Goal: Task Accomplishment & Management: Manage account settings

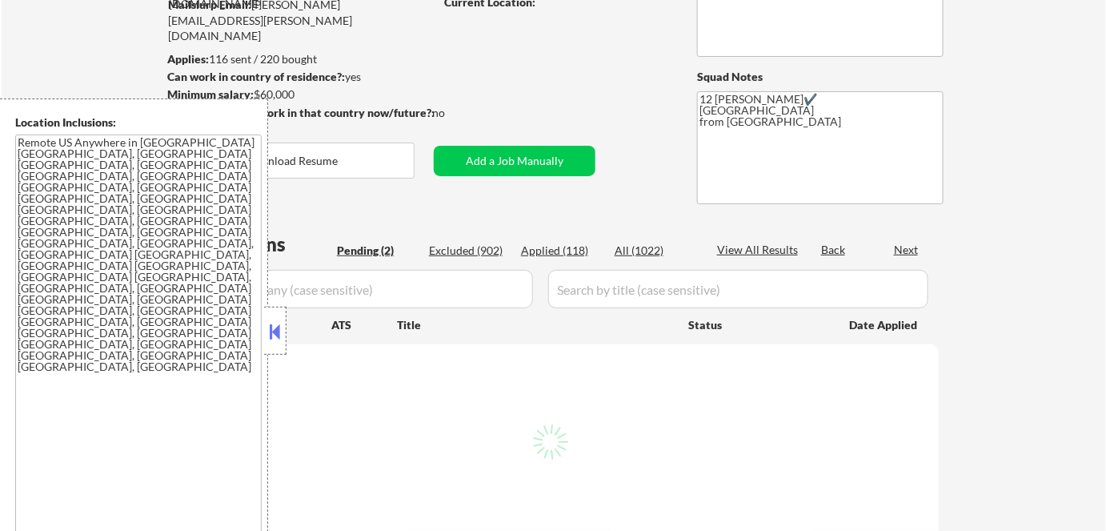
select select ""pending""
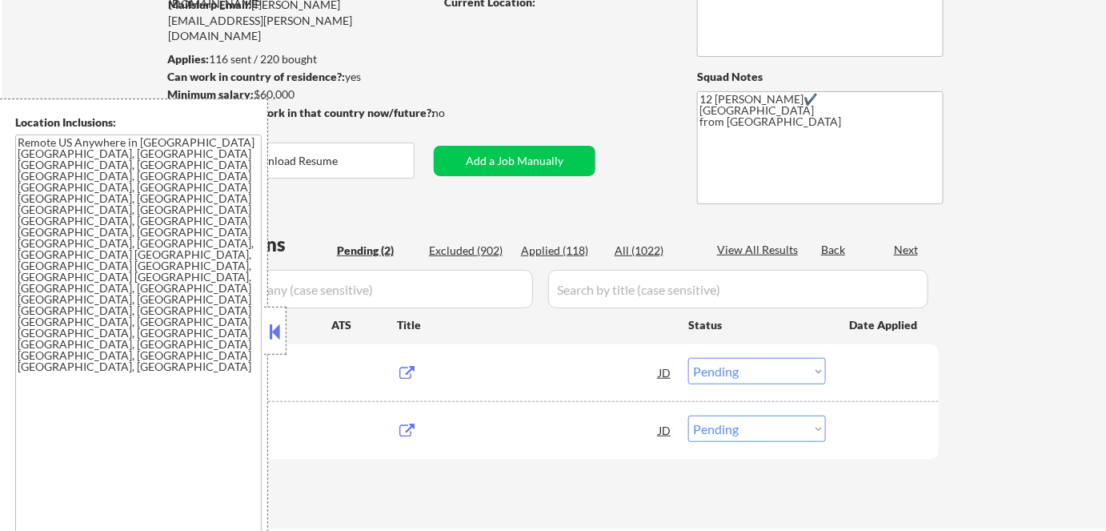
scroll to position [290, 0]
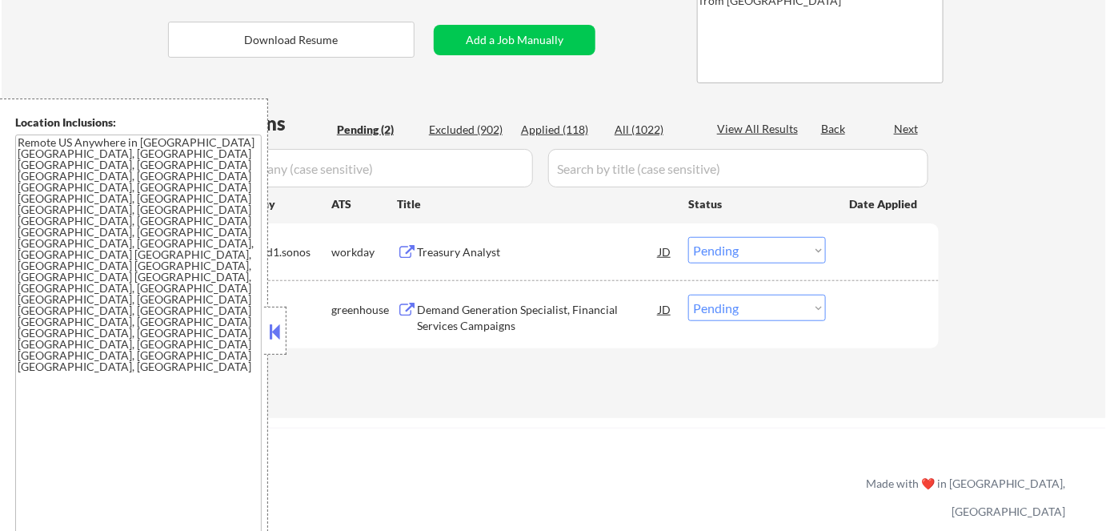
click at [269, 324] on button at bounding box center [275, 331] width 18 height 24
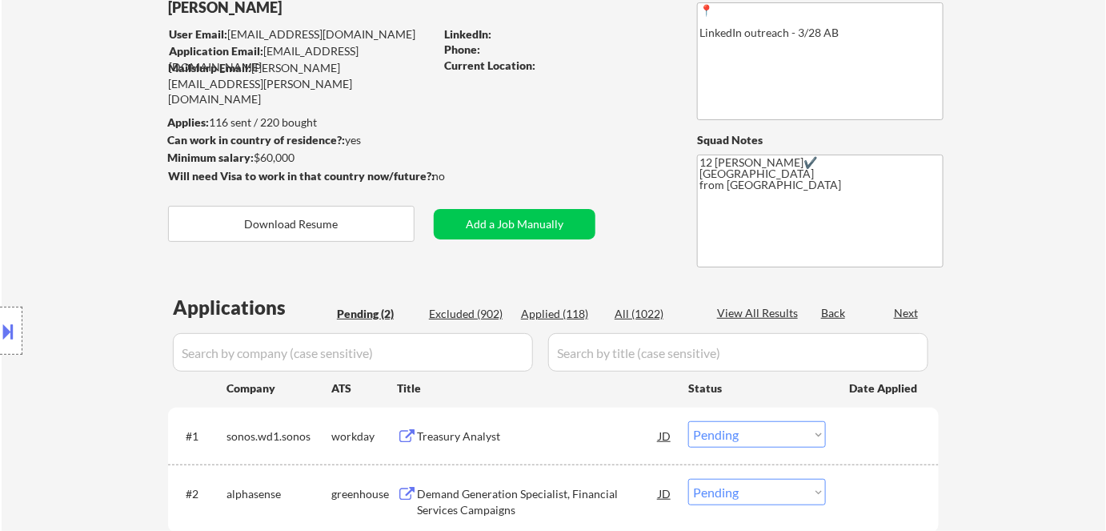
scroll to position [0, 0]
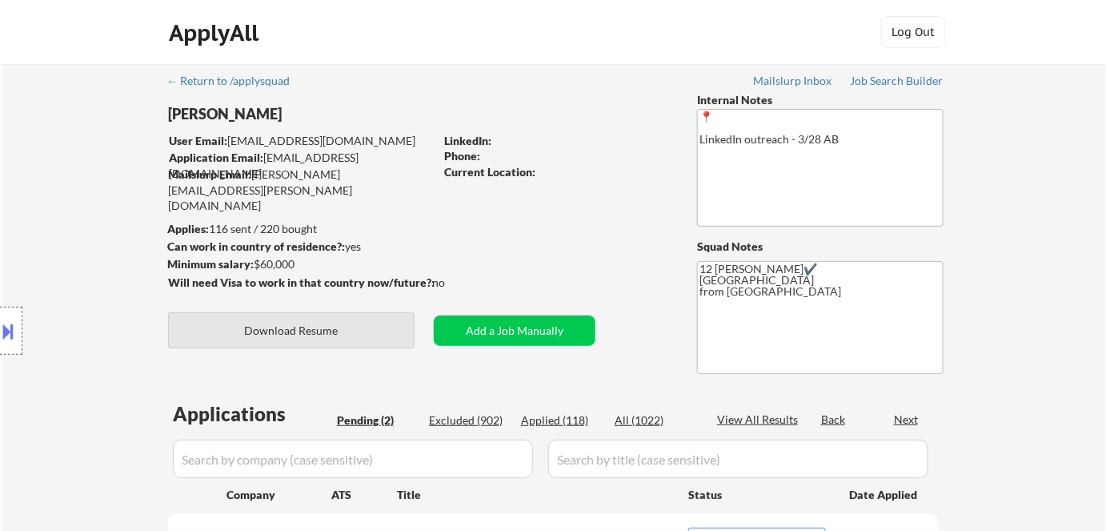
click at [359, 326] on button "Download Resume" at bounding box center [291, 330] width 246 height 36
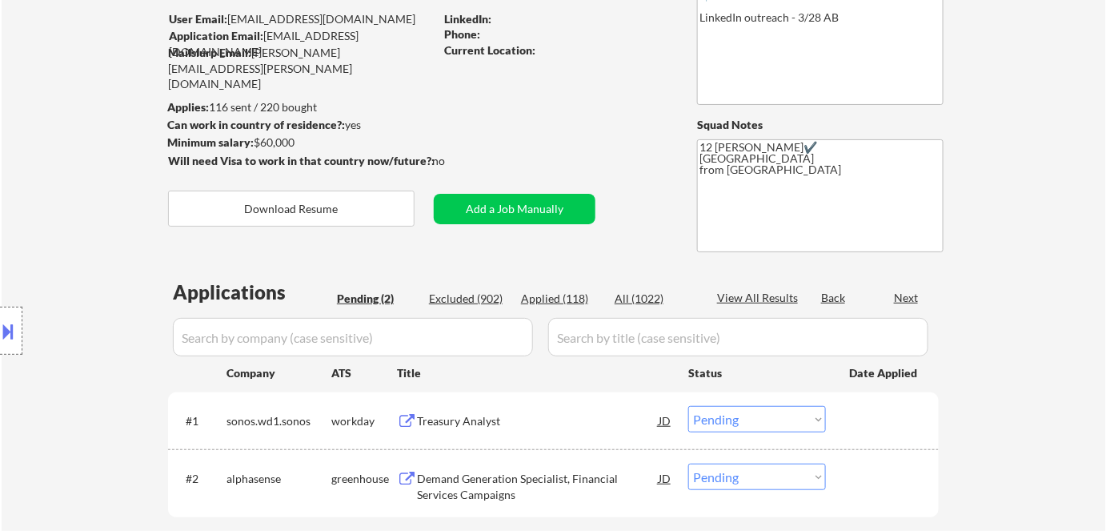
scroll to position [290, 0]
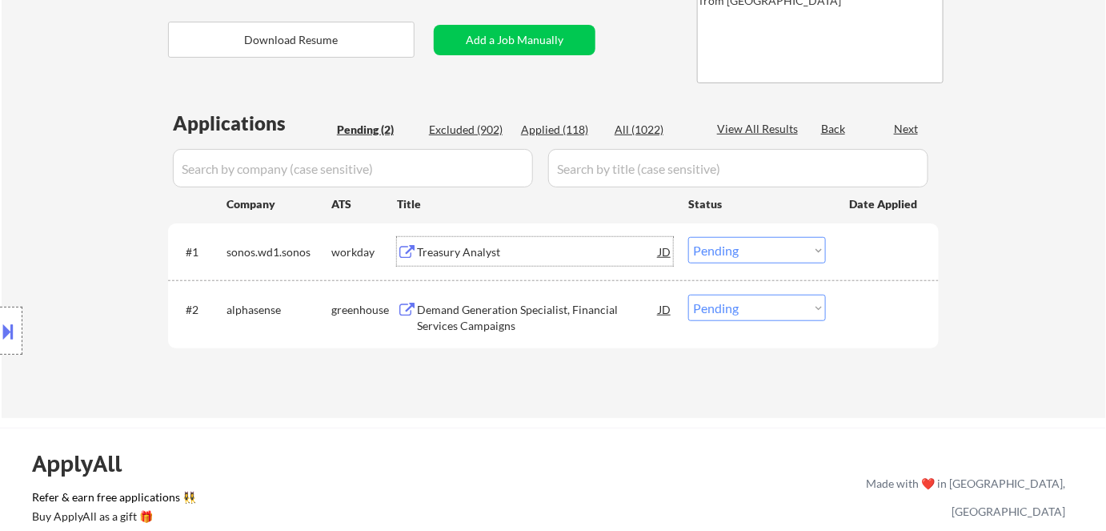
click at [445, 248] on div "Treasury Analyst" at bounding box center [538, 252] width 242 height 16
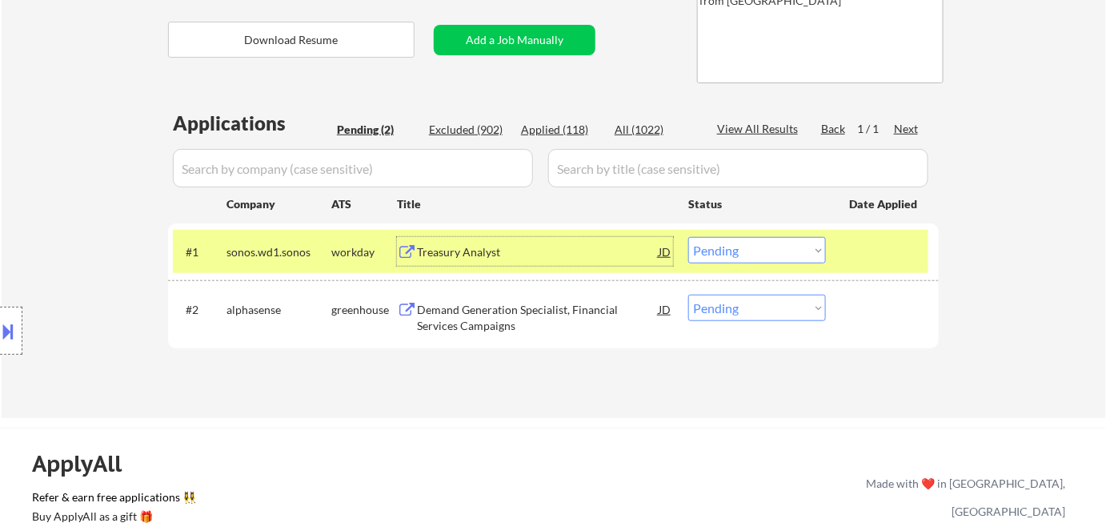
click at [514, 309] on div "Demand Generation Specialist, Financial Services Campaigns" at bounding box center [538, 317] width 242 height 31
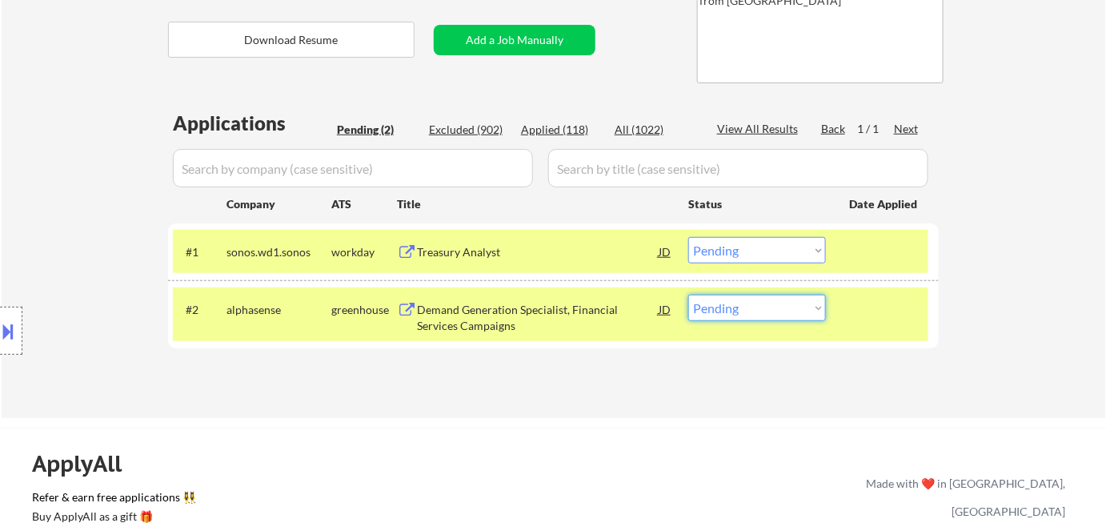
click at [731, 308] on select "Choose an option... Pending Applied Excluded (Questions) Excluded (Expired) Exc…" at bounding box center [757, 307] width 138 height 26
select select ""excluded__bad_match_""
click at [688, 294] on select "Choose an option... Pending Applied Excluded (Questions) Excluded (Expired) Exc…" at bounding box center [757, 307] width 138 height 26
click at [302, 335] on div "#2 alphasense greenhouse Demand Generation Specialist, Financial Services Campa…" at bounding box center [550, 313] width 755 height 53
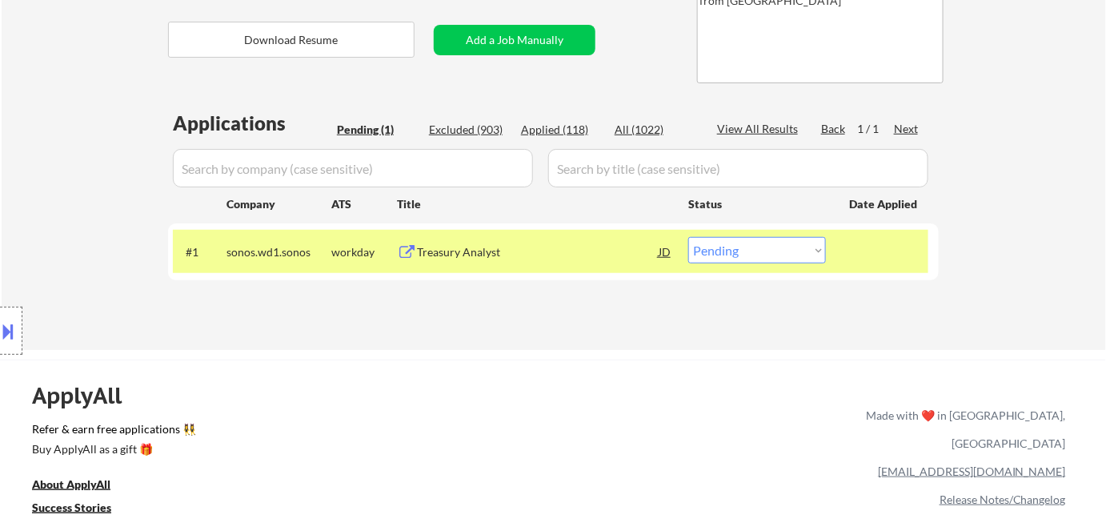
click at [318, 259] on div "sonos.wd1.sonos" at bounding box center [278, 251] width 105 height 29
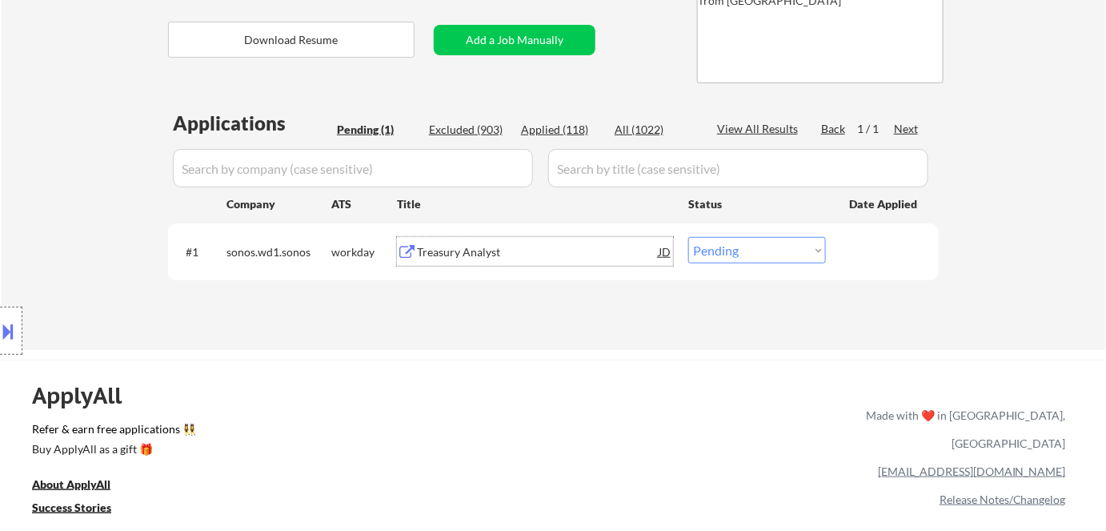
click at [531, 254] on div "Treasury Analyst" at bounding box center [538, 252] width 242 height 16
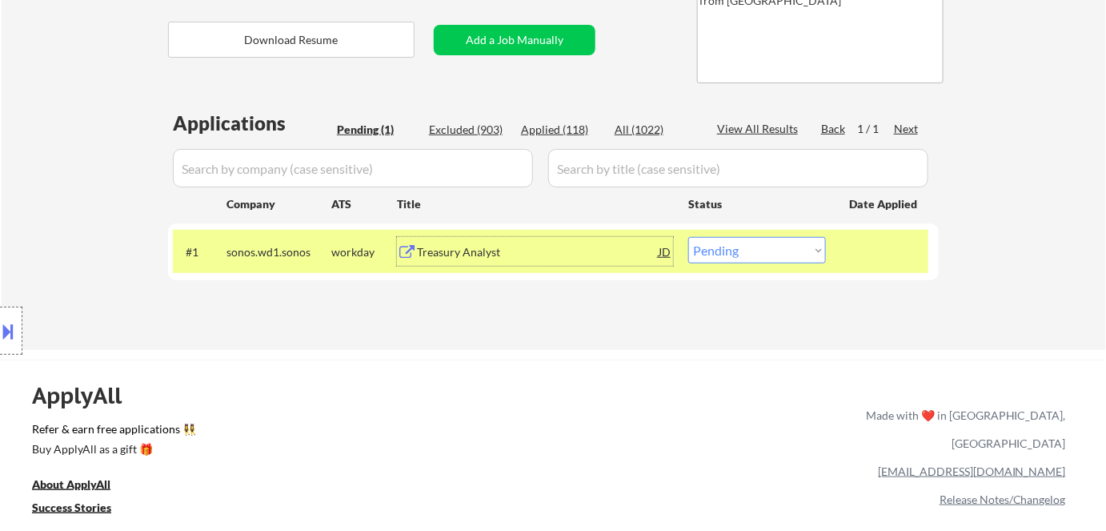
click at [501, 248] on div "Treasury Analyst" at bounding box center [538, 252] width 242 height 16
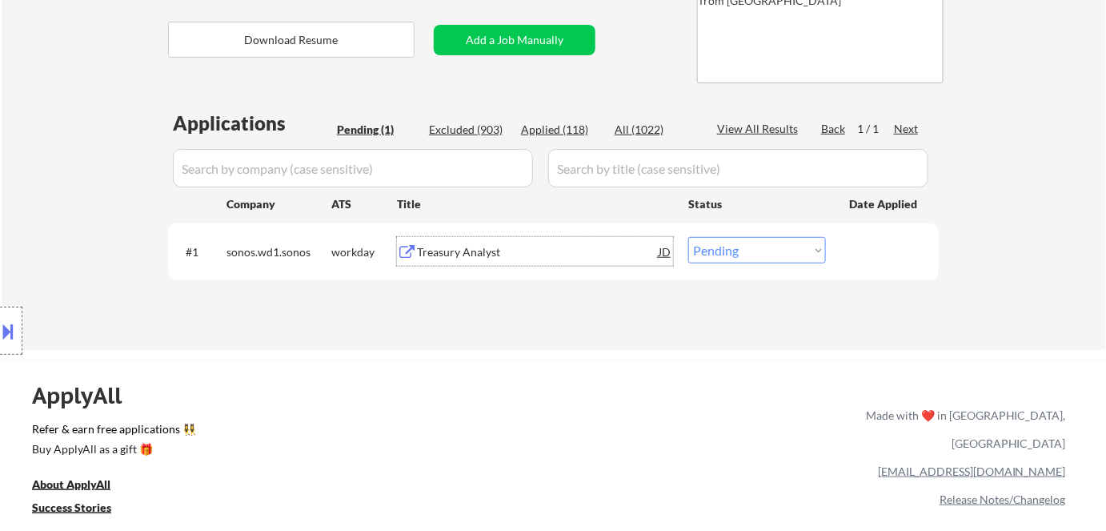
click at [489, 250] on div "Treasury Analyst" at bounding box center [538, 252] width 242 height 16
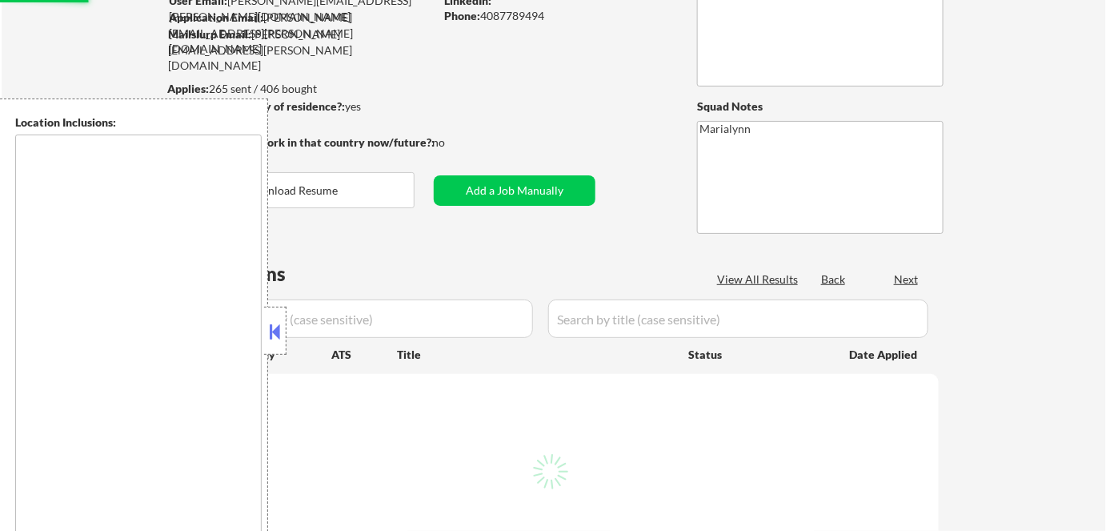
scroll to position [145, 0]
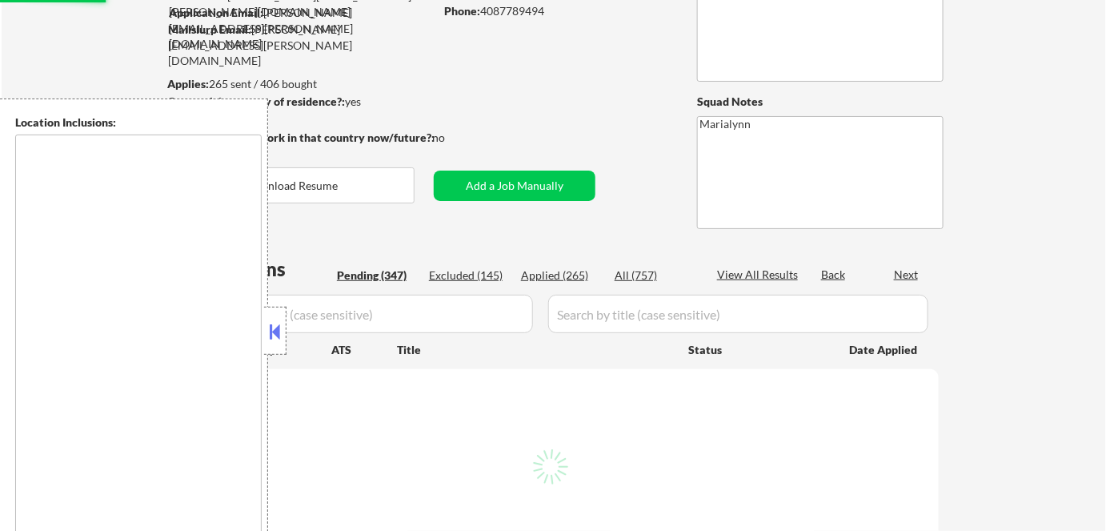
click at [276, 331] on button at bounding box center [275, 331] width 18 height 24
click at [275, 335] on button at bounding box center [275, 331] width 18 height 24
click at [277, 336] on button at bounding box center [275, 331] width 18 height 24
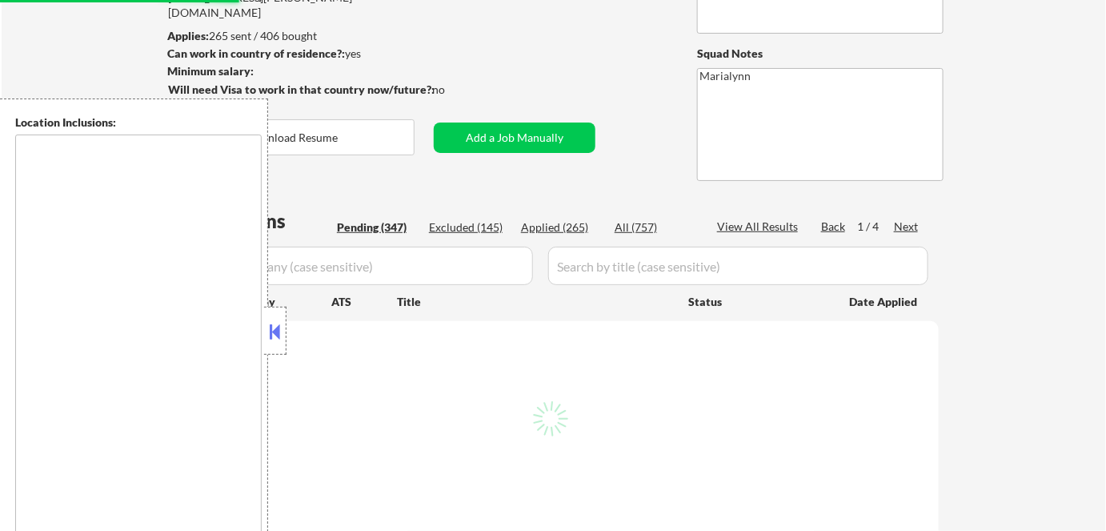
scroll to position [218, 0]
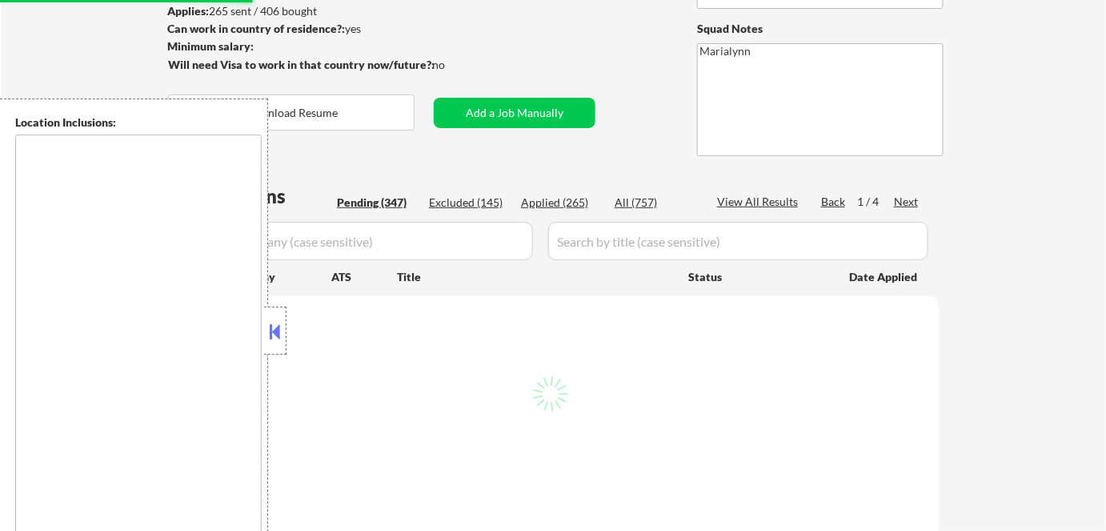
click at [264, 344] on div at bounding box center [275, 330] width 22 height 48
click at [283, 341] on div at bounding box center [275, 330] width 22 height 48
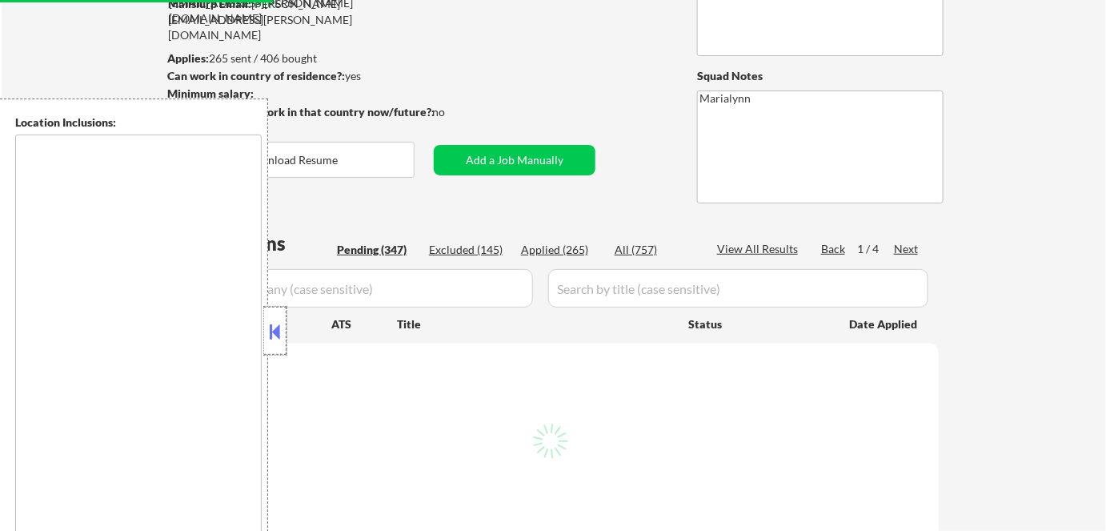
scroll to position [145, 0]
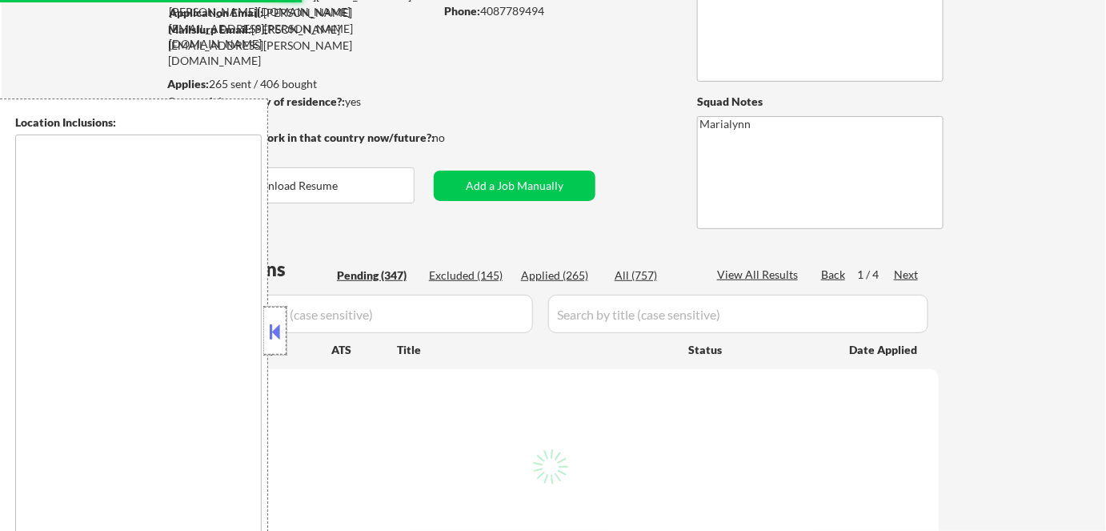
click at [282, 335] on button at bounding box center [275, 331] width 18 height 24
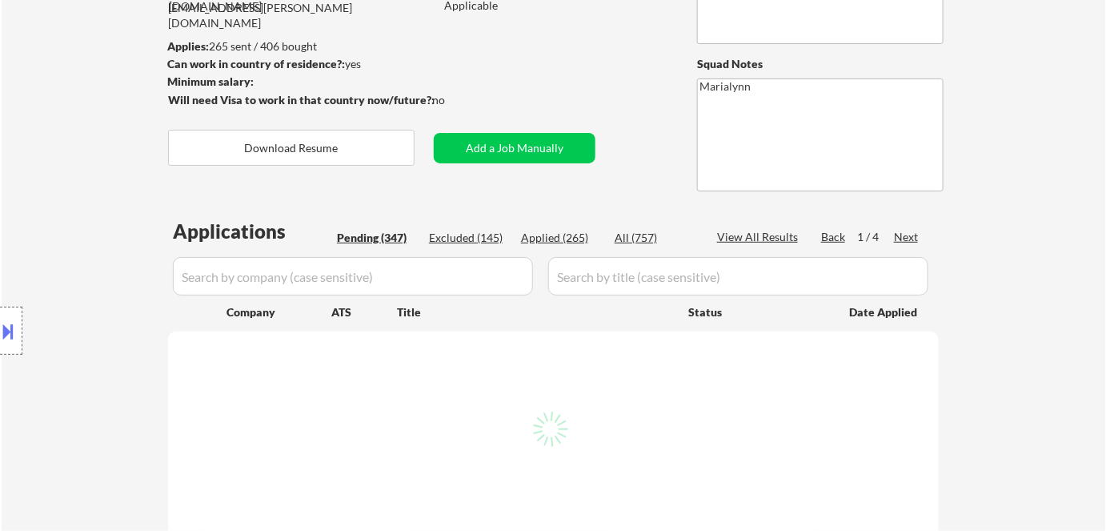
scroll to position [218, 0]
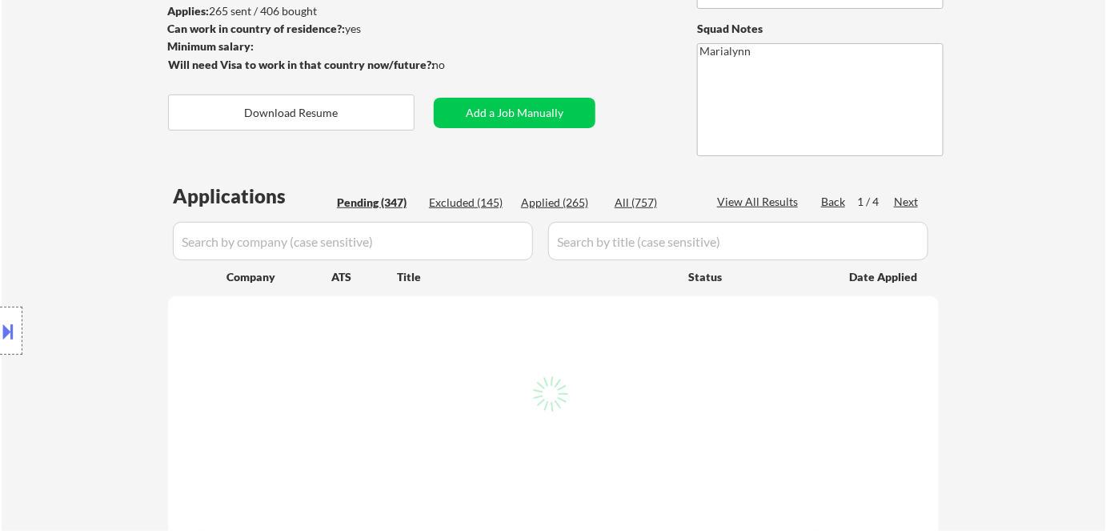
select select ""pending""
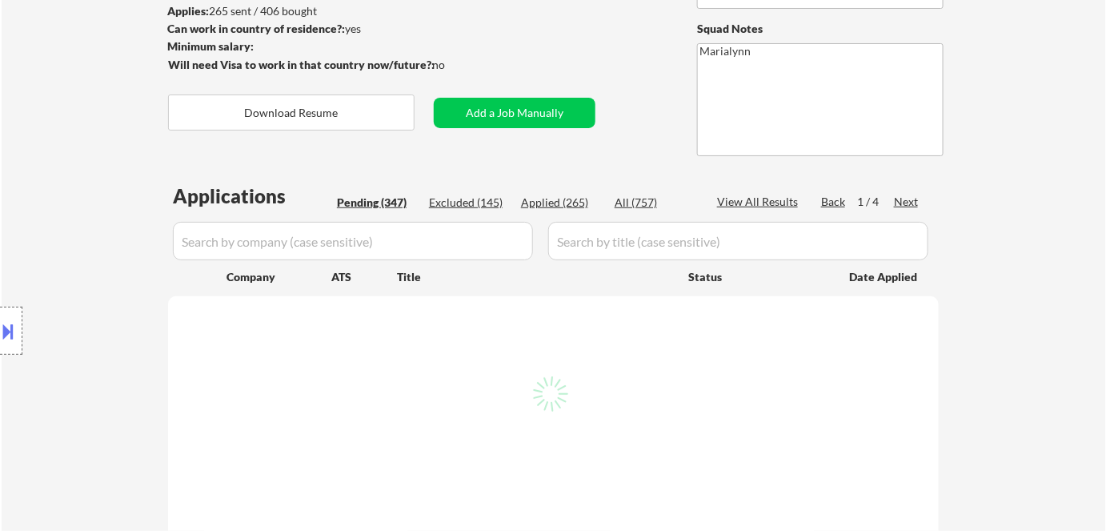
select select ""pending""
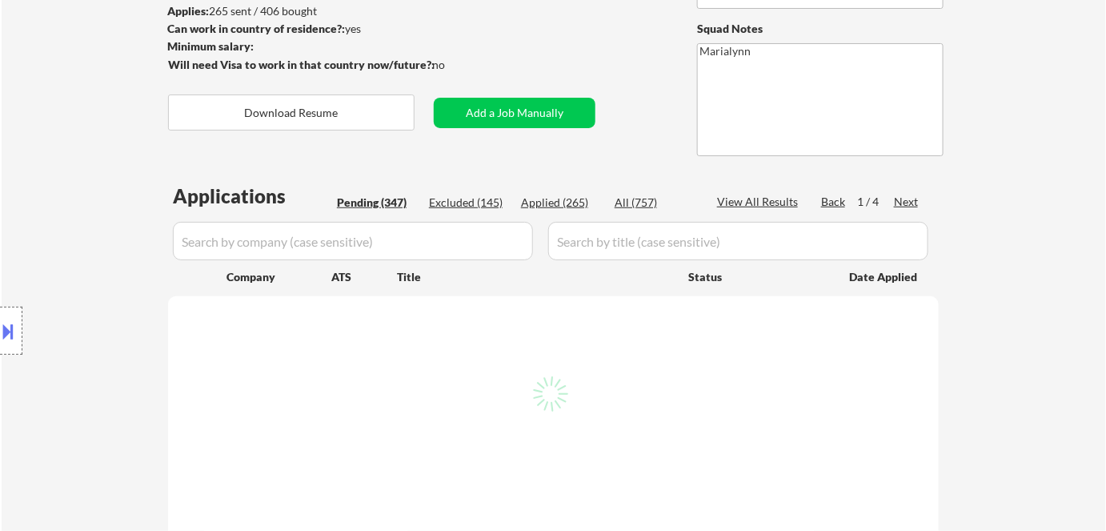
select select ""pending""
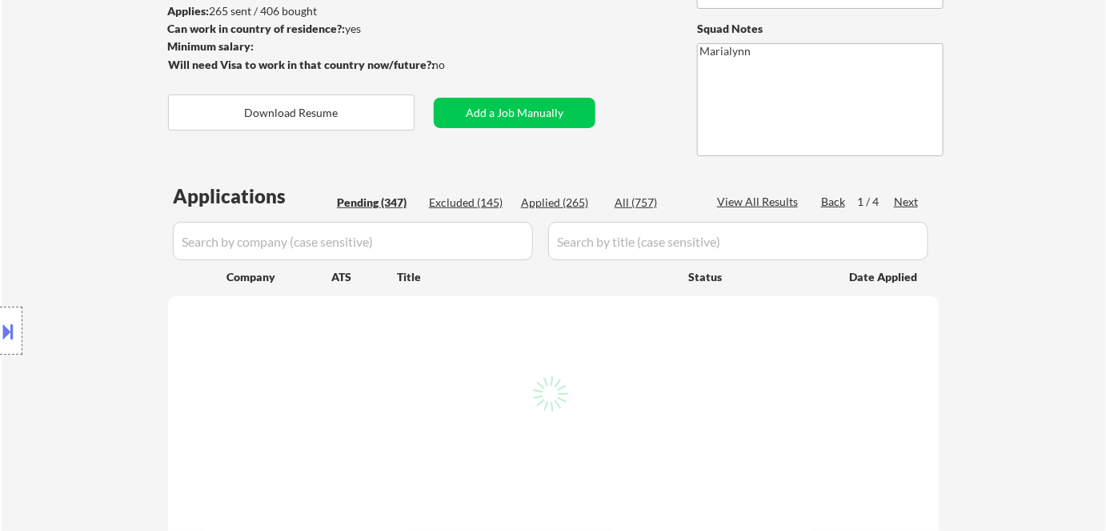
select select ""pending""
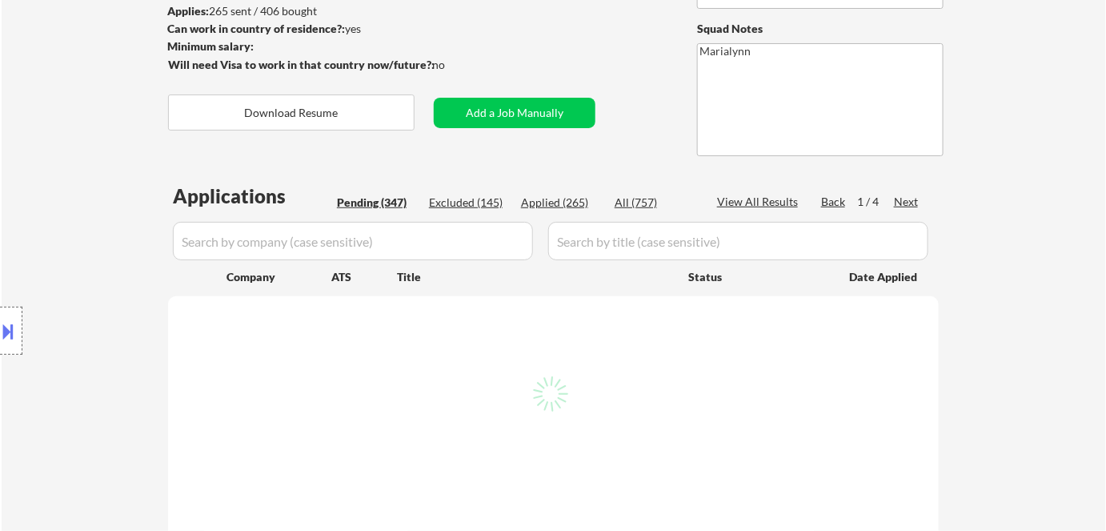
select select ""pending""
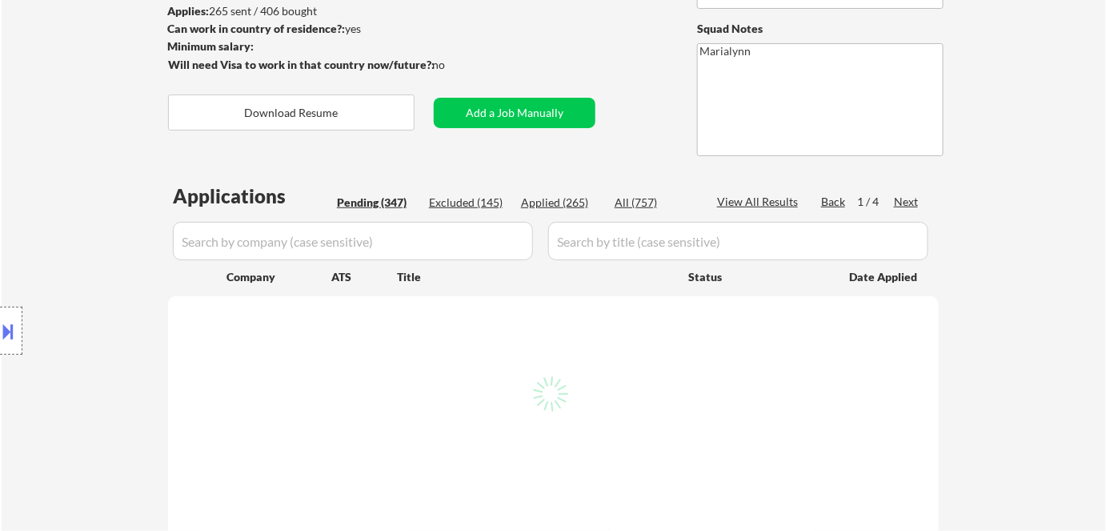
select select ""pending""
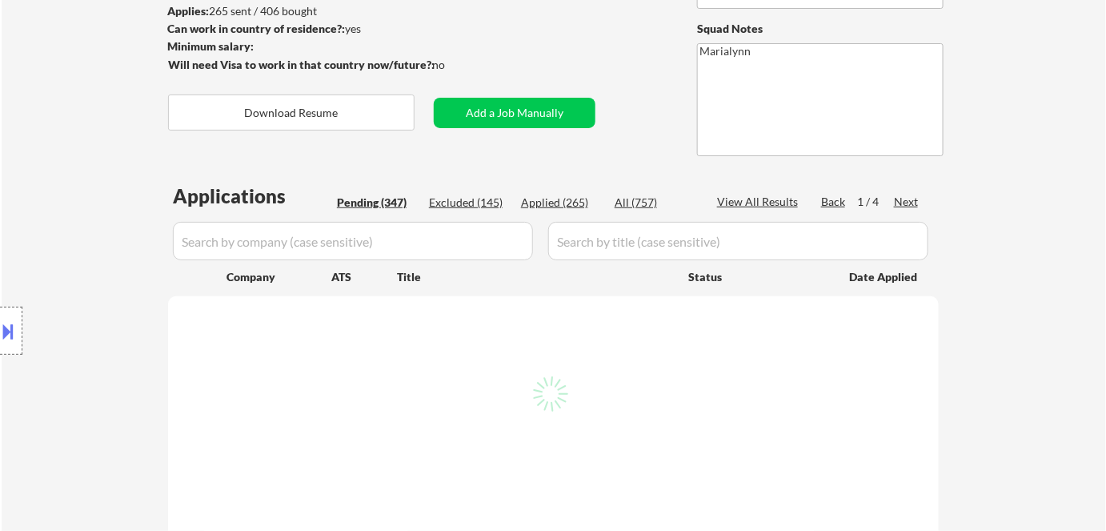
select select ""pending""
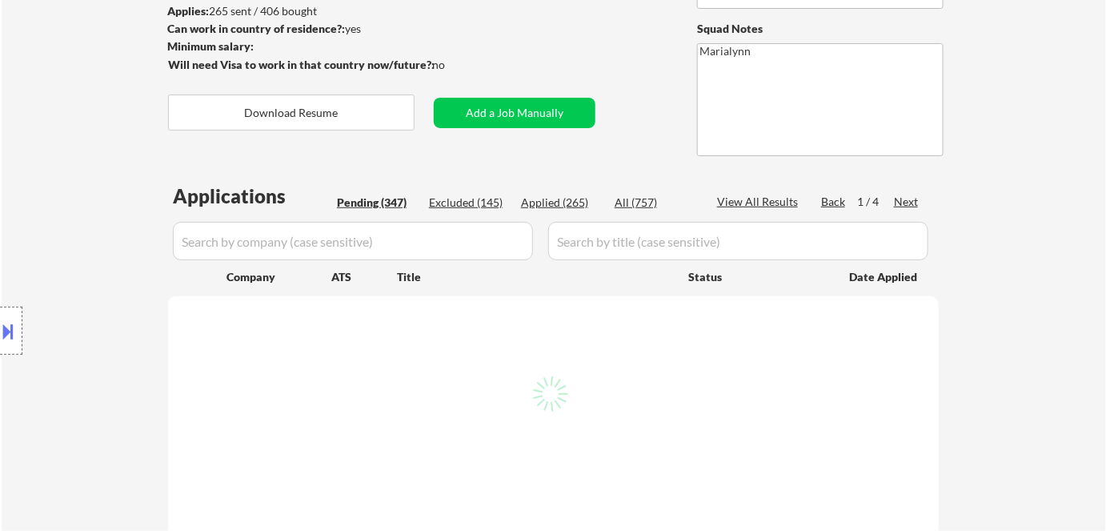
select select ""pending""
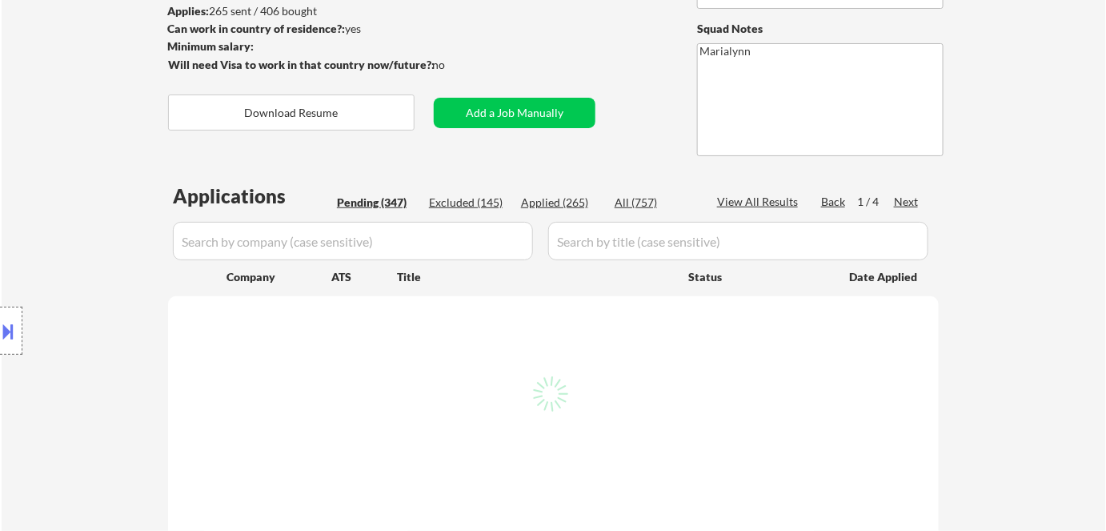
select select ""pending""
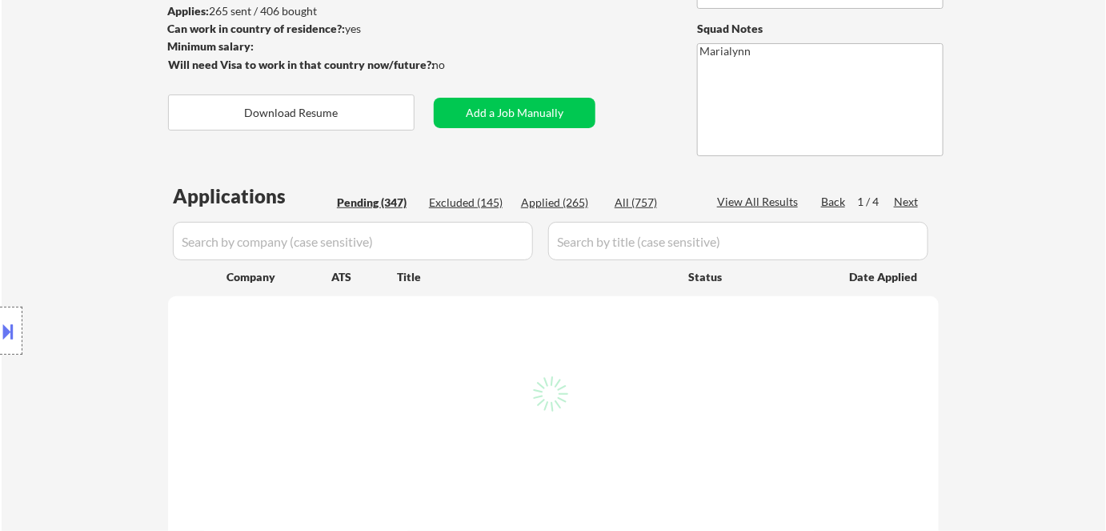
select select ""pending""
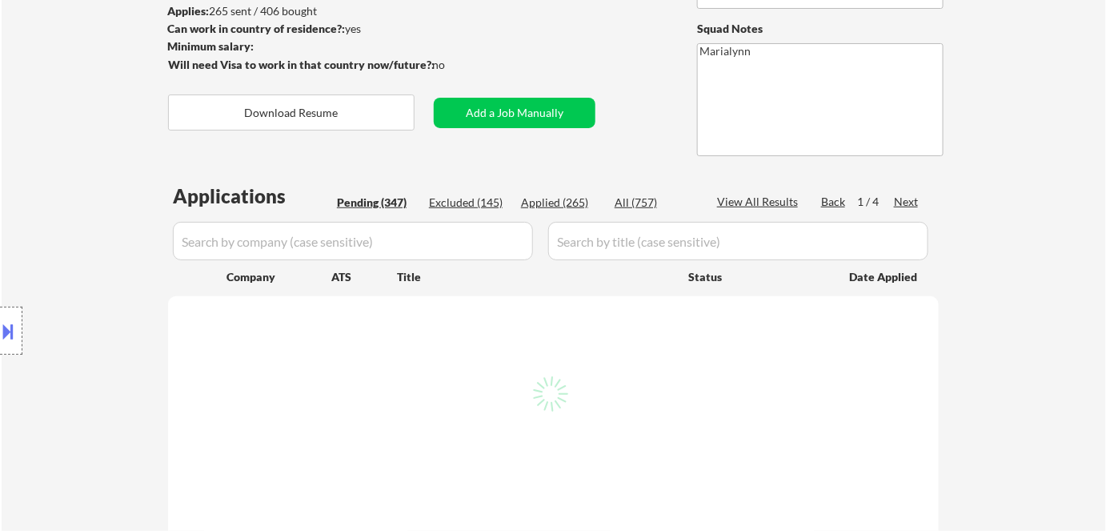
select select ""pending""
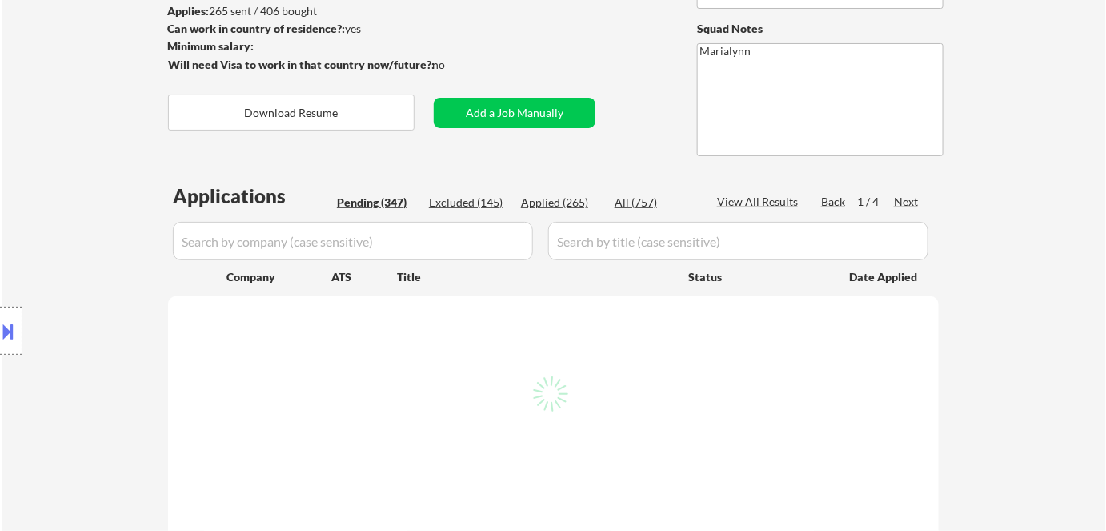
select select ""pending""
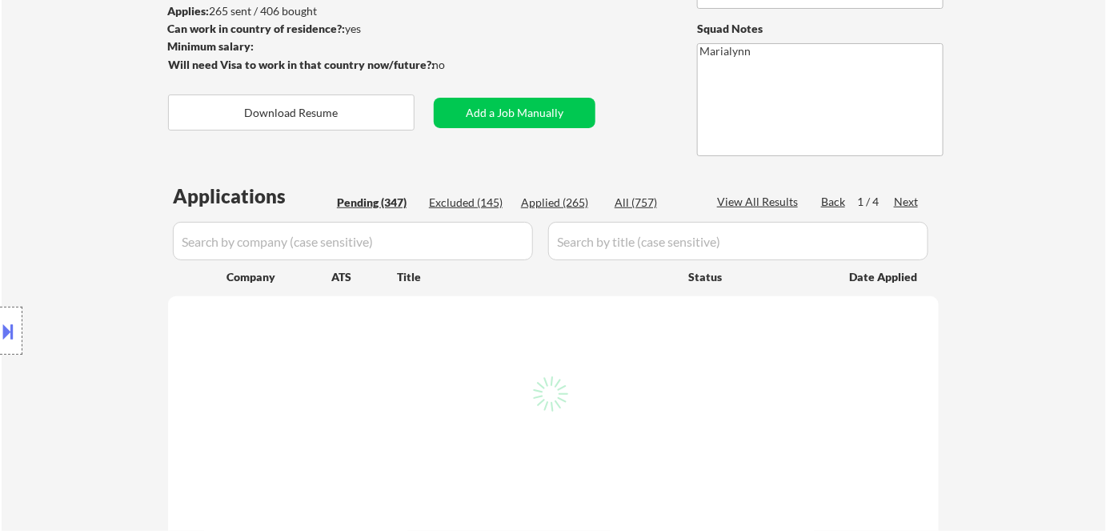
select select ""pending""
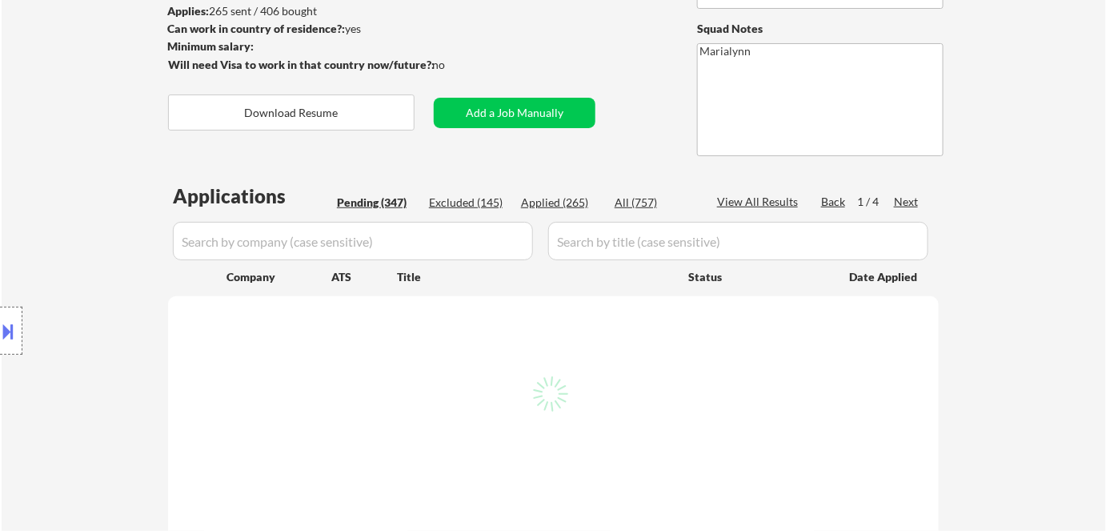
select select ""pending""
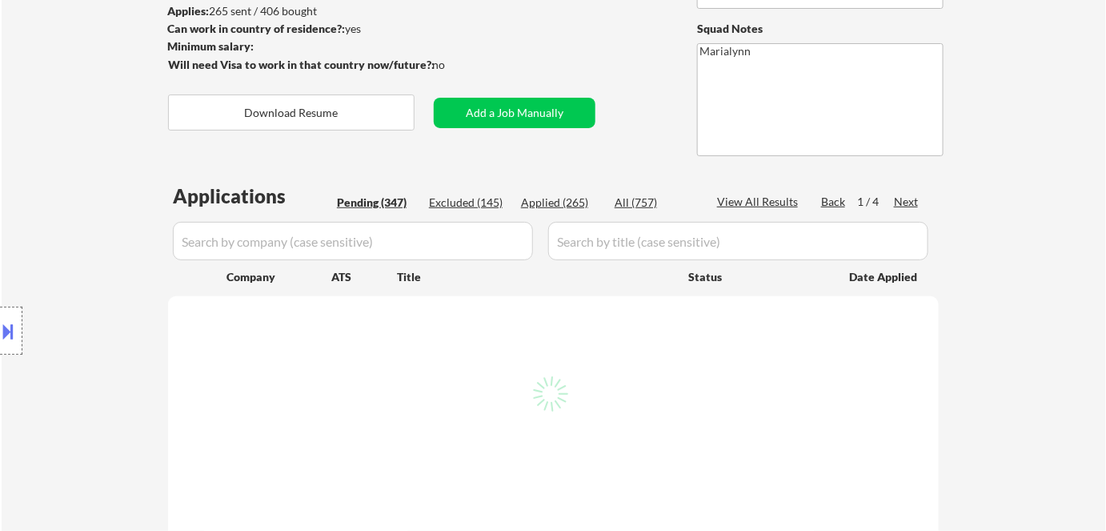
select select ""pending""
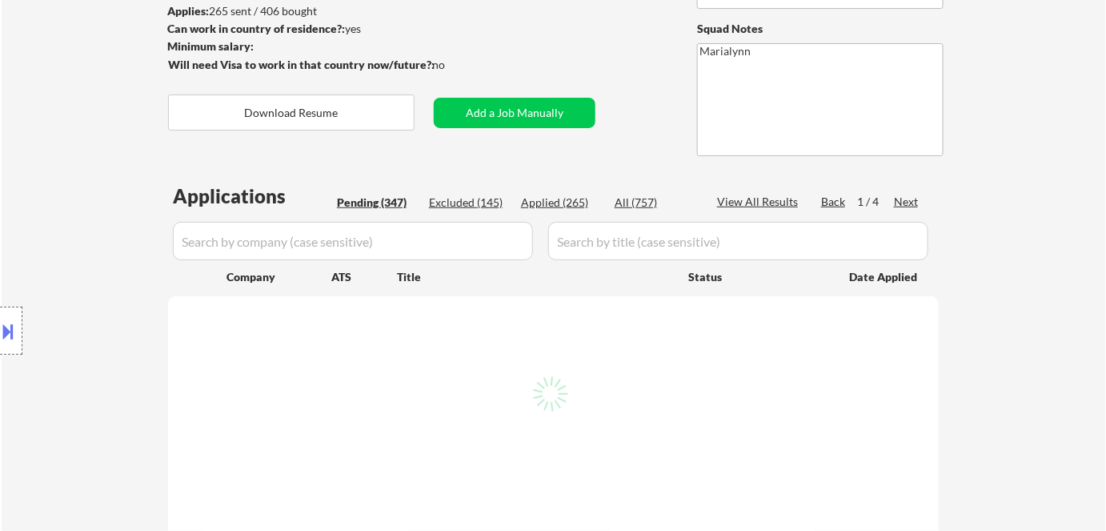
select select ""pending""
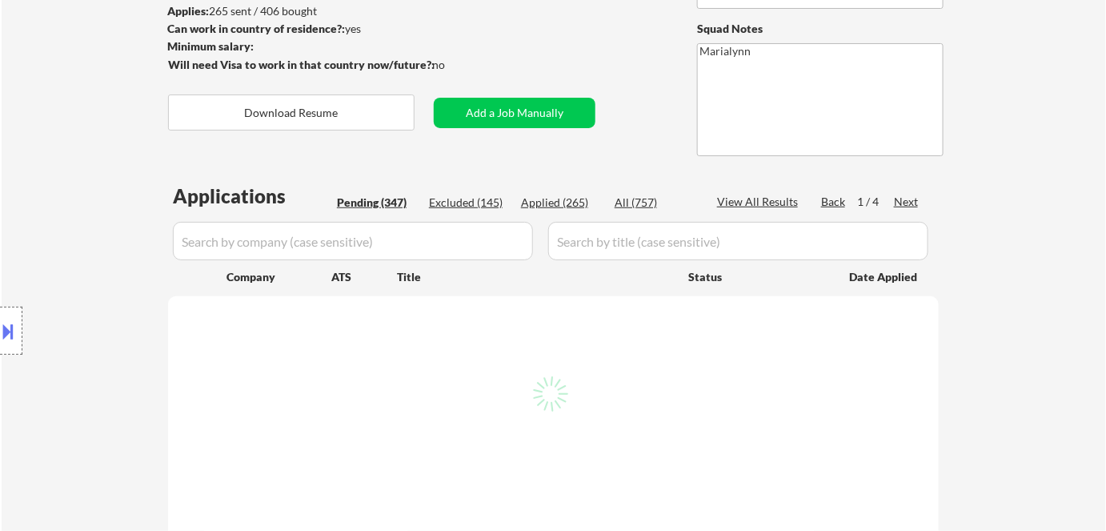
select select ""pending""
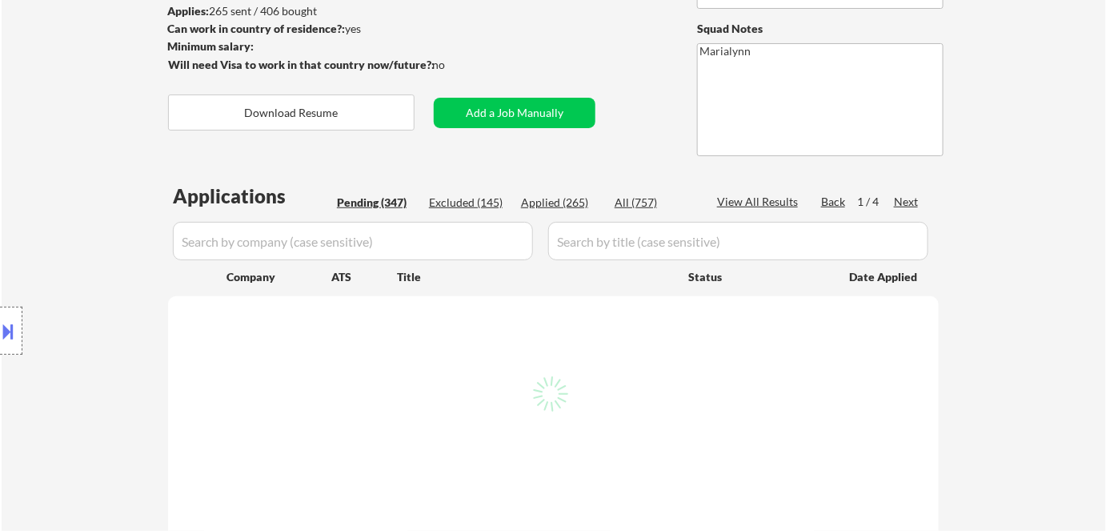
select select ""pending""
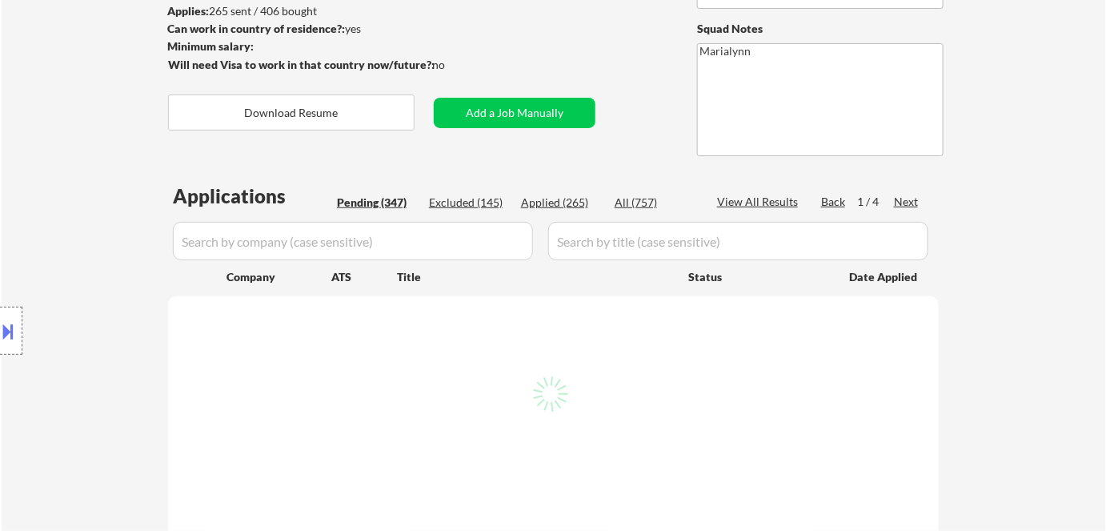
select select ""pending""
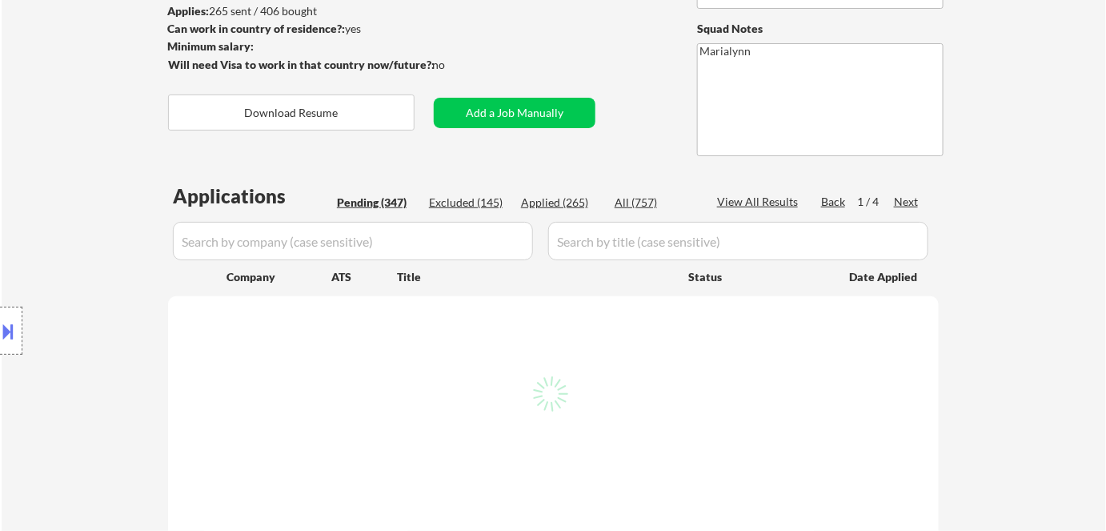
select select ""pending""
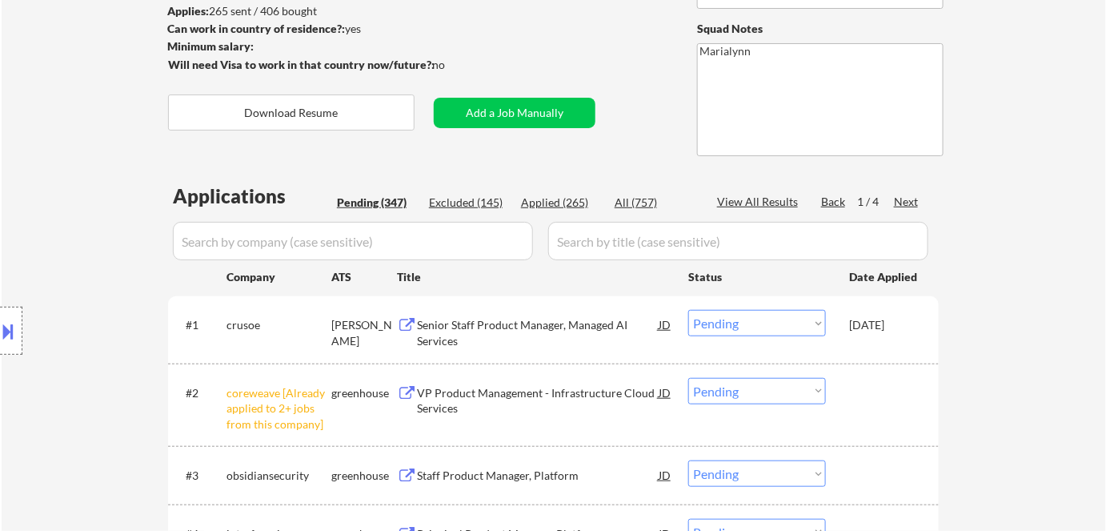
click at [713, 391] on select "Choose an option... Pending Applied Excluded (Questions) Excluded (Expired) Exc…" at bounding box center [757, 391] width 138 height 26
click at [688, 378] on select "Choose an option... Pending Applied Excluded (Questions) Excluded (Expired) Exc…" at bounding box center [757, 391] width 138 height 26
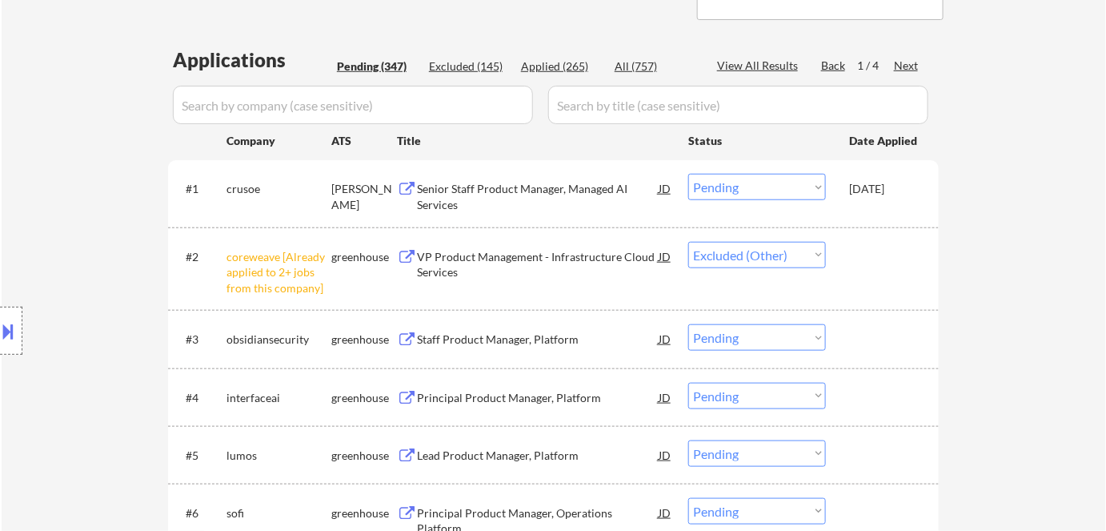
scroll to position [290, 0]
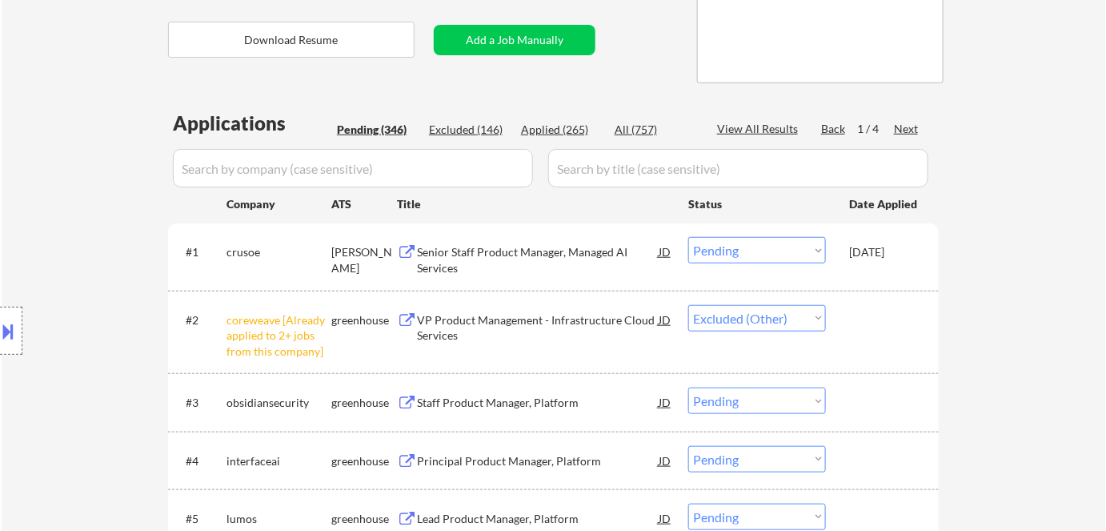
select select ""pending""
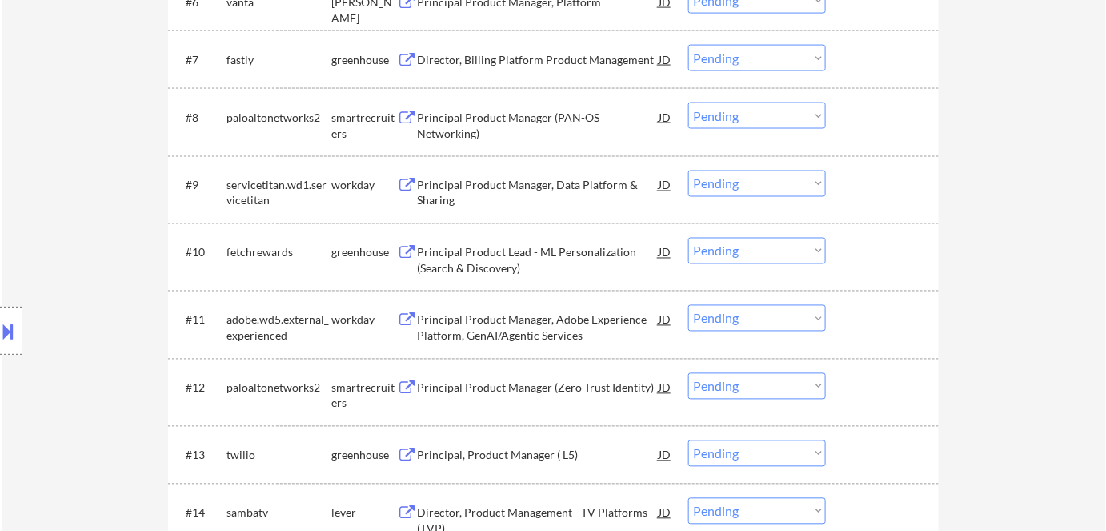
scroll to position [872, 0]
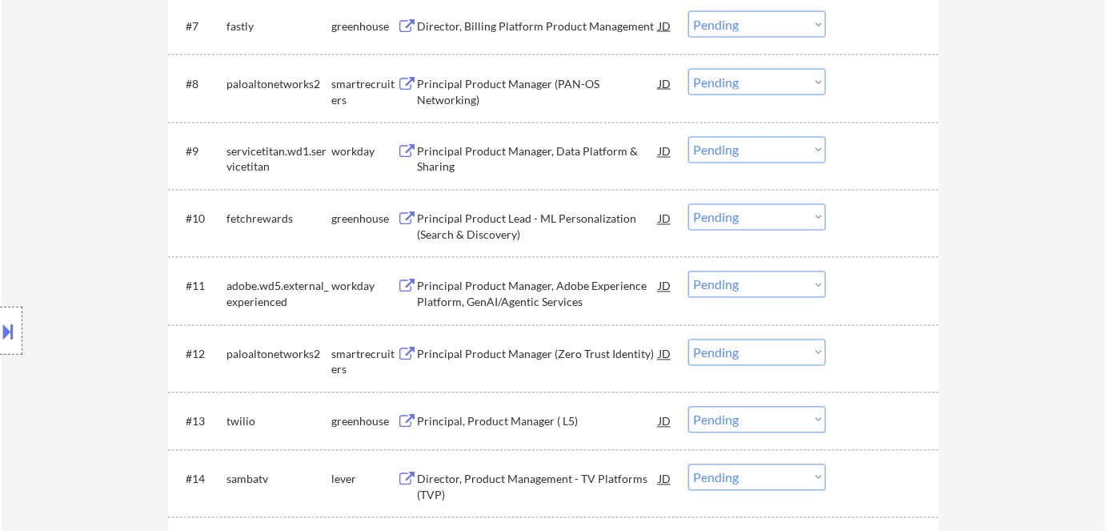
click at [487, 230] on div "Principal Product Lead - ML Personalization (Search & Discovery)" at bounding box center [538, 226] width 242 height 31
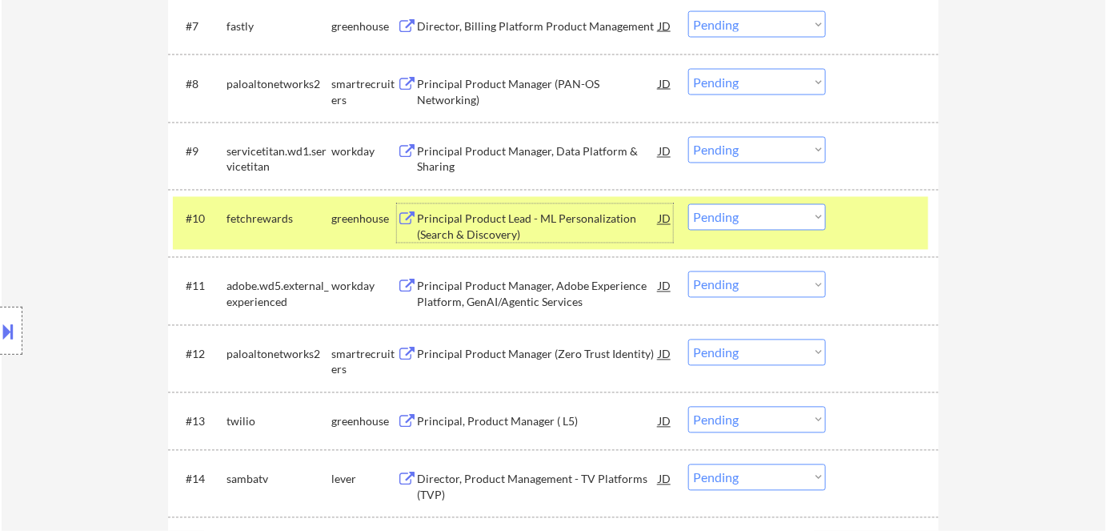
click at [17, 325] on button at bounding box center [9, 331] width 18 height 26
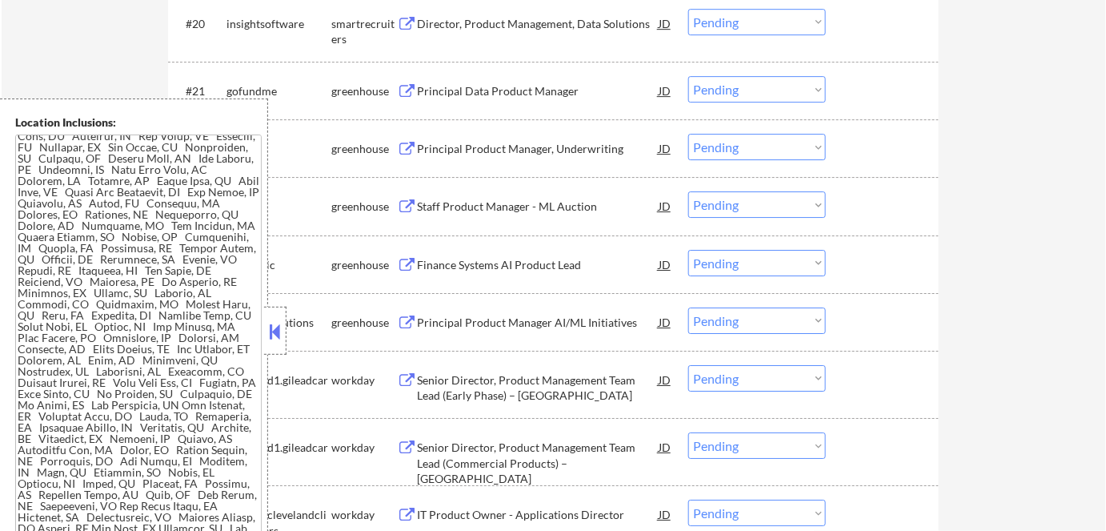
scroll to position [1528, 0]
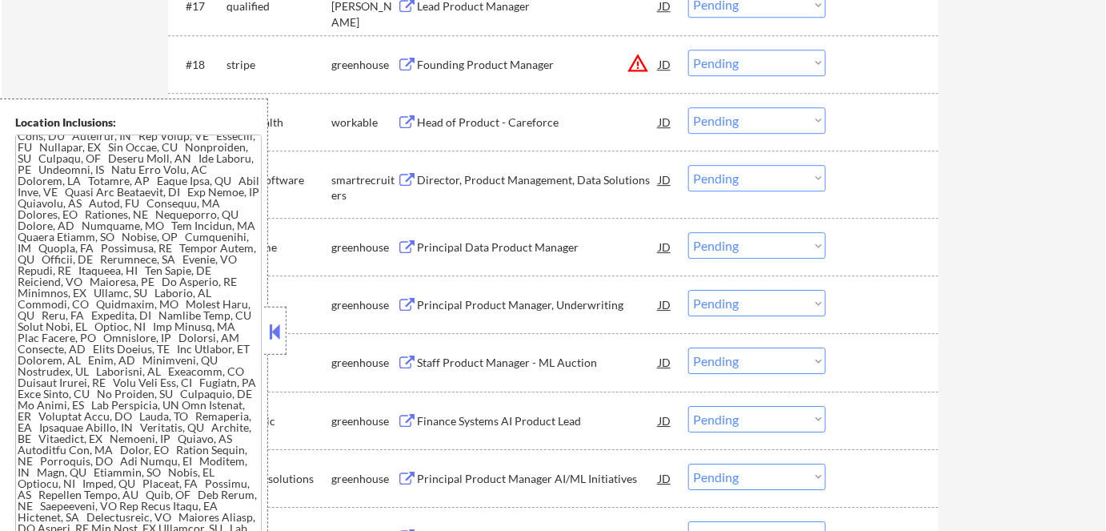
click at [277, 327] on button at bounding box center [275, 331] width 18 height 24
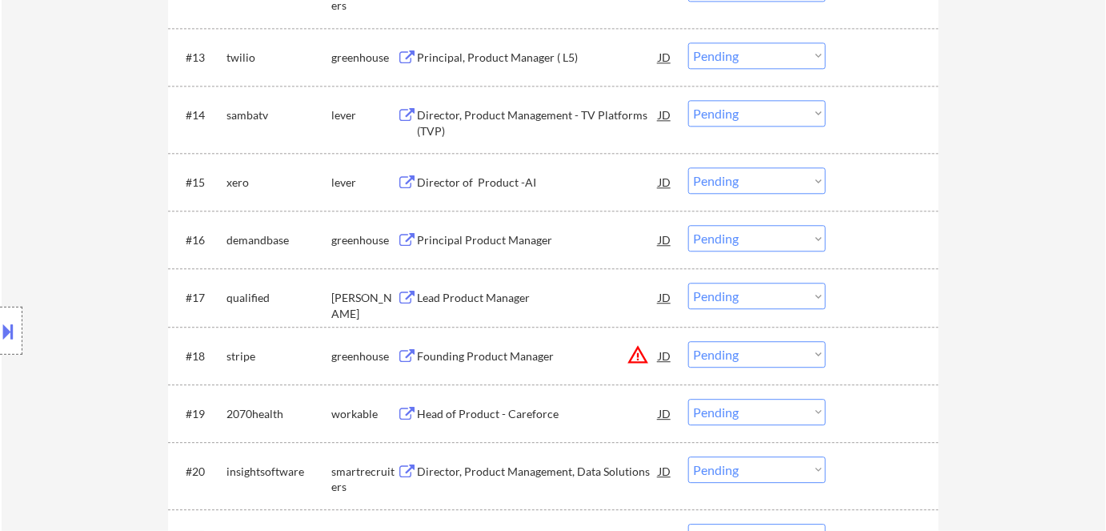
scroll to position [945, 0]
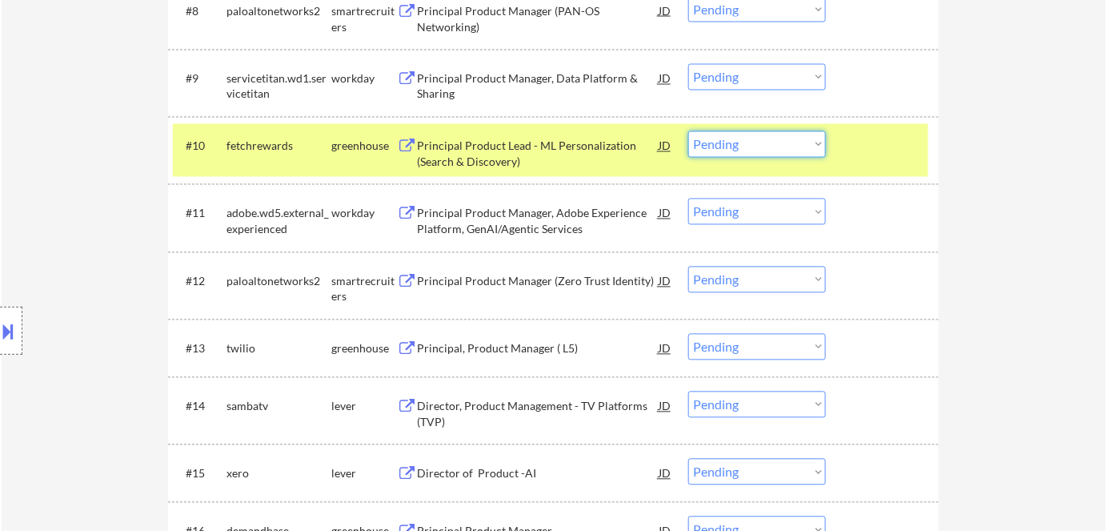
click at [751, 136] on select "Choose an option... Pending Applied Excluded (Questions) Excluded (Expired) Exc…" at bounding box center [757, 144] width 138 height 26
click at [688, 131] on select "Choose an option... Pending Applied Excluded (Questions) Excluded (Expired) Exc…" at bounding box center [757, 144] width 138 height 26
select select ""pending""
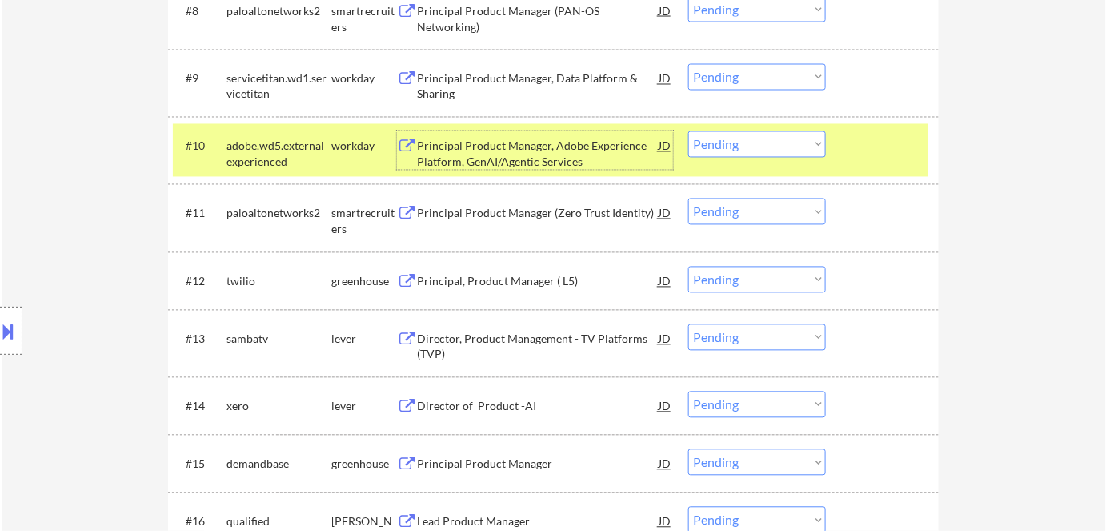
click at [467, 156] on div "Principal Product Manager, Adobe Experience Platform, GenAI/Agentic Services" at bounding box center [538, 153] width 242 height 31
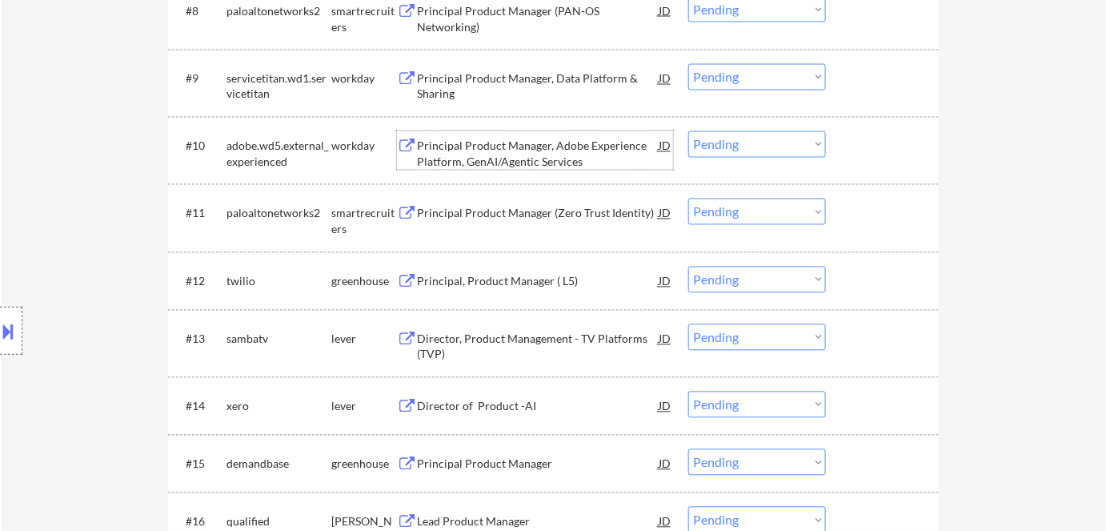
click at [482, 150] on div "Principal Product Manager, Adobe Experience Platform, GenAI/Agentic Services" at bounding box center [538, 153] width 242 height 31
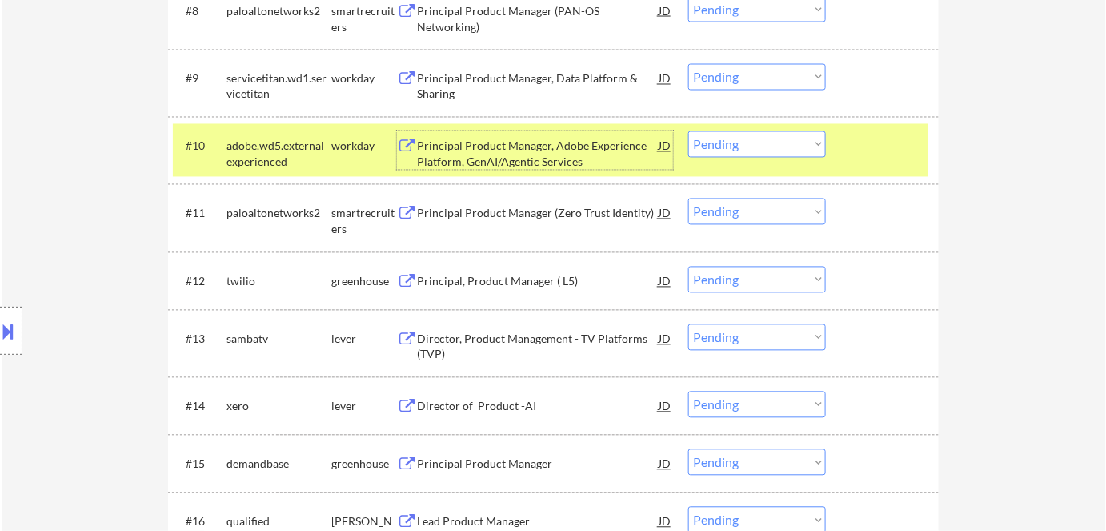
click at [237, 155] on div "Location Inclusions:" at bounding box center [143, 330] width 286 height 465
click at [316, 148] on div "adobe.wd5.external_experienced" at bounding box center [278, 153] width 105 height 31
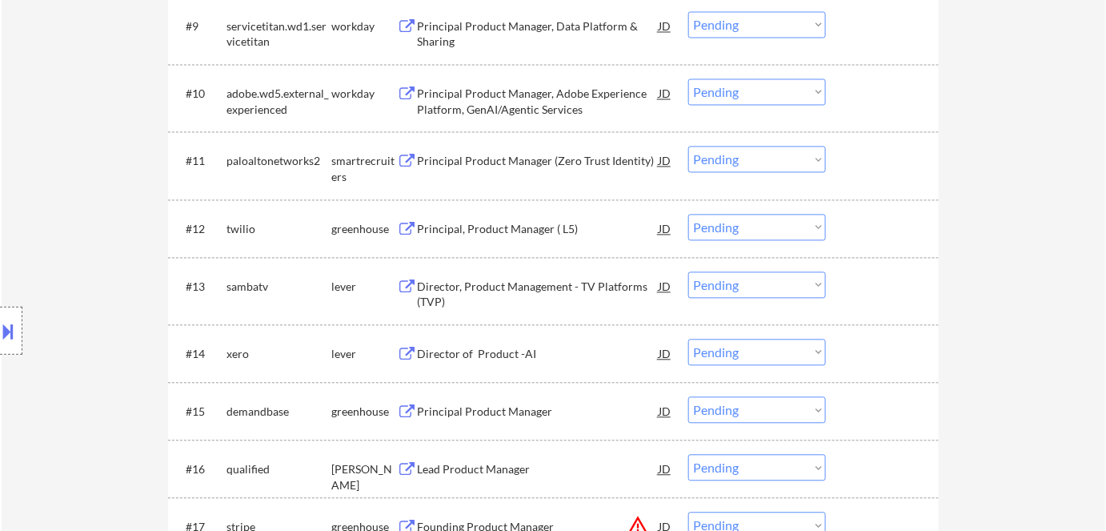
scroll to position [1018, 0]
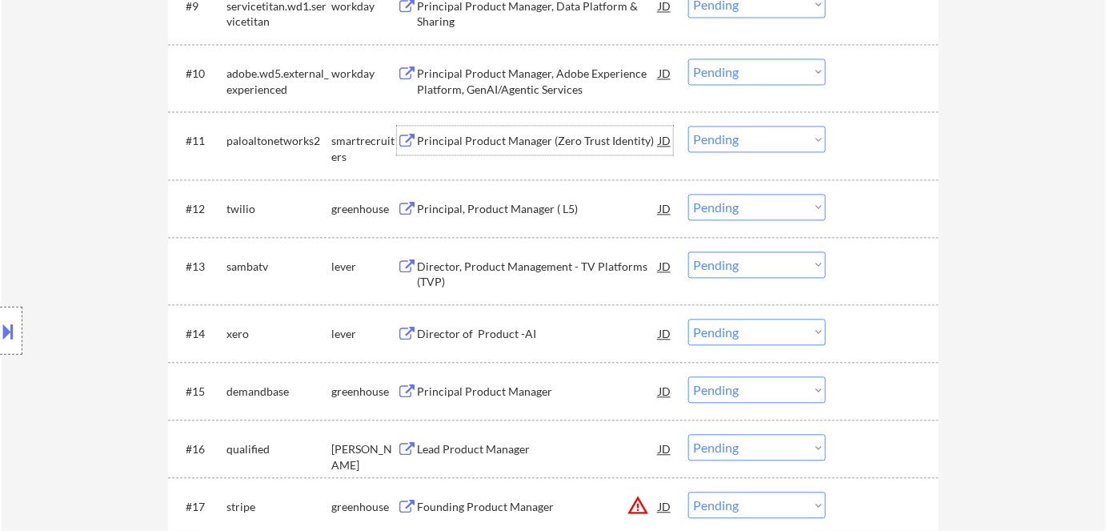
click at [518, 141] on div "Principal Product Manager (Zero Trust Identity)" at bounding box center [538, 141] width 242 height 16
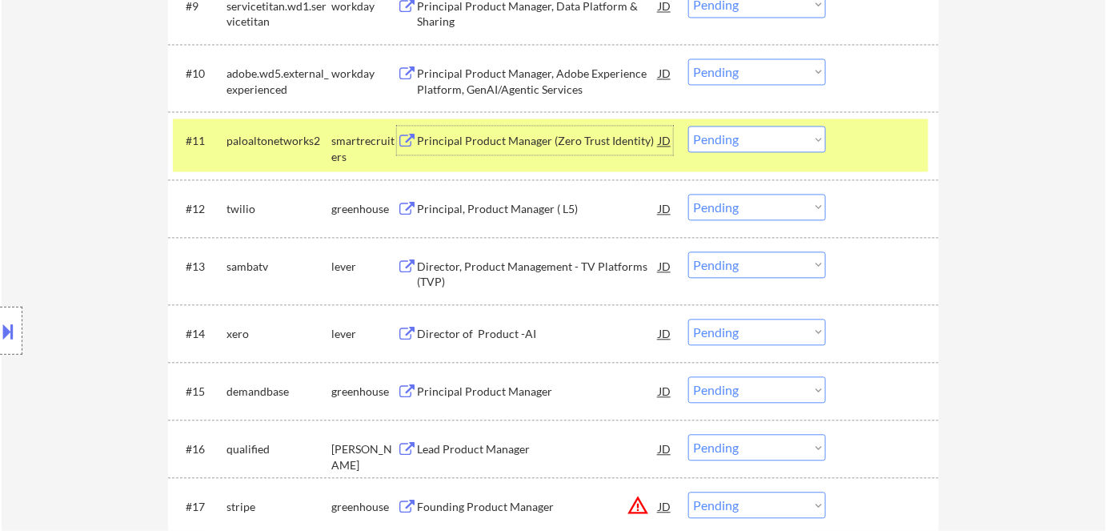
click at [779, 139] on select "Choose an option... Pending Applied Excluded (Questions) Excluded (Expired) Exc…" at bounding box center [757, 139] width 138 height 26
click at [688, 126] on select "Choose an option... Pending Applied Excluded (Questions) Excluded (Expired) Exc…" at bounding box center [757, 139] width 138 height 26
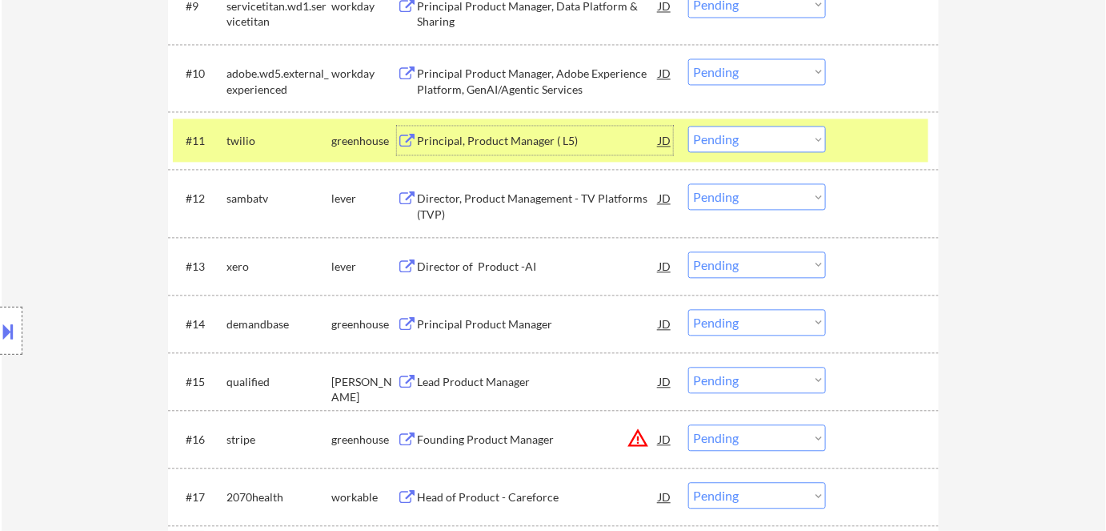
click at [491, 137] on div "Principal, Product Manager ( L5)" at bounding box center [538, 141] width 242 height 16
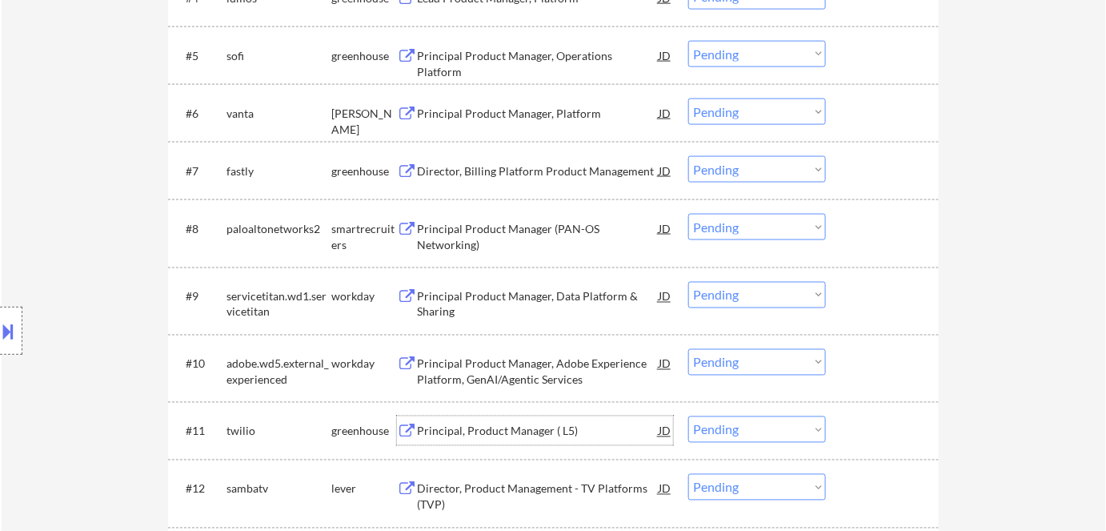
scroll to position [872, 0]
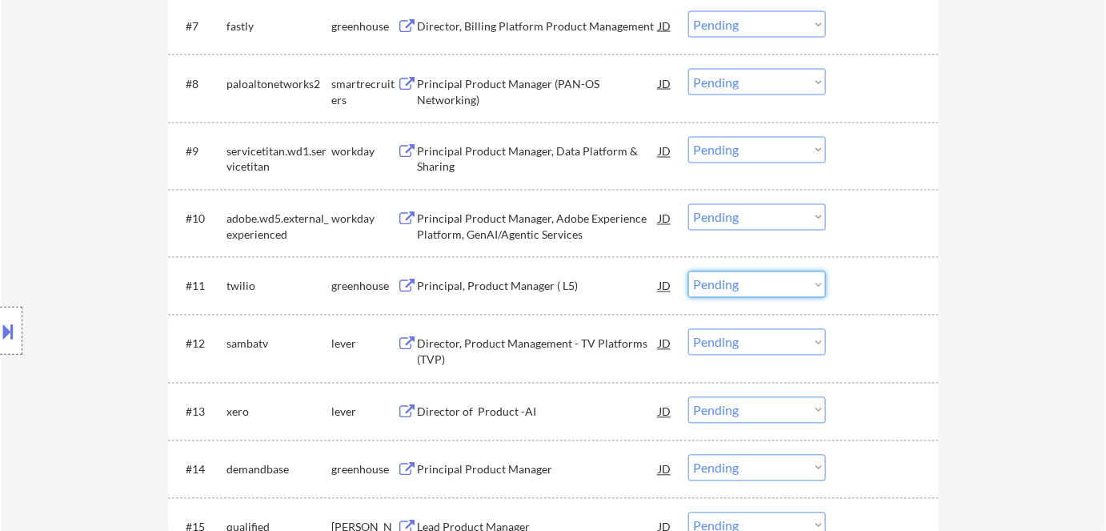
click at [725, 278] on select "Choose an option... Pending Applied Excluded (Questions) Excluded (Expired) Exc…" at bounding box center [757, 284] width 138 height 26
click at [688, 271] on select "Choose an option... Pending Applied Excluded (Questions) Excluded (Expired) Exc…" at bounding box center [757, 284] width 138 height 26
select select ""pending""
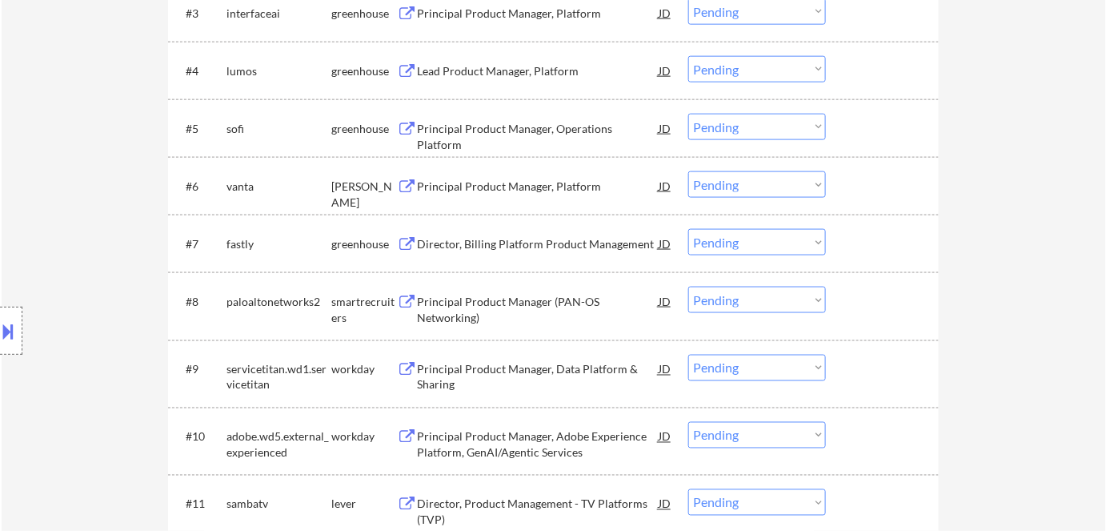
scroll to position [800, 0]
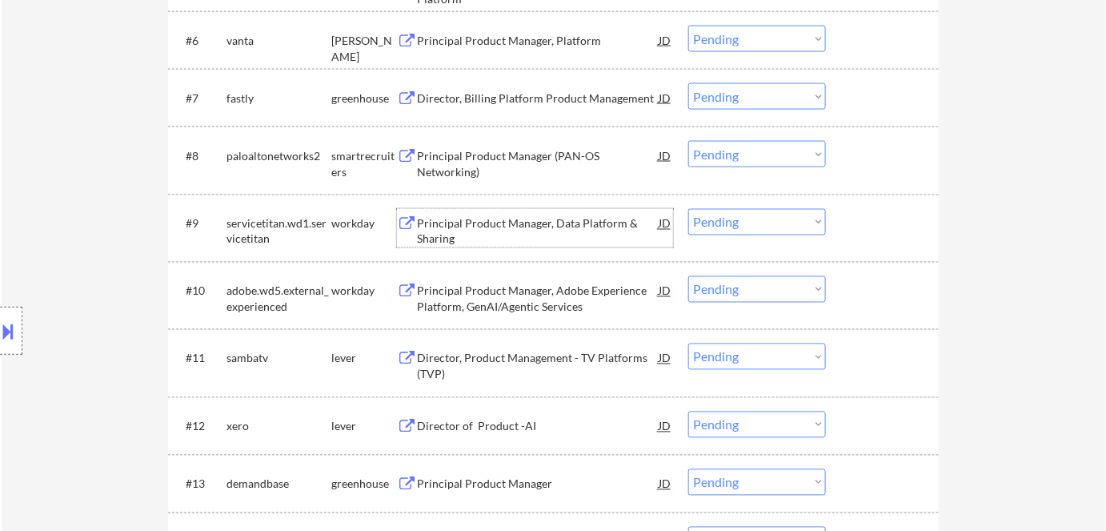
click at [540, 224] on div "Principal Product Manager, Data Platform & Sharing" at bounding box center [538, 231] width 242 height 31
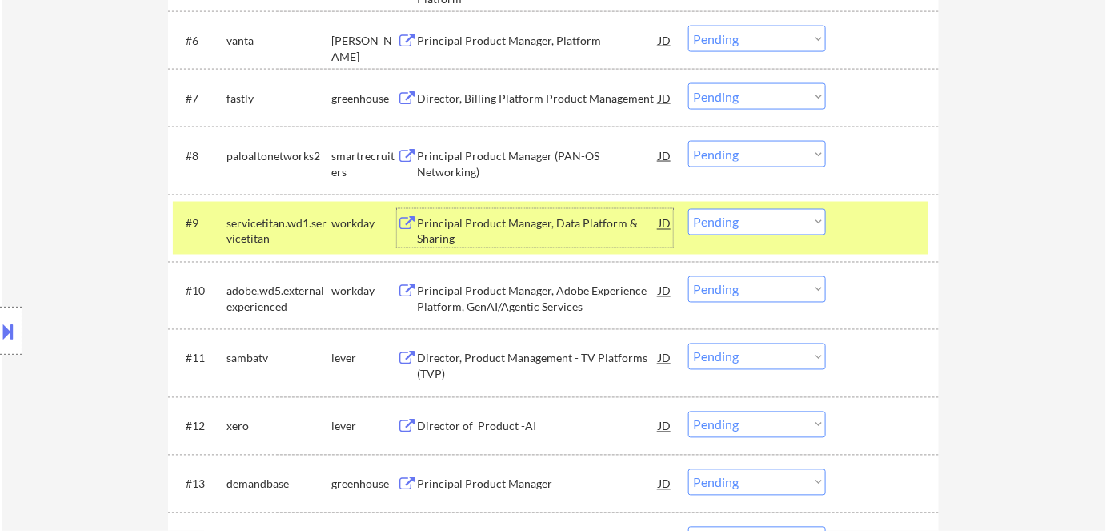
drag, startPoint x: 747, startPoint y: 223, endPoint x: 751, endPoint y: 230, distance: 8.2
click at [748, 224] on select "Choose an option... Pending Applied Excluded (Questions) Excluded (Expired) Exc…" at bounding box center [757, 222] width 138 height 26
click at [688, 209] on select "Choose an option... Pending Applied Excluded (Questions) Excluded (Expired) Exc…" at bounding box center [757, 222] width 138 height 26
select select ""pending""
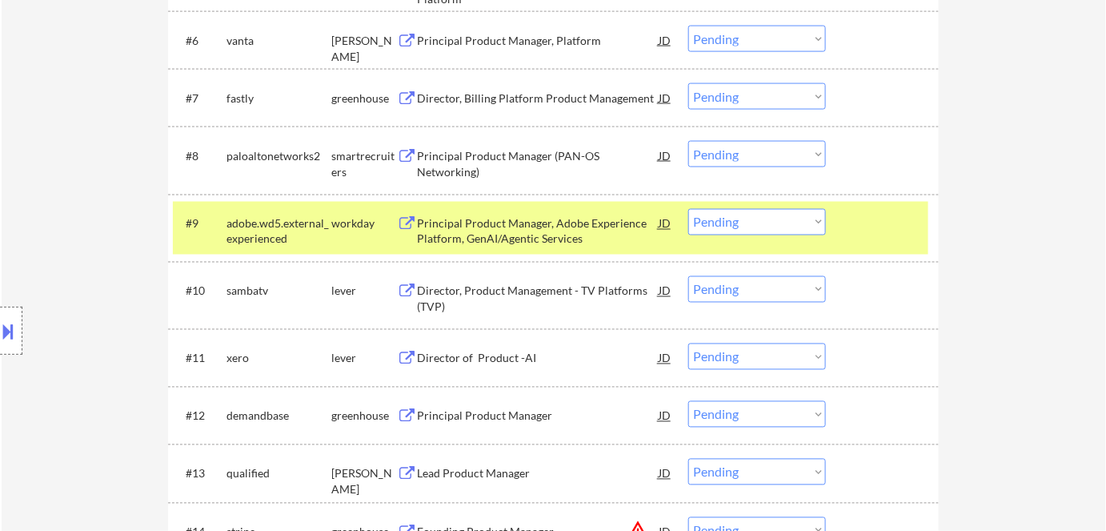
click at [249, 233] on div "Location Inclusions:" at bounding box center [143, 330] width 286 height 465
click at [261, 218] on div "Location Inclusions:" at bounding box center [143, 330] width 286 height 465
click at [531, 294] on div "Director, Product Management - TV Platforms (TVP)" at bounding box center [538, 298] width 242 height 31
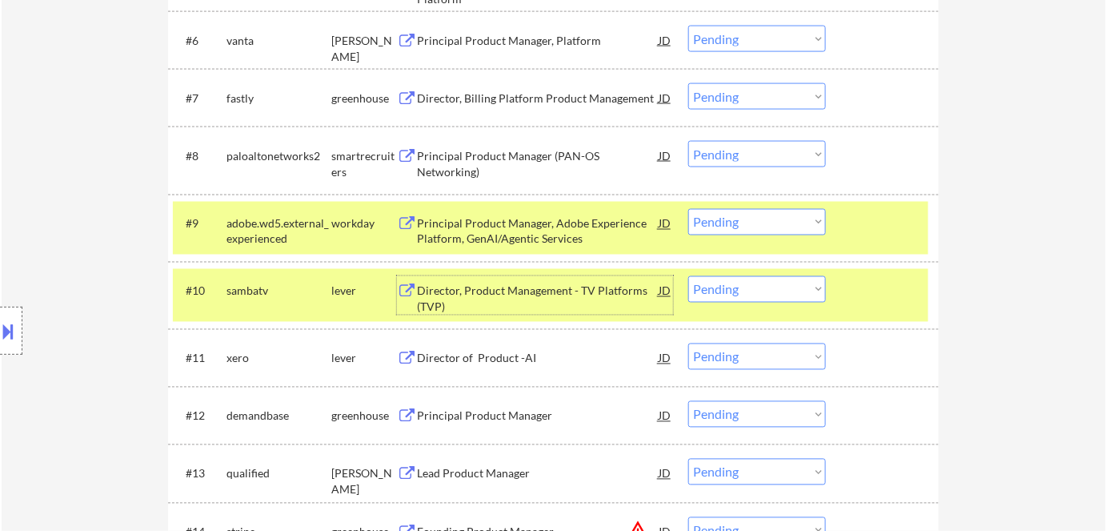
click at [739, 292] on select "Choose an option... Pending Applied Excluded (Questions) Excluded (Expired) Exc…" at bounding box center [757, 289] width 138 height 26
click at [200, 298] on div "Location Inclusions:" at bounding box center [143, 330] width 286 height 465
click at [213, 218] on div "Location Inclusions:" at bounding box center [143, 330] width 286 height 465
click at [226, 288] on div "Location Inclusions:" at bounding box center [143, 330] width 286 height 465
click at [246, 221] on div "Location Inclusions:" at bounding box center [143, 330] width 286 height 465
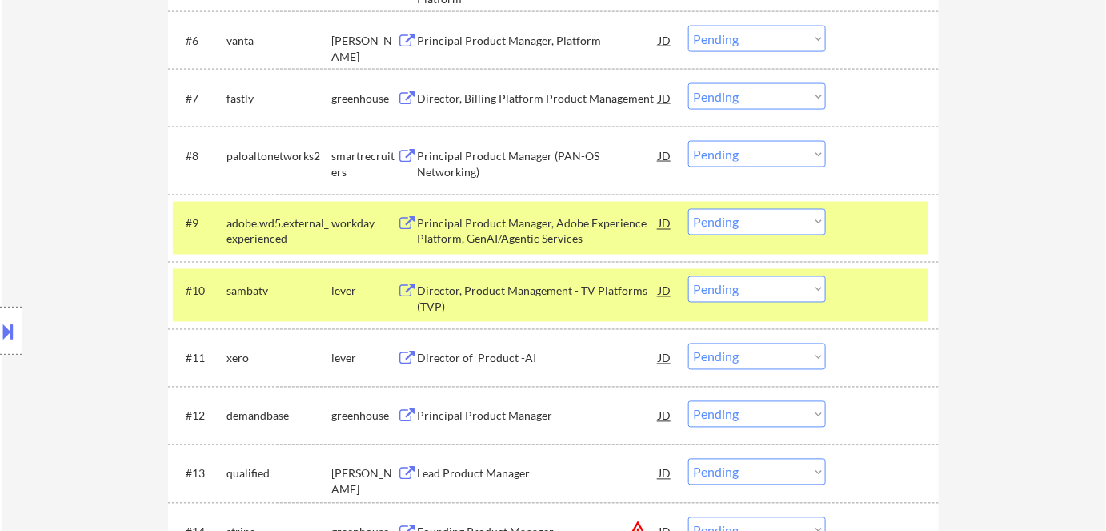
click at [264, 304] on div "Location Inclusions:" at bounding box center [143, 330] width 286 height 465
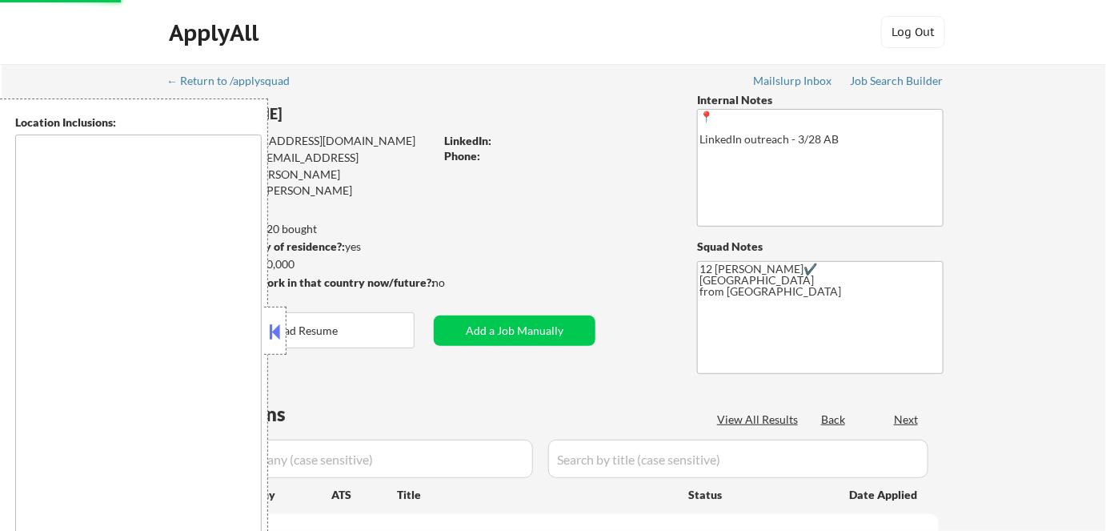
click at [278, 342] on button at bounding box center [275, 331] width 18 height 24
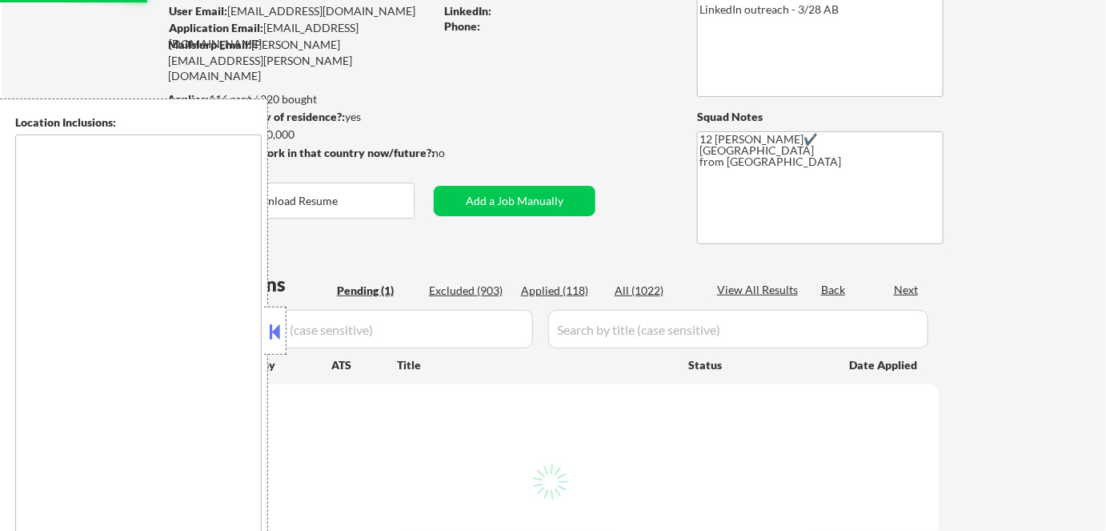
scroll to position [218, 0]
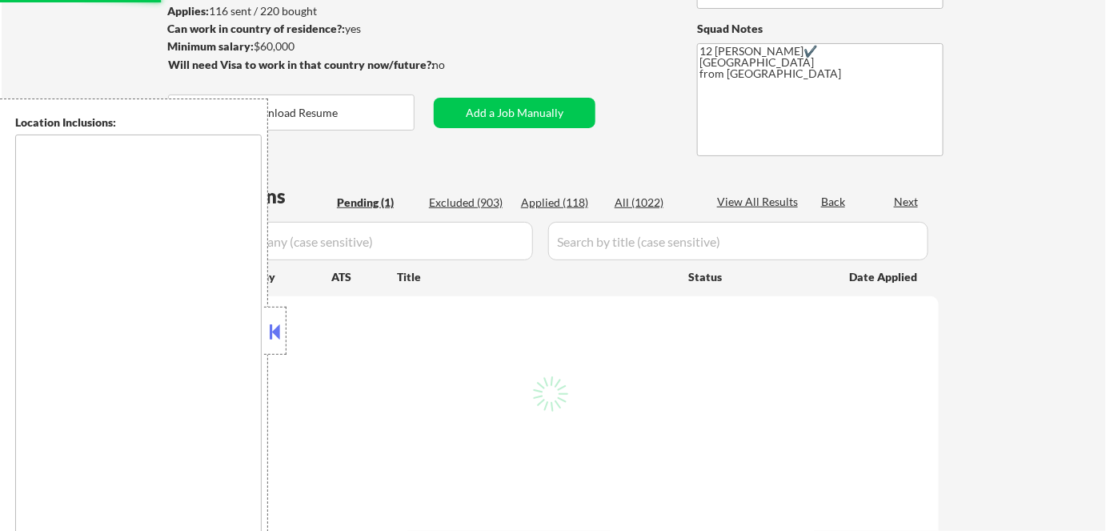
click at [278, 327] on button at bounding box center [275, 331] width 18 height 24
select select ""pending""
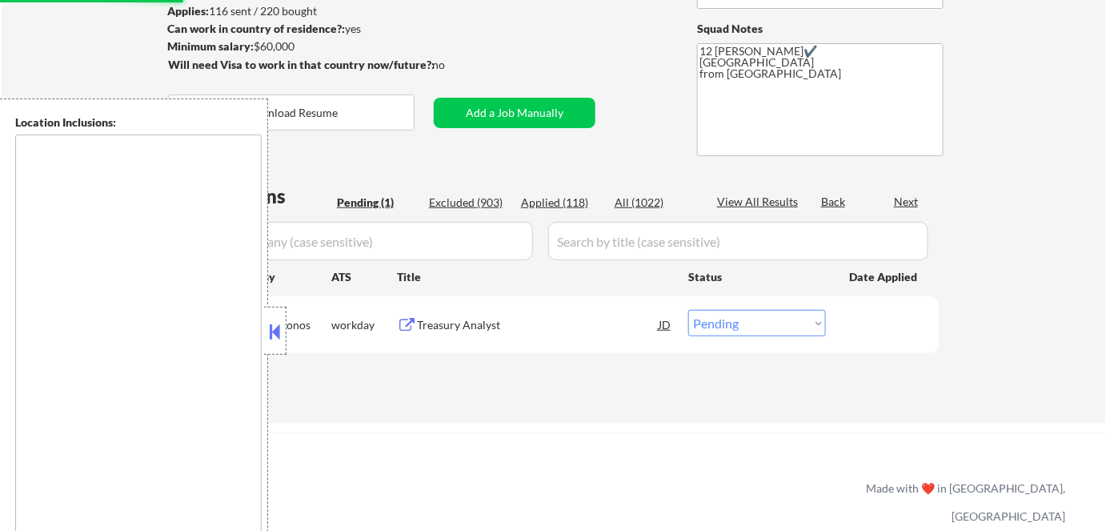
scroll to position [145, 0]
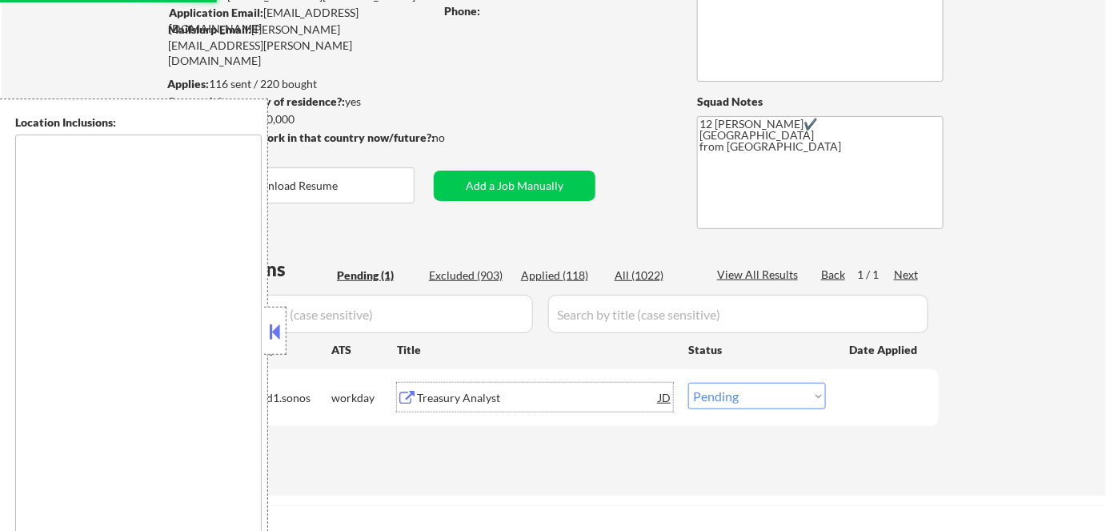
click at [456, 397] on div "Treasury Analyst" at bounding box center [538, 398] width 242 height 16
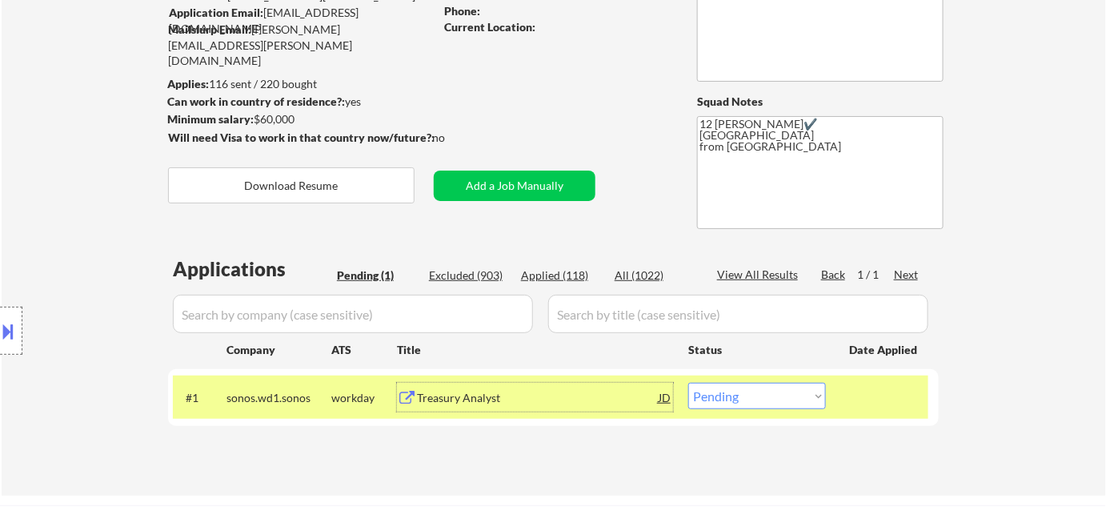
click at [6, 329] on button at bounding box center [9, 331] width 18 height 26
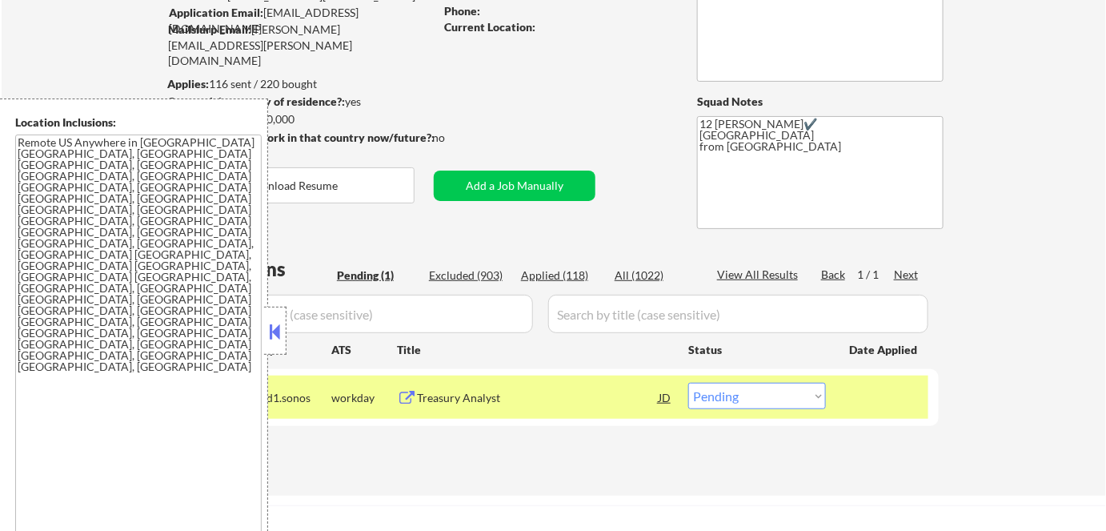
click at [480, 32] on div "Current Location:" at bounding box center [557, 27] width 226 height 16
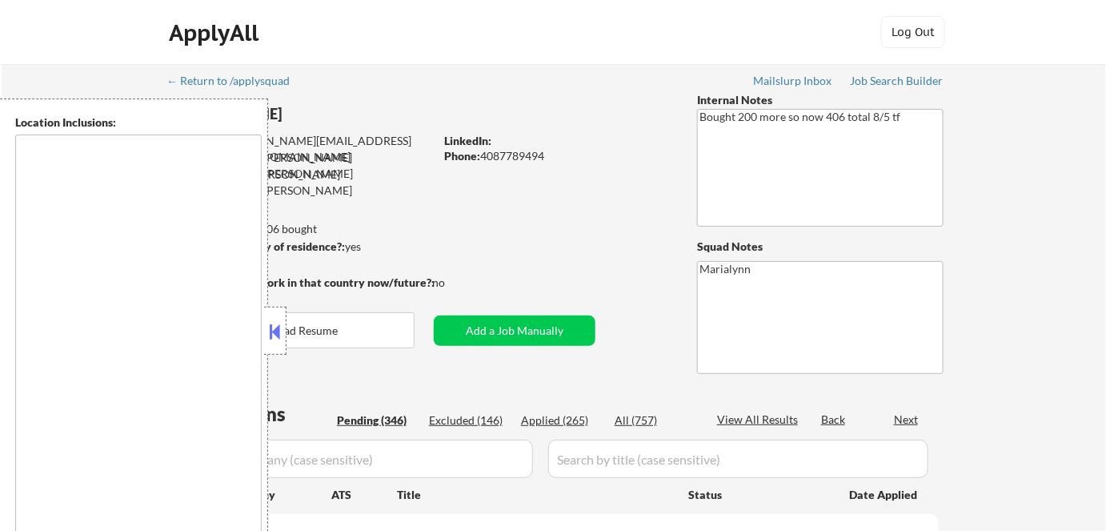
type textarea "Mountain View, CA Palo Alto, CA Sunnyvale, CA Cupertino, CA Los Altos, CA Santa…"
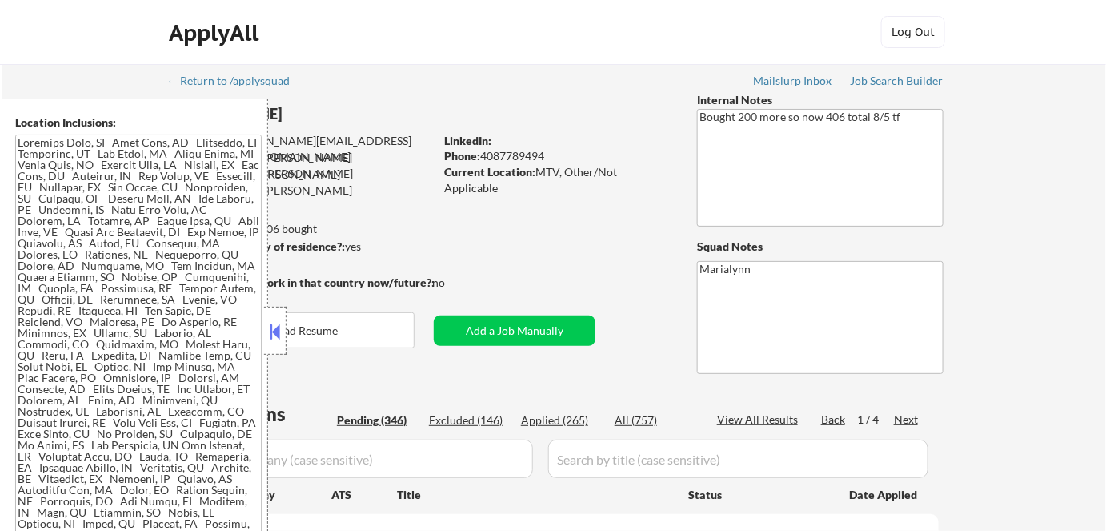
click at [283, 327] on button at bounding box center [275, 331] width 18 height 24
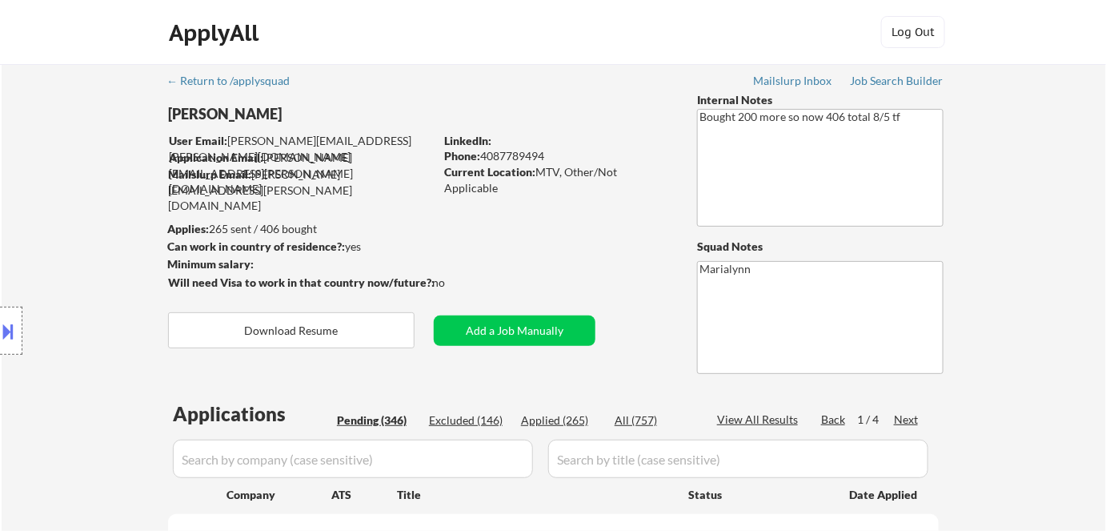
select select ""pending""
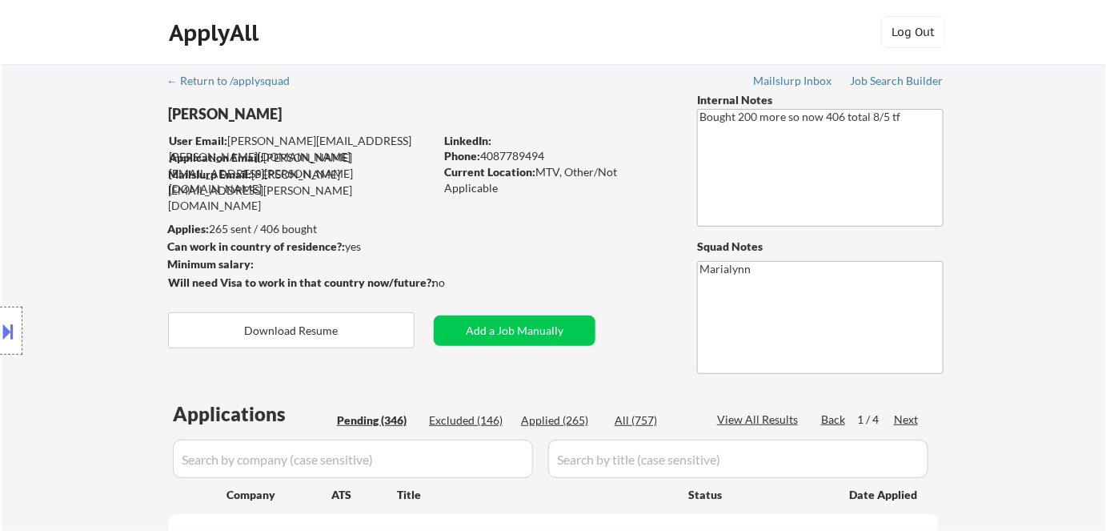
select select ""pending""
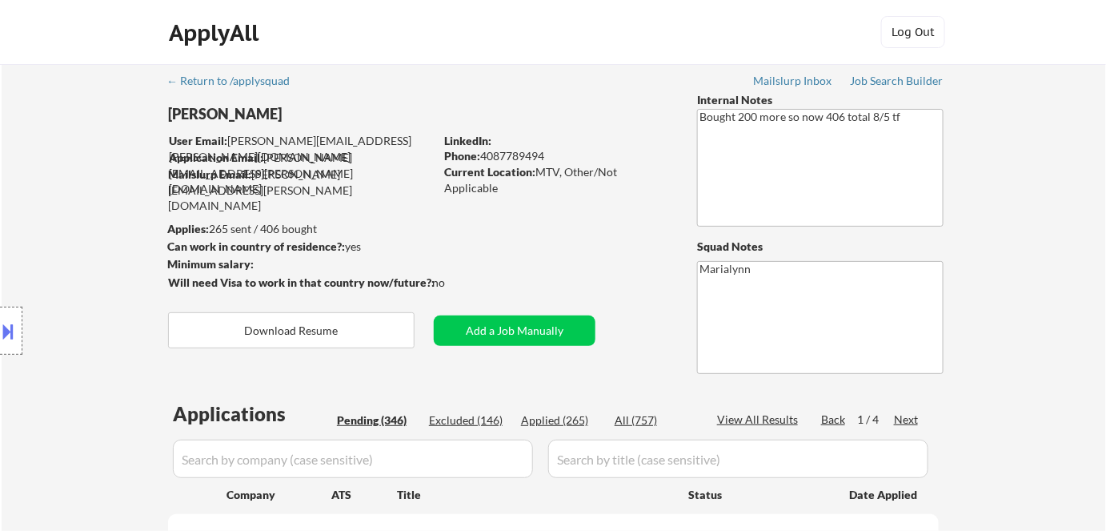
select select ""pending""
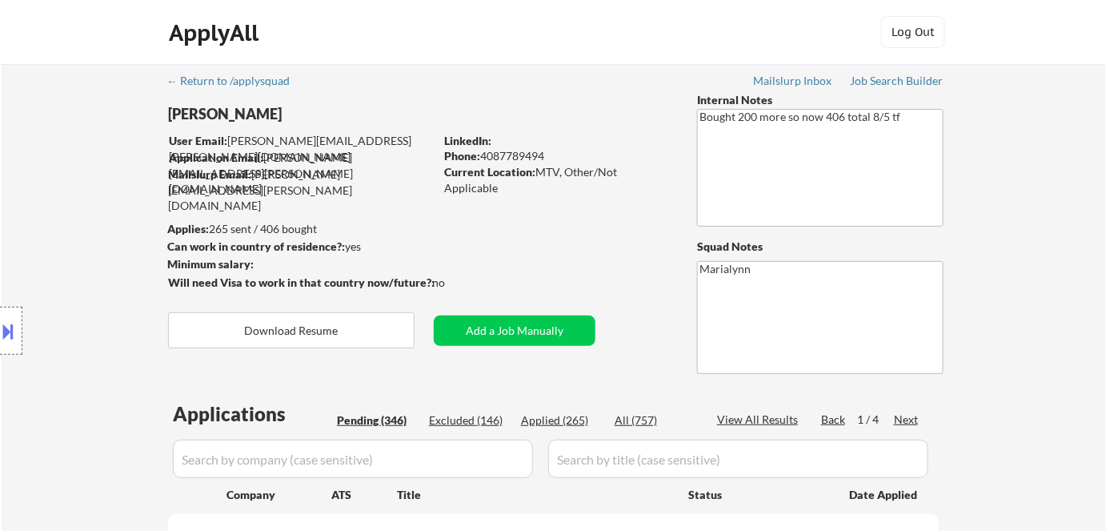
select select ""pending""
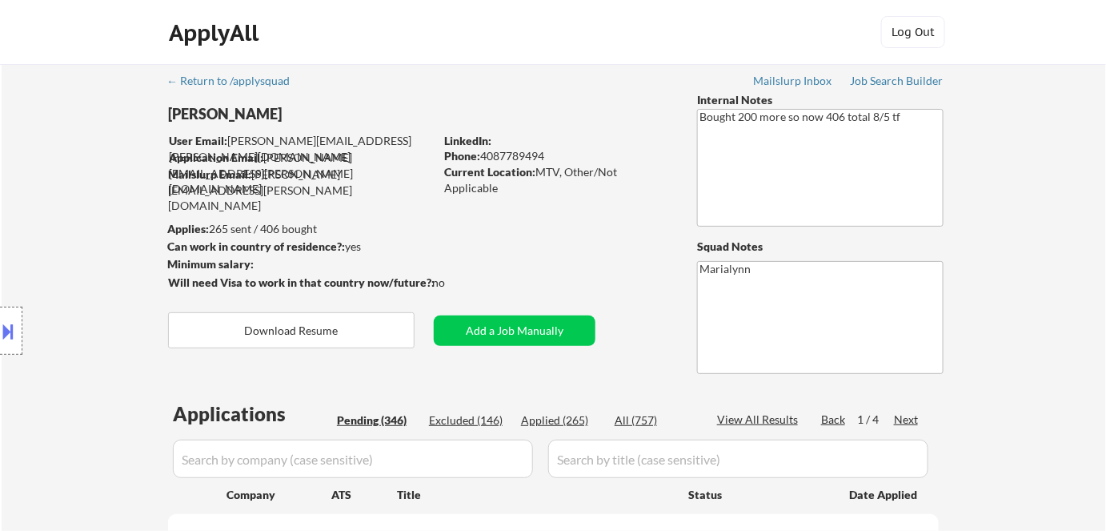
select select ""pending""
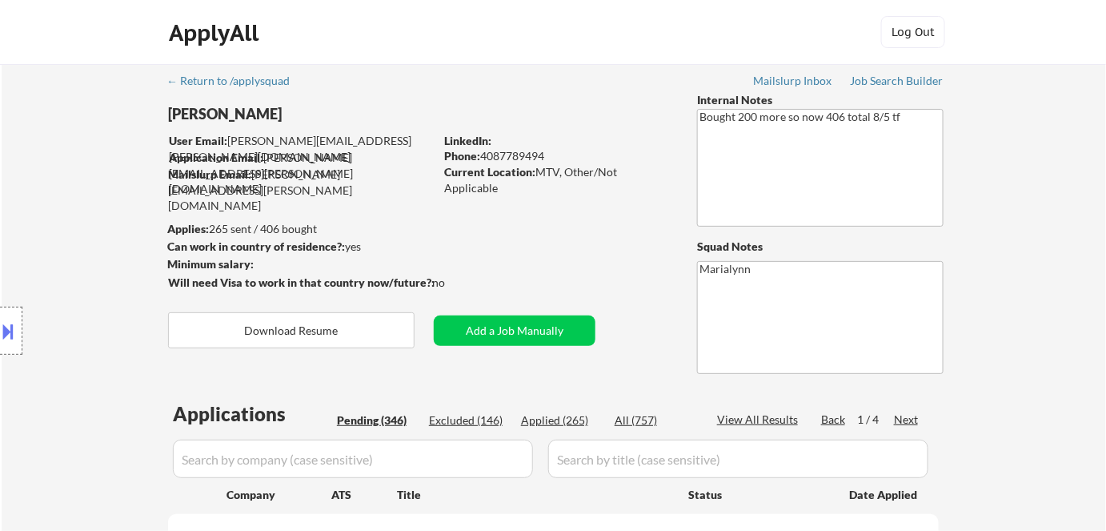
select select ""pending""
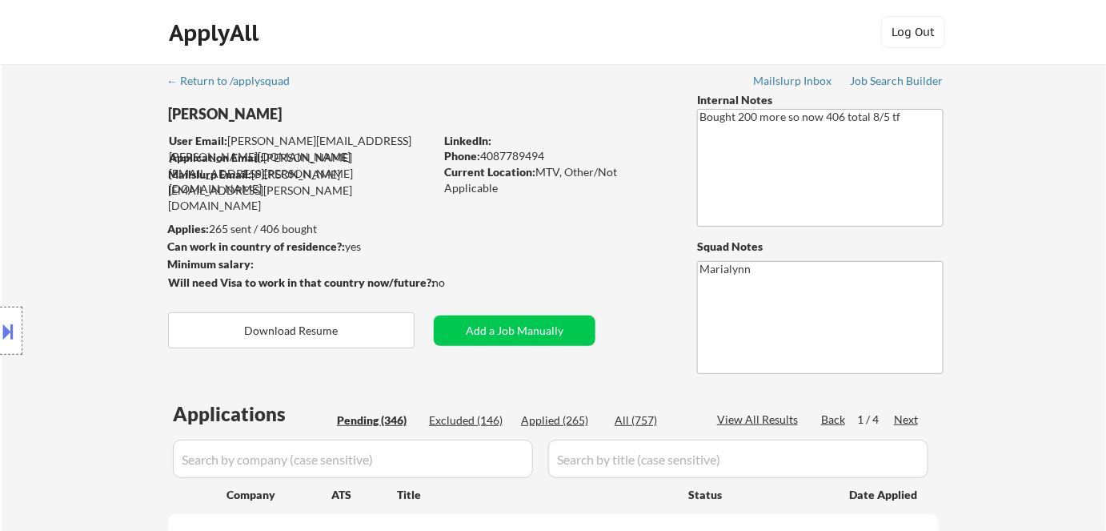
select select ""pending""
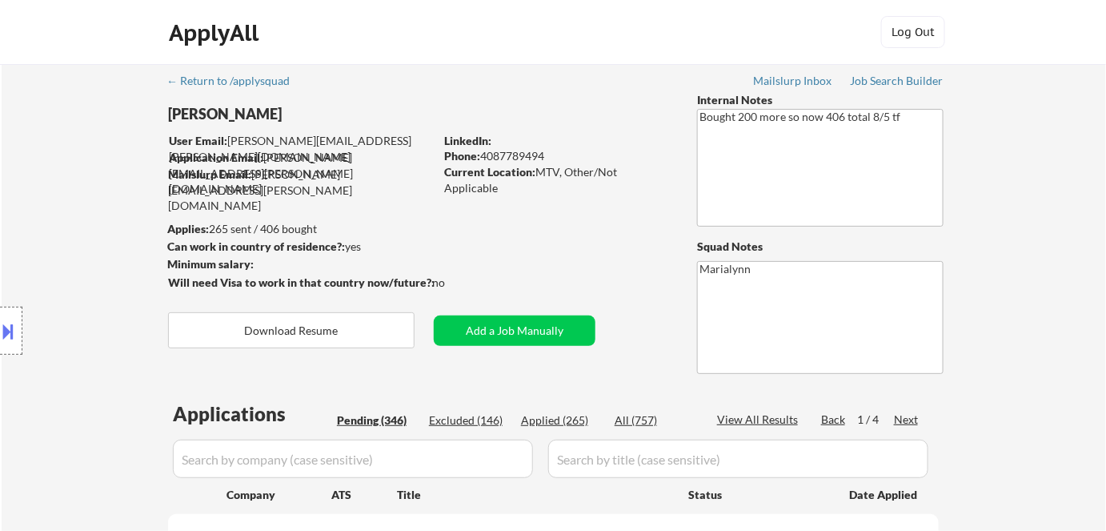
select select ""pending""
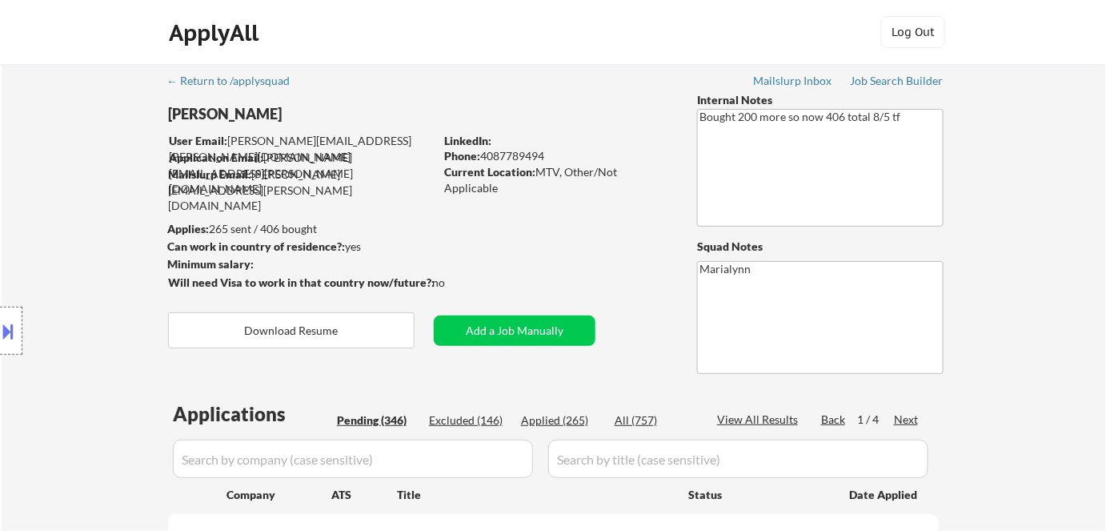
select select ""pending""
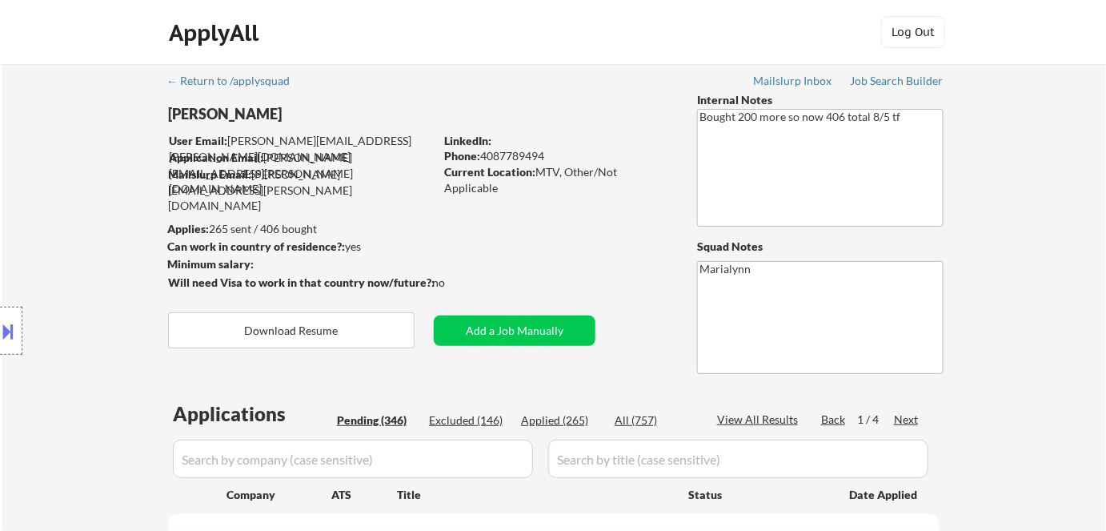
select select ""pending""
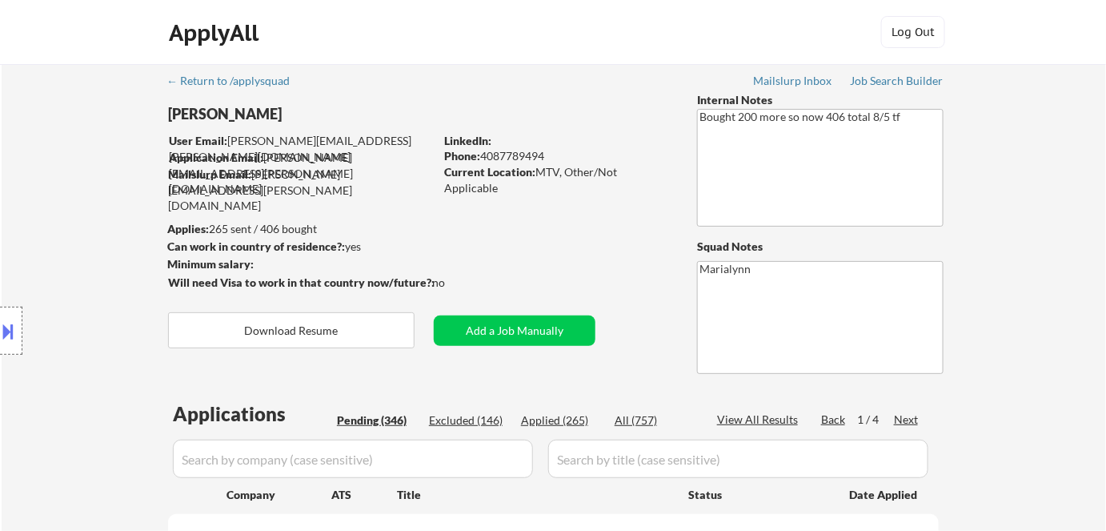
select select ""pending""
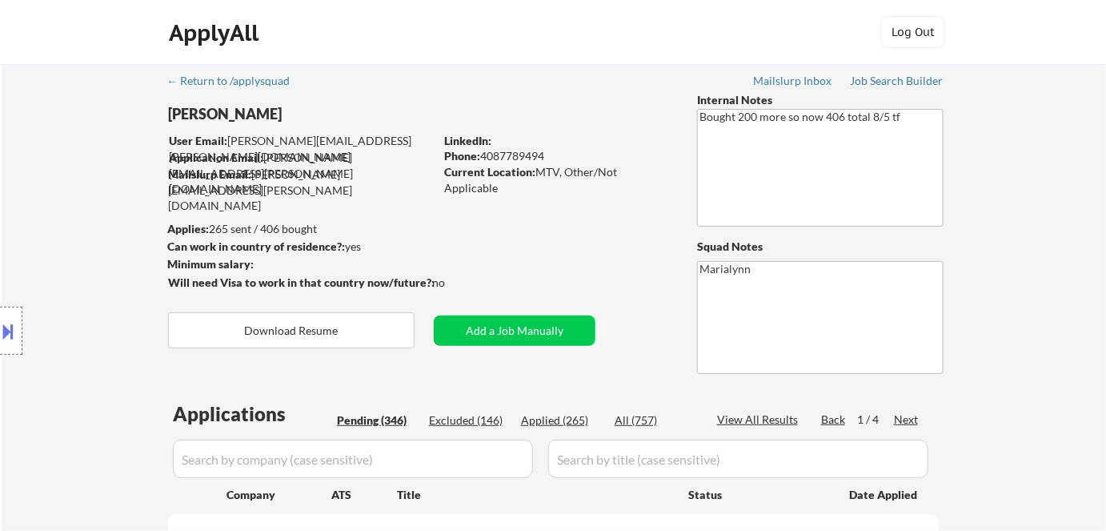
select select ""pending""
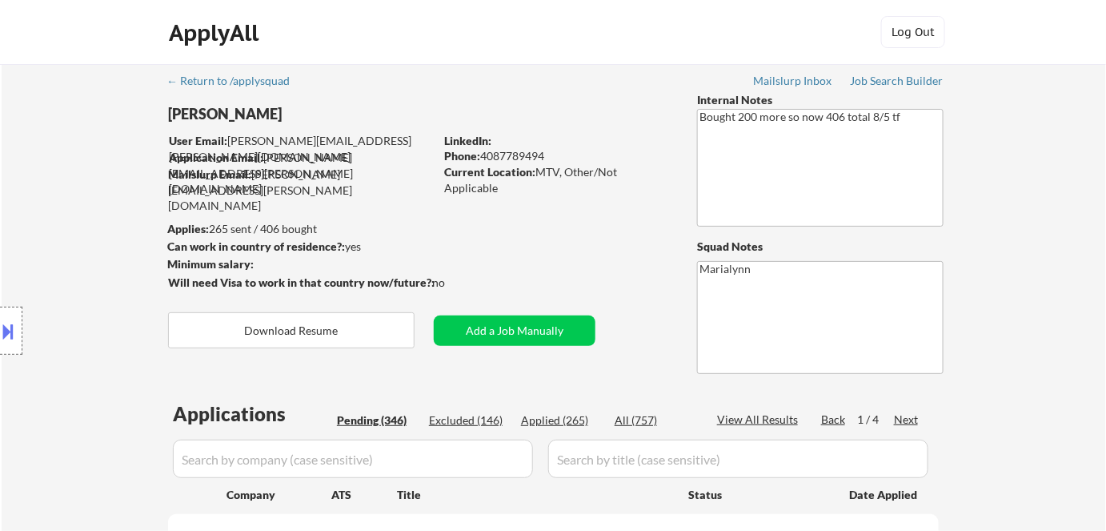
select select ""pending""
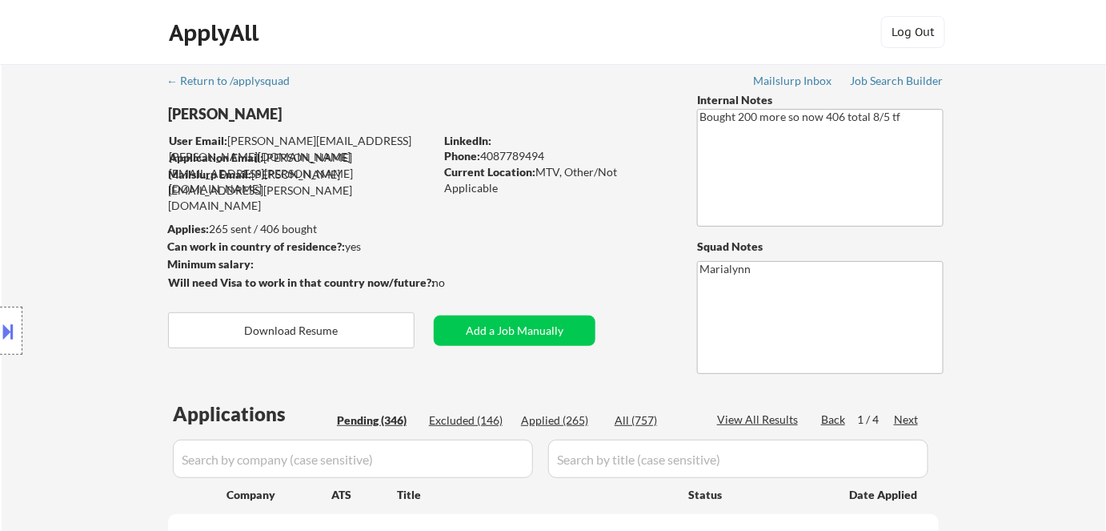
select select ""pending""
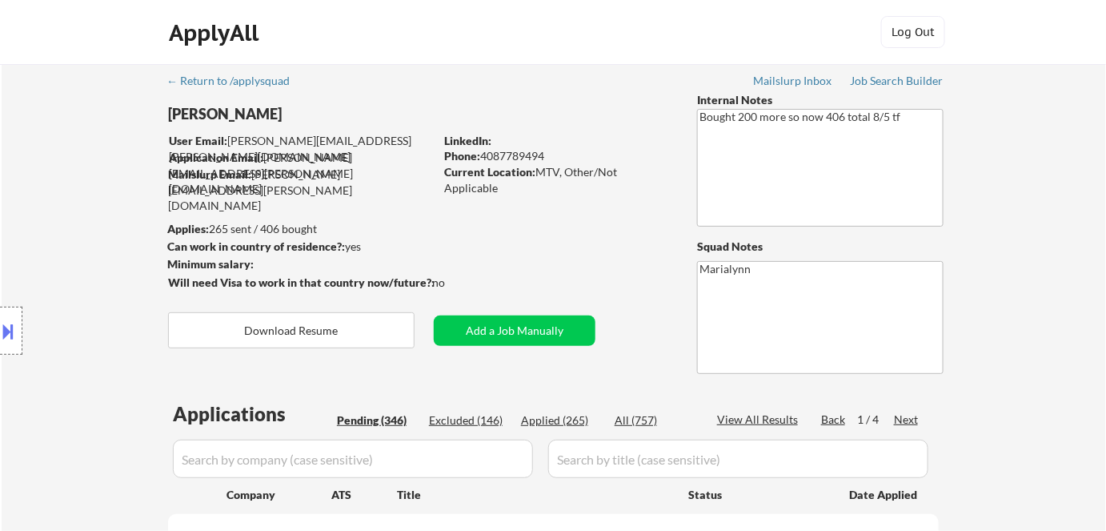
select select ""pending""
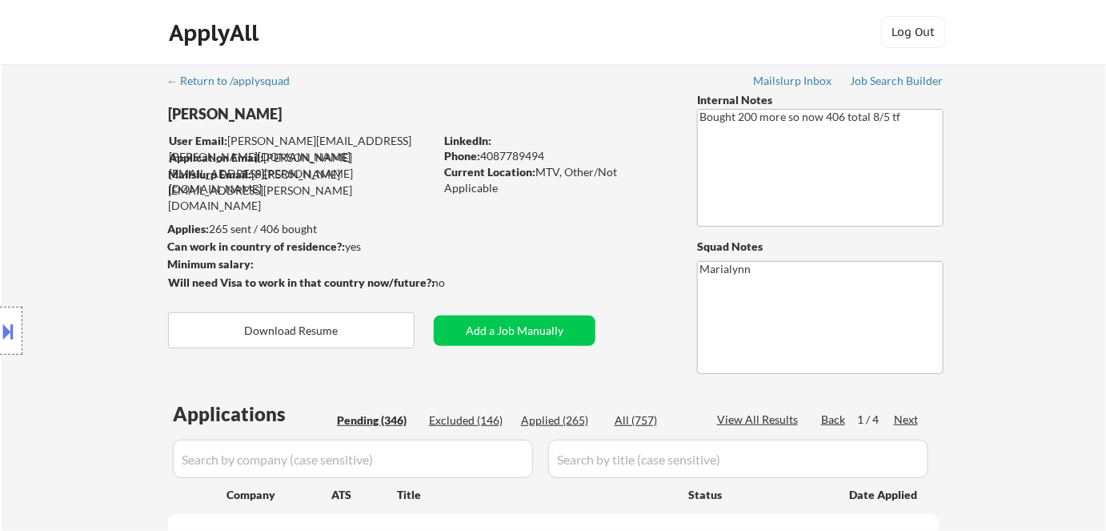
select select ""pending""
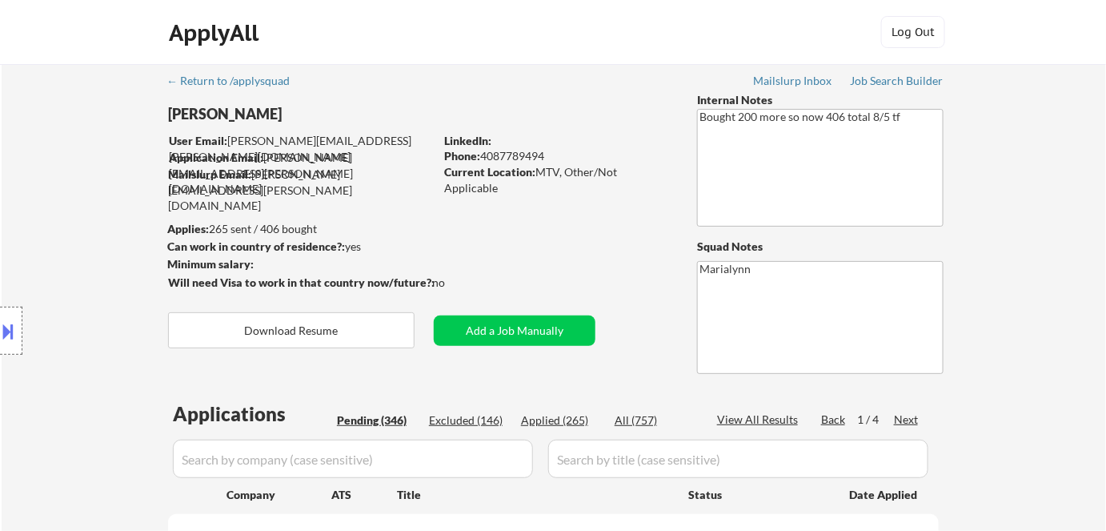
select select ""pending""
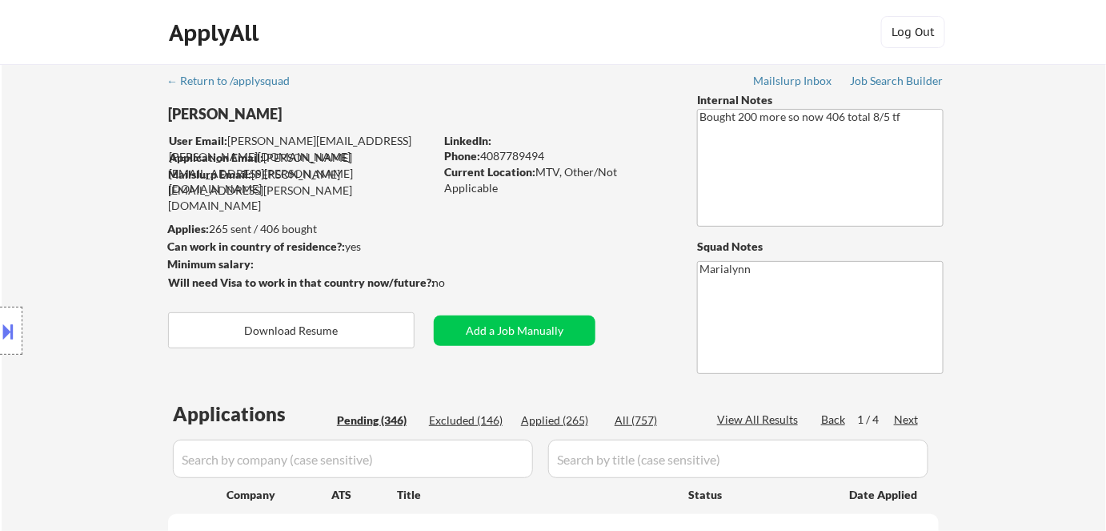
select select ""pending""
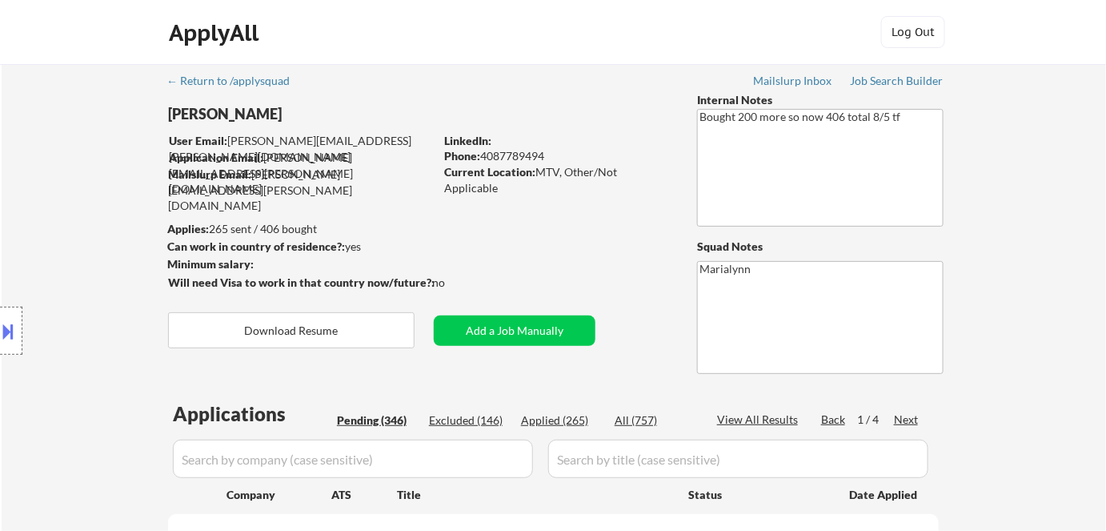
select select ""pending""
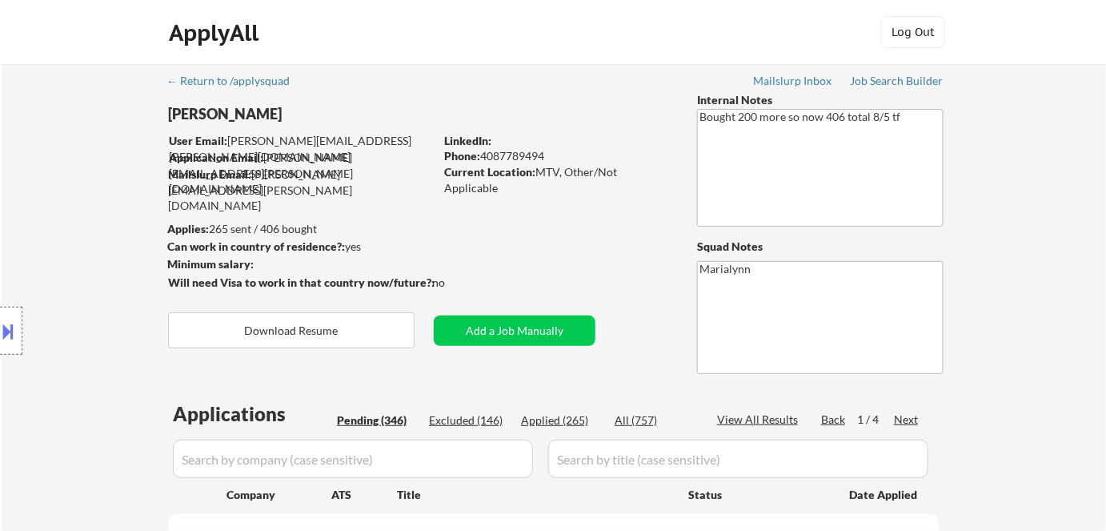
select select ""pending""
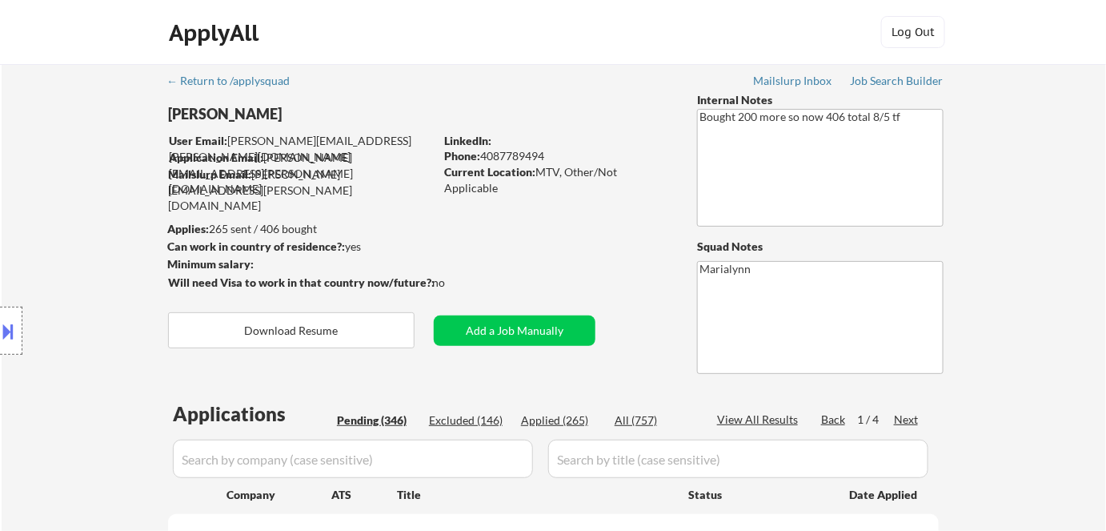
select select ""pending""
click at [14, 322] on button at bounding box center [9, 331] width 18 height 26
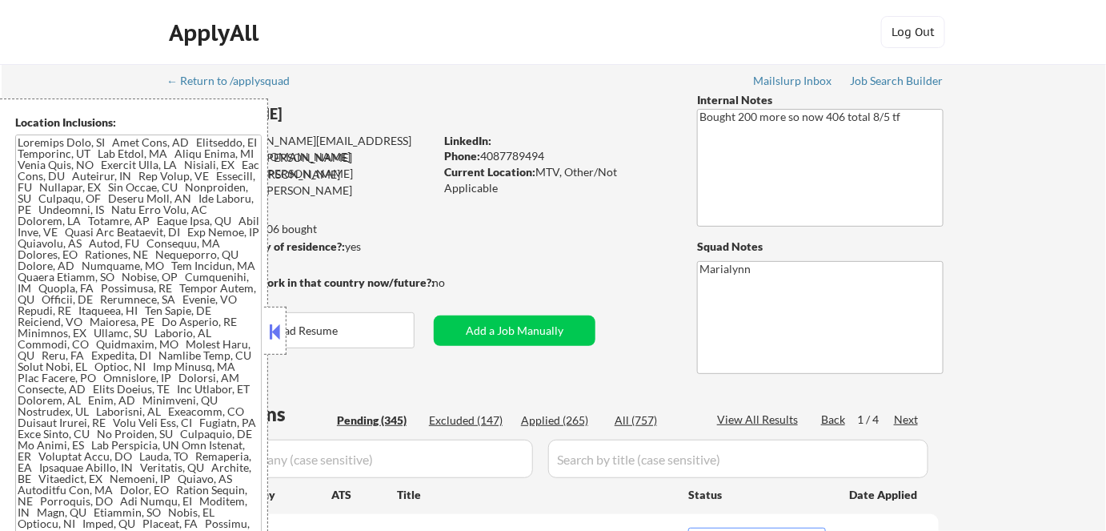
click at [269, 324] on button at bounding box center [275, 331] width 18 height 24
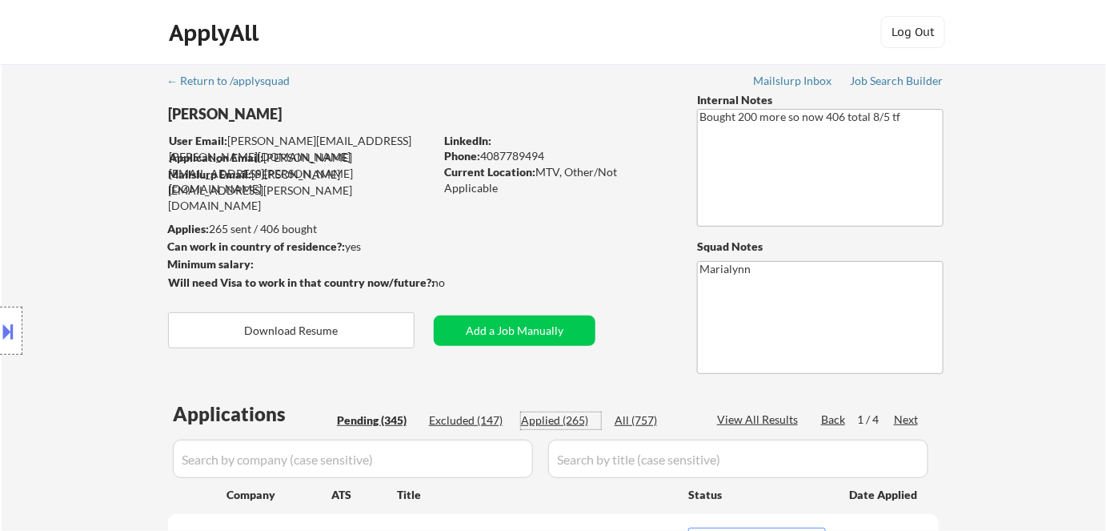
click at [539, 415] on div "Applied (265)" at bounding box center [561, 420] width 80 height 16
select select ""applied""
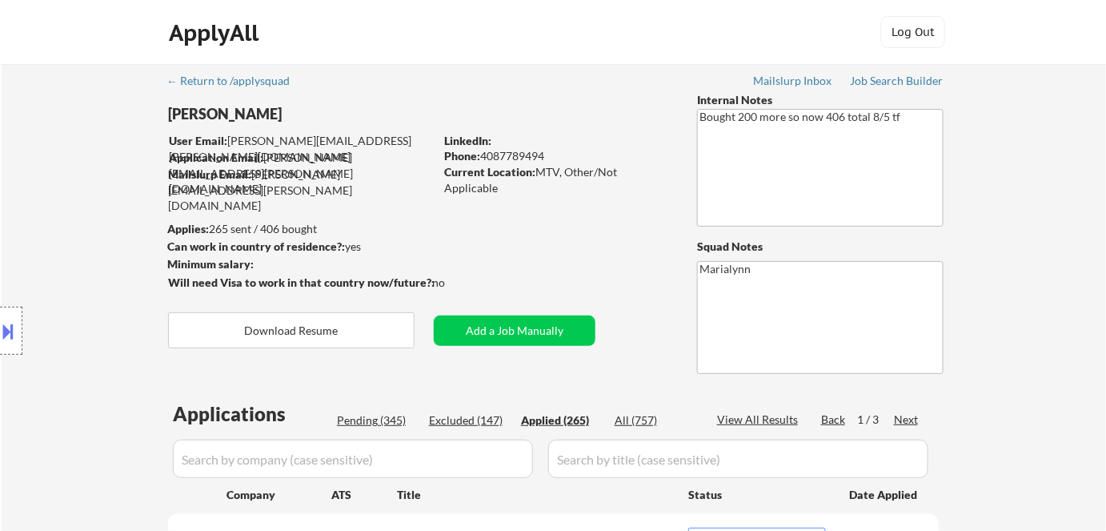
select select ""applied""
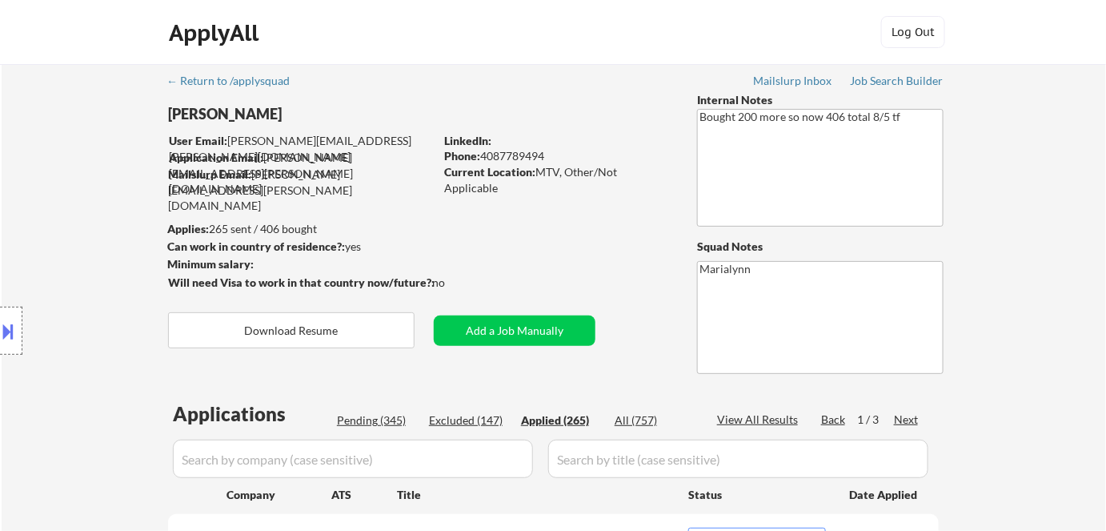
select select ""applied""
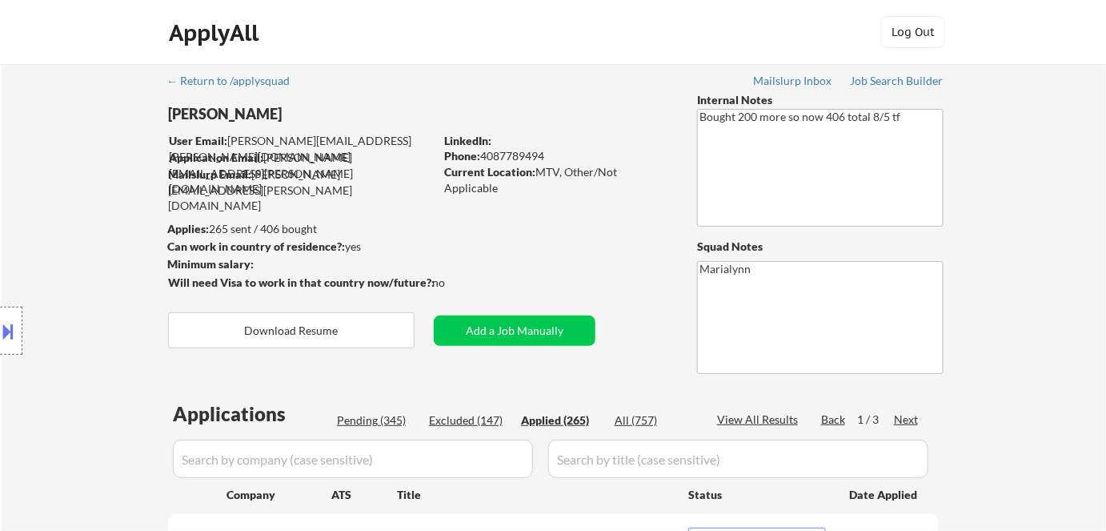
select select ""applied""
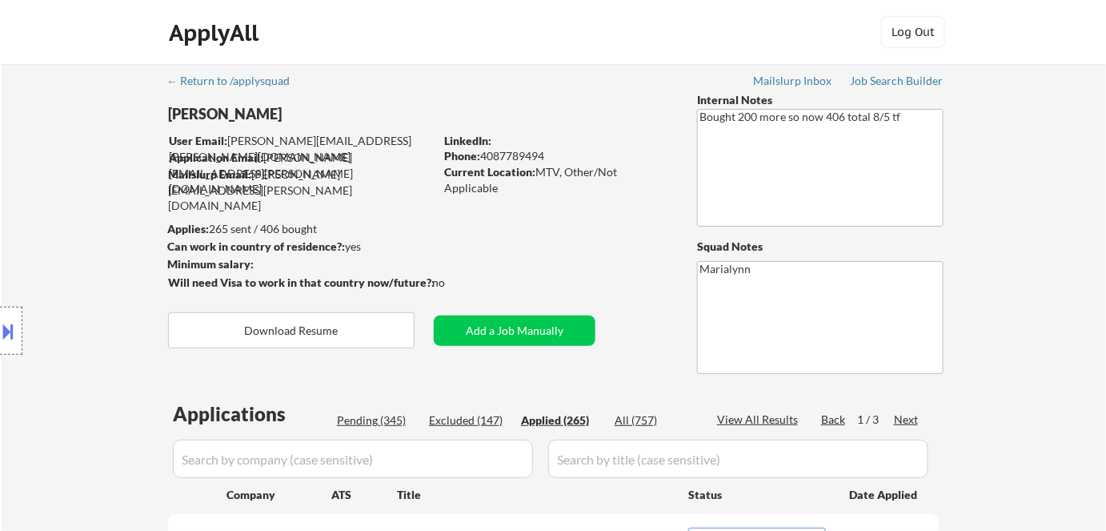
select select ""applied""
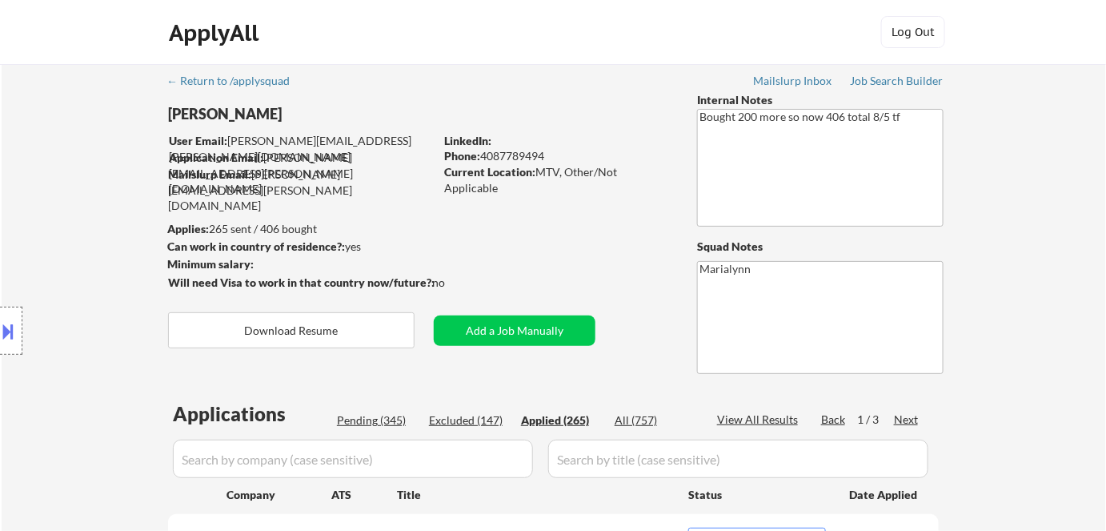
select select ""applied""
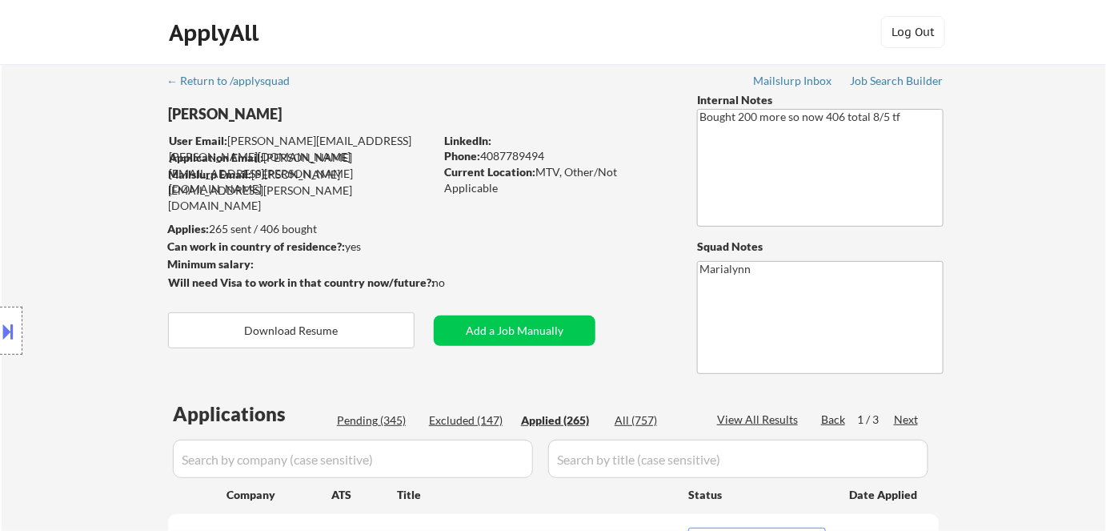
select select ""applied""
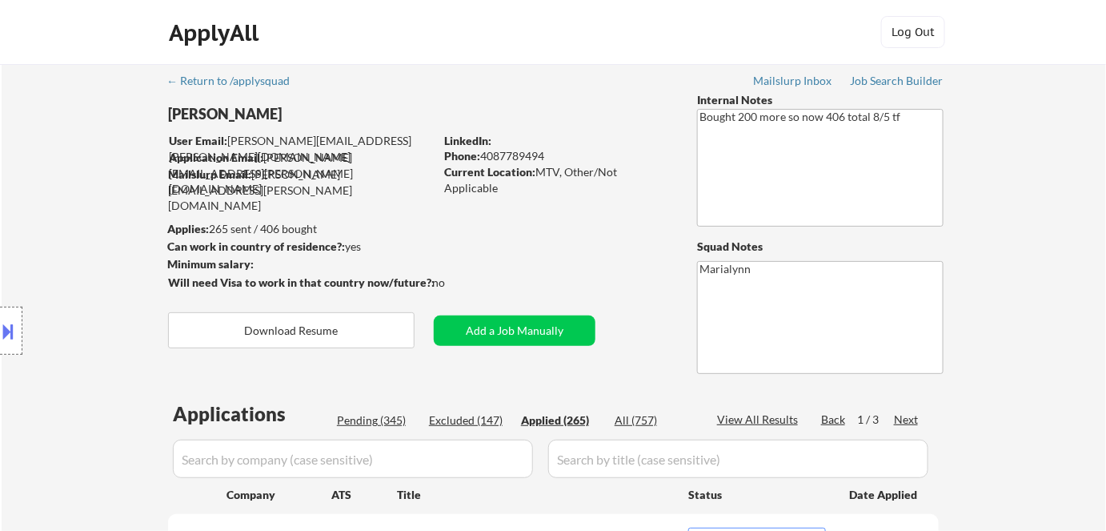
select select ""applied""
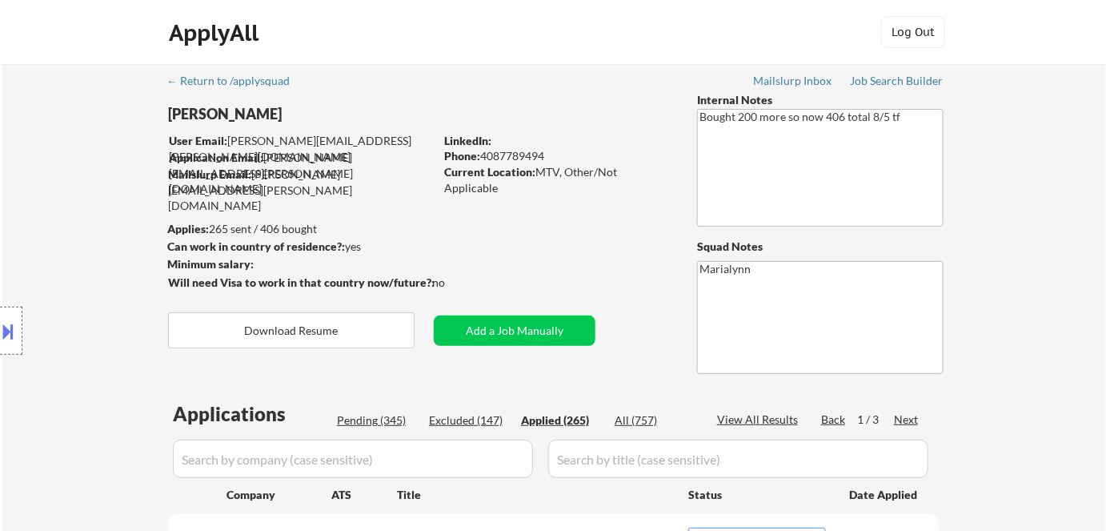
select select ""applied""
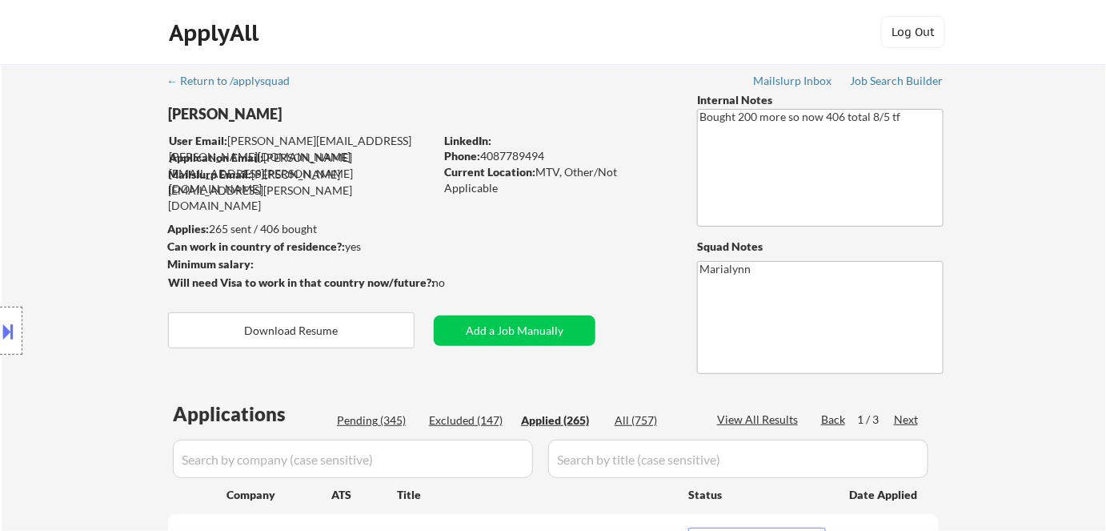
select select ""applied""
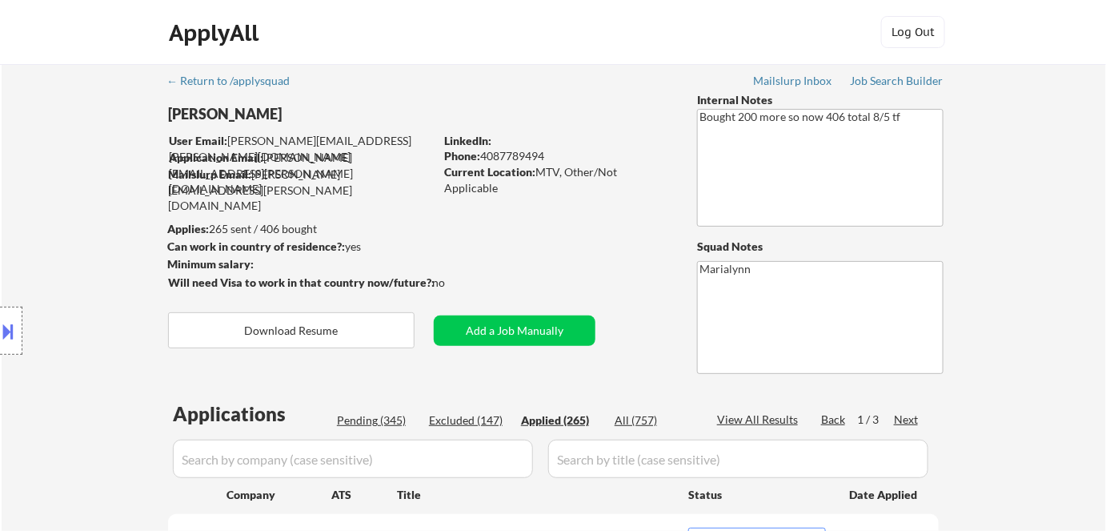
select select ""applied""
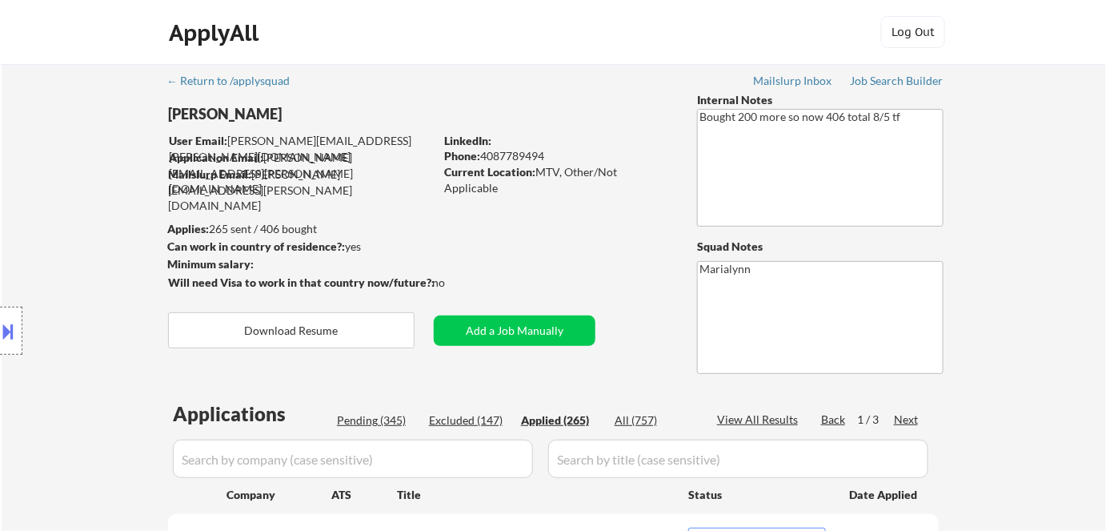
select select ""applied""
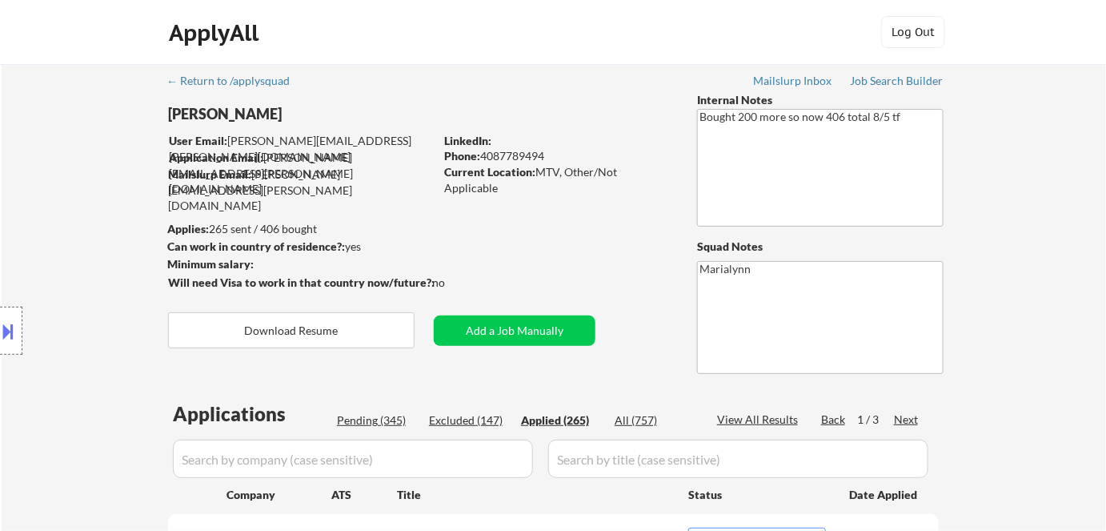
select select ""applied""
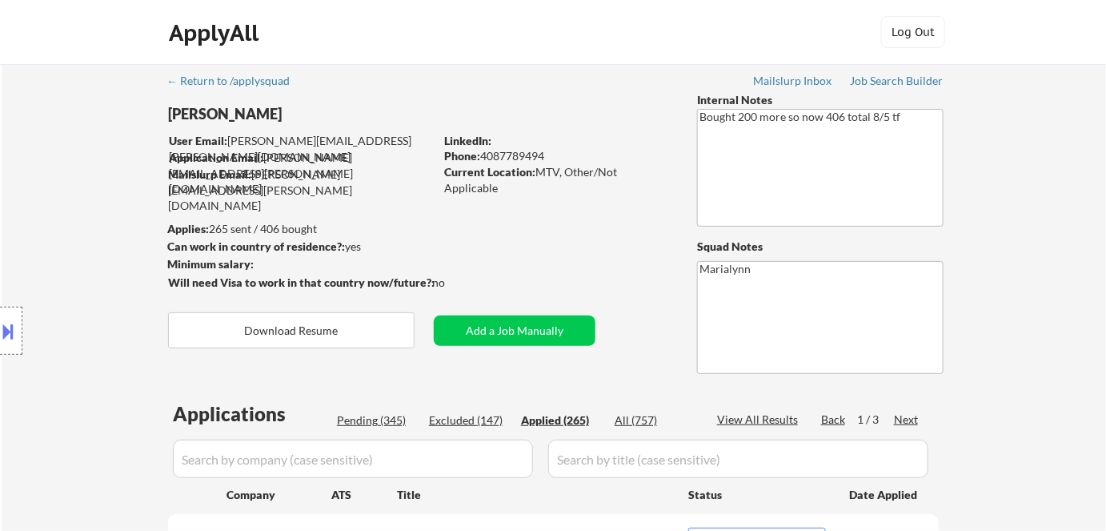
select select ""applied""
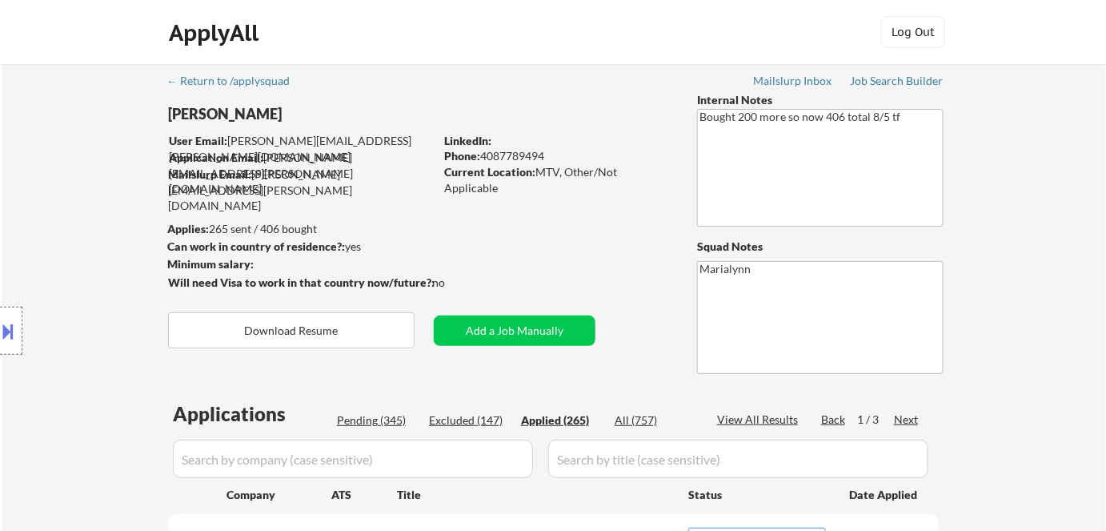
select select ""applied""
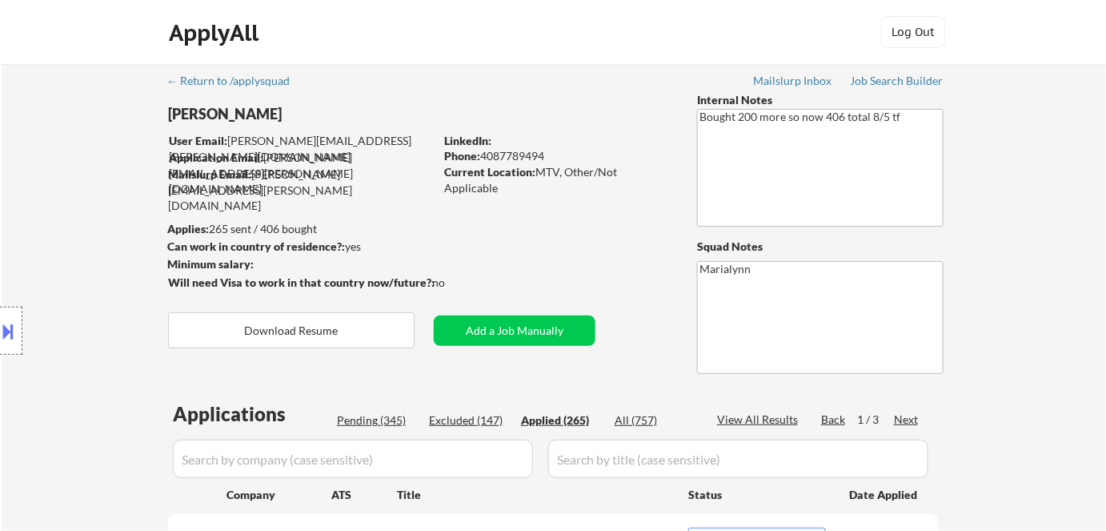
select select ""applied""
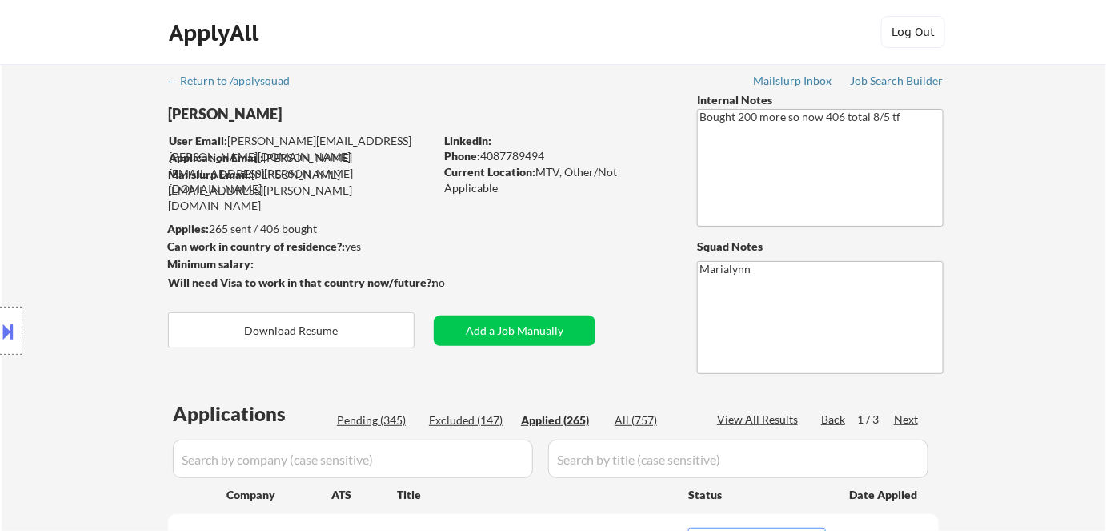
select select ""applied""
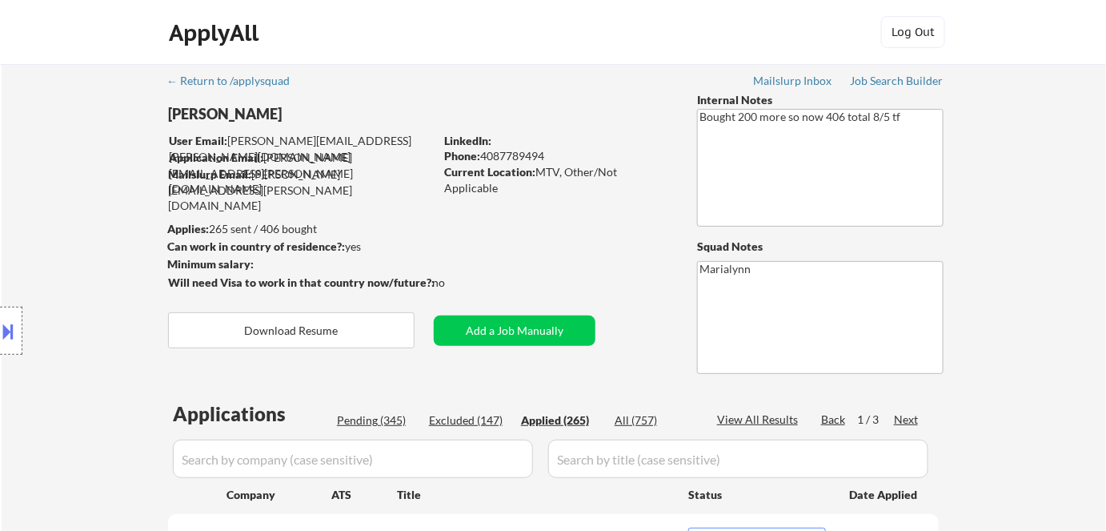
select select ""applied""
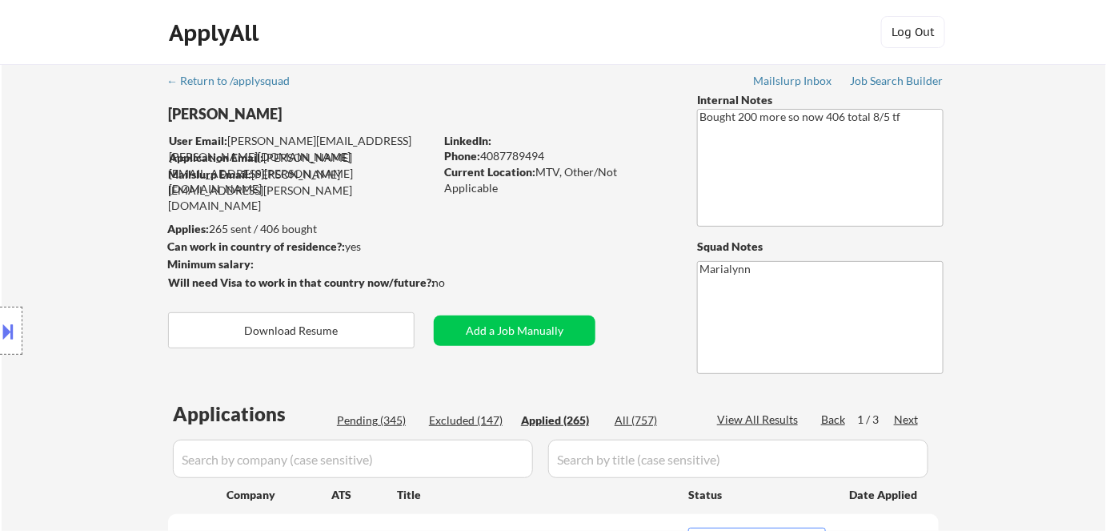
select select ""applied""
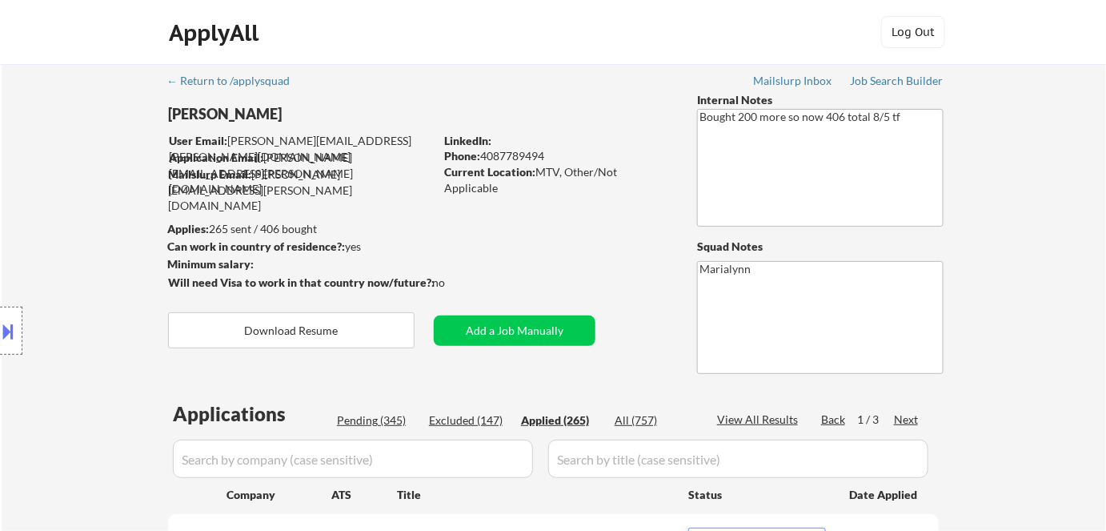
select select ""applied""
click at [6, 327] on button at bounding box center [9, 331] width 18 height 26
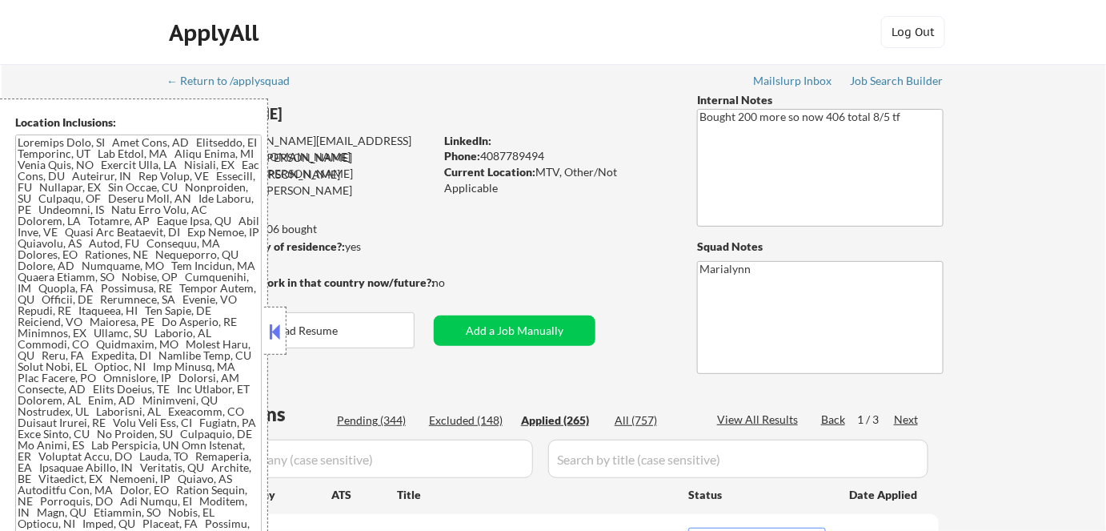
click at [275, 335] on button at bounding box center [275, 331] width 18 height 24
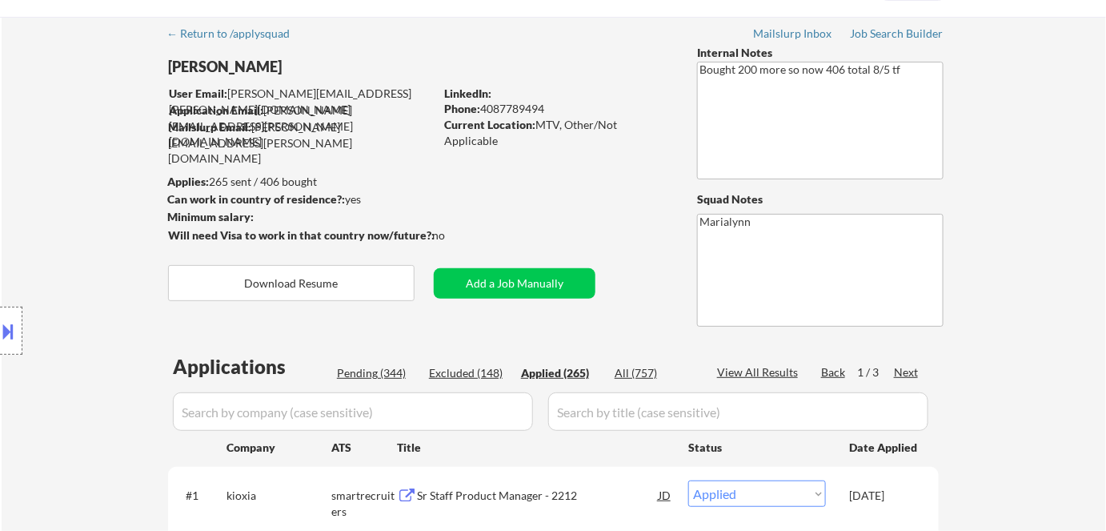
scroll to position [72, 0]
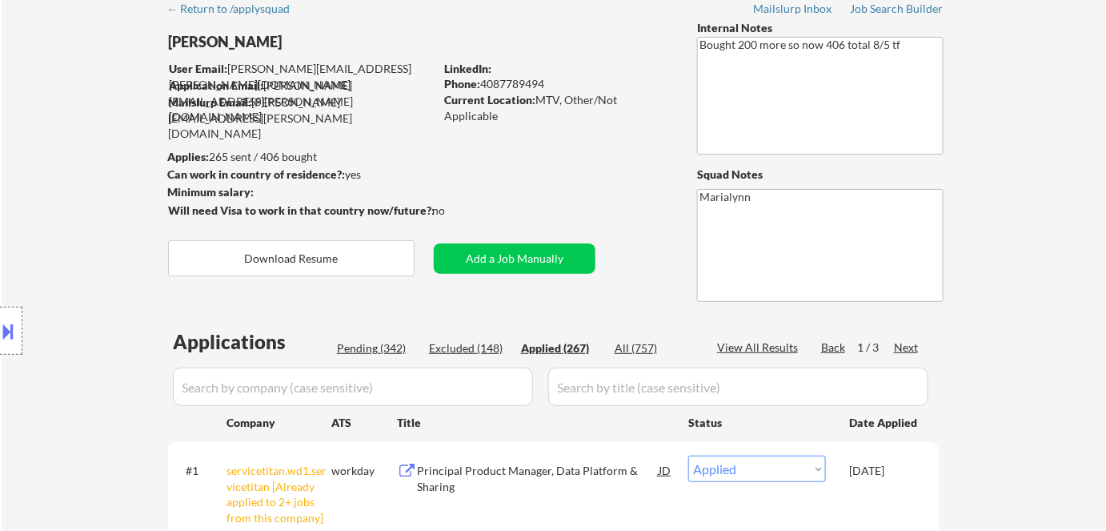
click at [538, 100] on div "Current Location: MTV, Other/Not Applicable" at bounding box center [557, 107] width 226 height 31
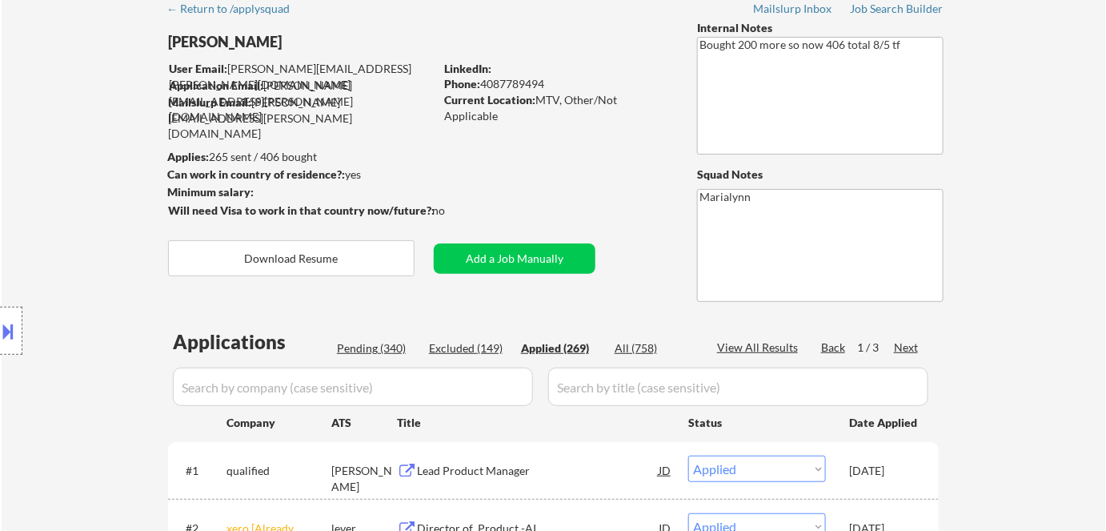
drag, startPoint x: 481, startPoint y: 84, endPoint x: 565, endPoint y: 82, distance: 84.1
click at [565, 82] on div "Phone: 4087789494" at bounding box center [557, 84] width 226 height 16
copy div "4087789494"
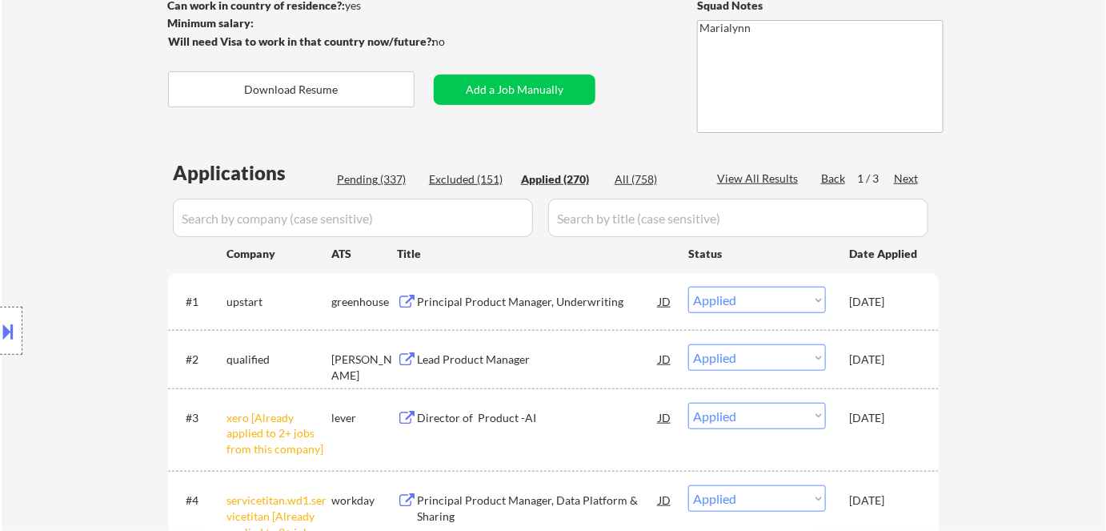
scroll to position [218, 0]
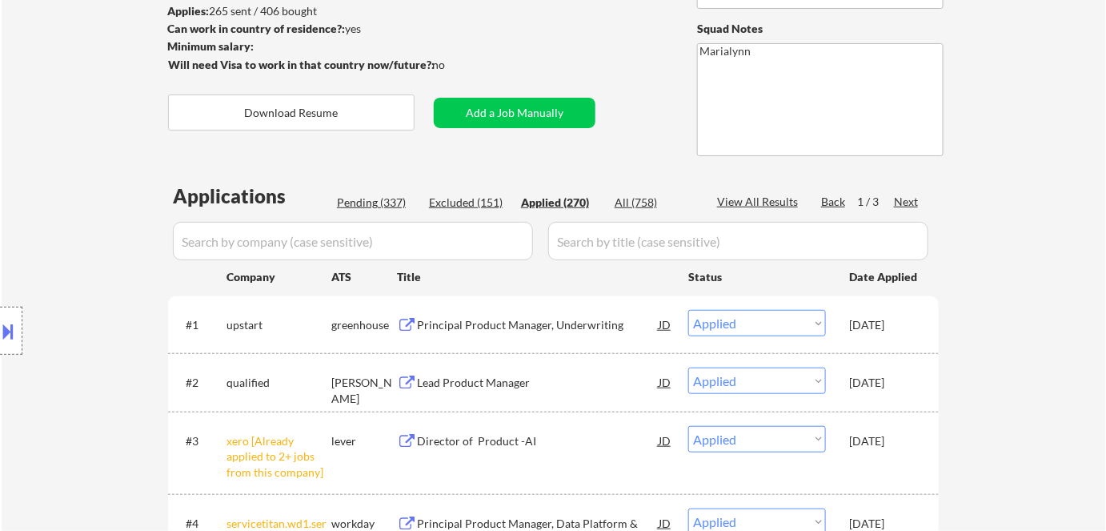
click at [575, 196] on div "Applied (270)" at bounding box center [561, 202] width 80 height 16
click at [557, 201] on div "Applied (270)" at bounding box center [561, 202] width 80 height 16
click at [567, 200] on div "Applied (270)" at bounding box center [561, 202] width 80 height 16
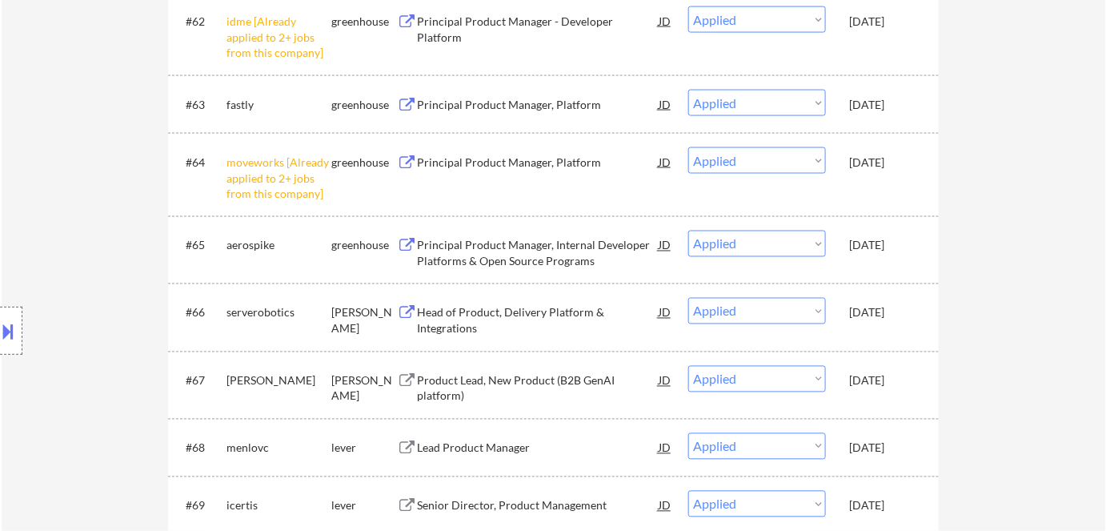
scroll to position [4801, 0]
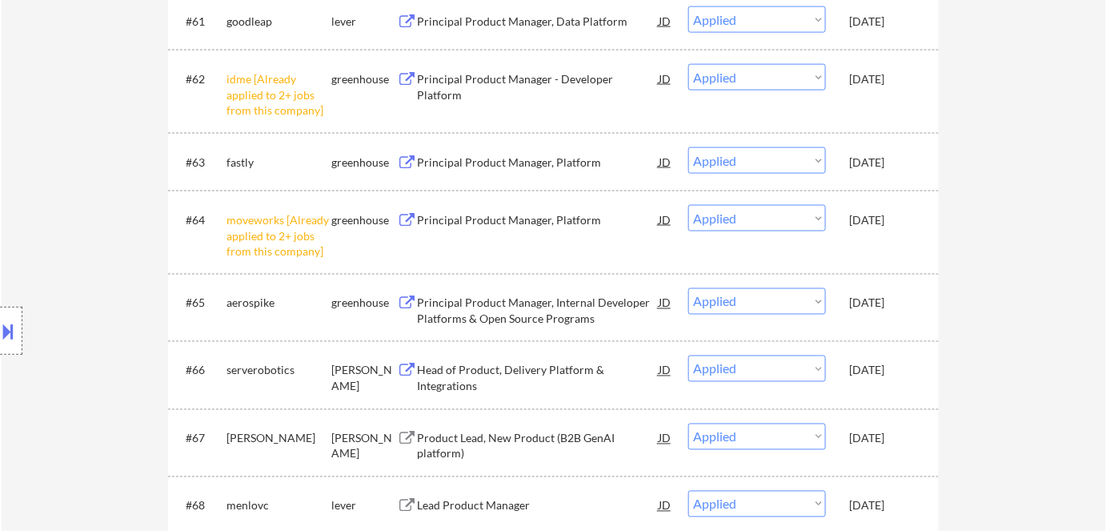
click at [192, 374] on div "Location Inclusions:" at bounding box center [143, 330] width 286 height 465
click at [201, 371] on div "Location Inclusions:" at bounding box center [143, 330] width 286 height 465
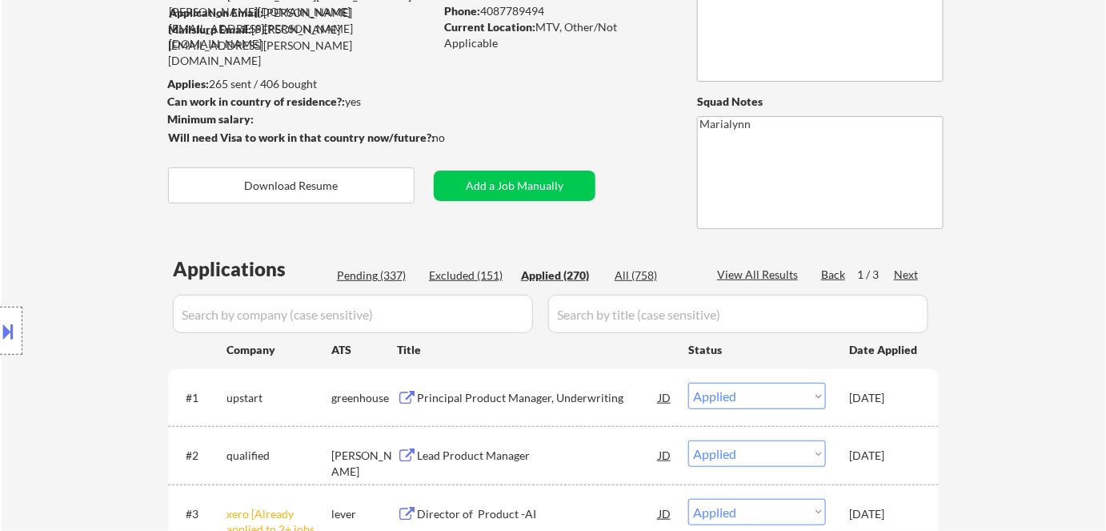
scroll to position [0, 0]
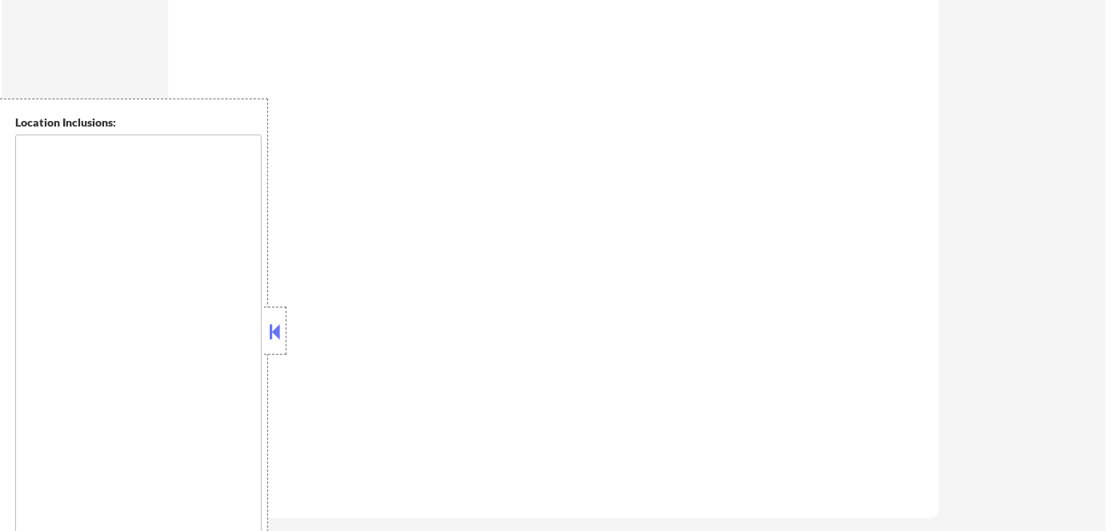
scroll to position [800, 0]
type textarea "[GEOGRAPHIC_DATA], [GEOGRAPHIC_DATA] [GEOGRAPHIC_DATA], [GEOGRAPHIC_DATA] [GEOG…"
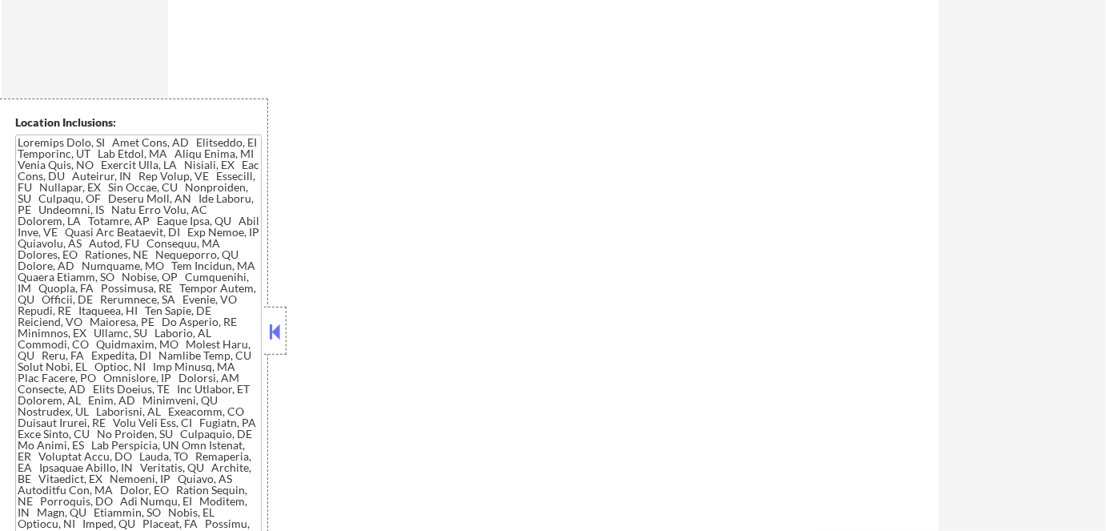
click at [274, 327] on button at bounding box center [275, 331] width 18 height 24
select select ""pending""
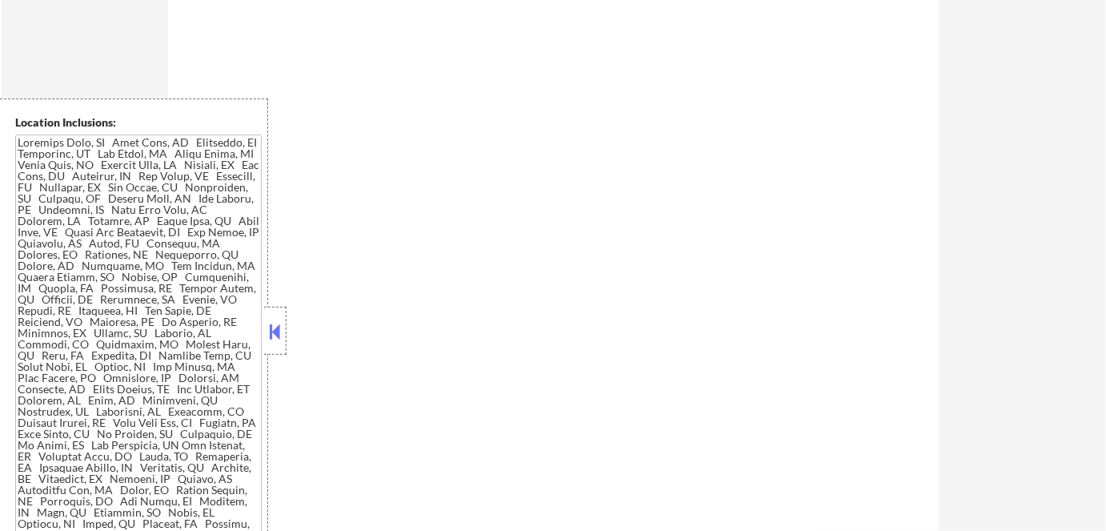
select select ""pending""
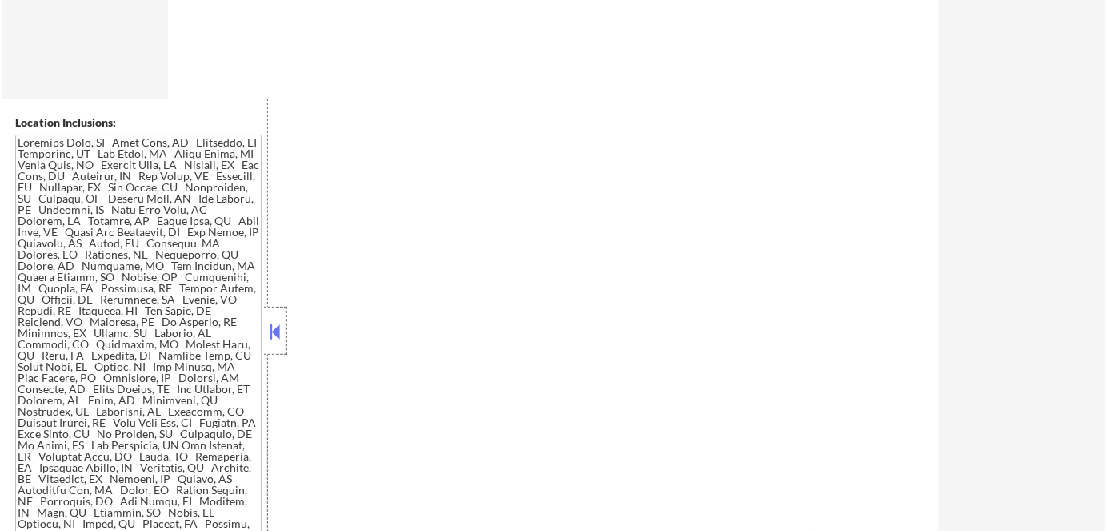
select select ""pending""
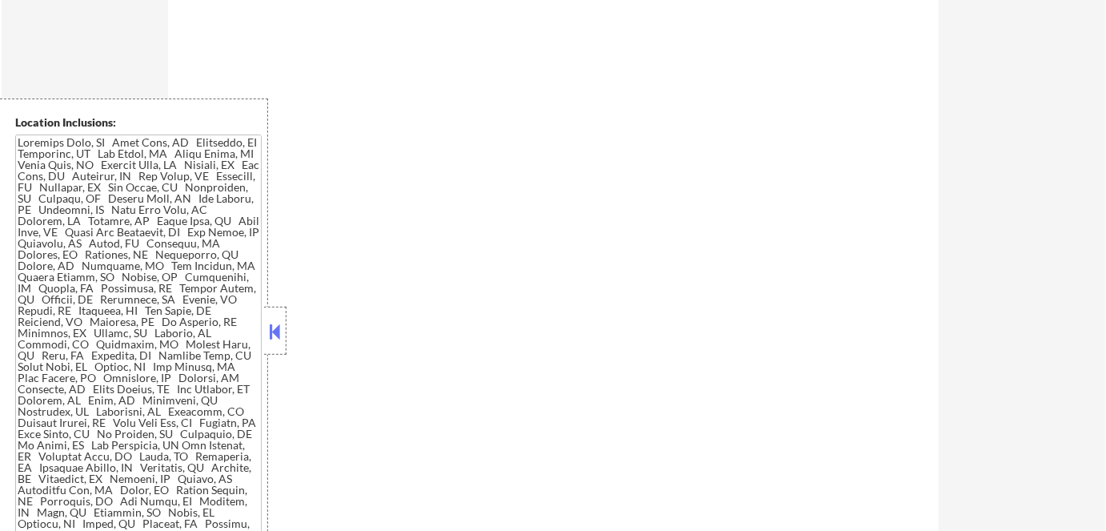
select select ""pending""
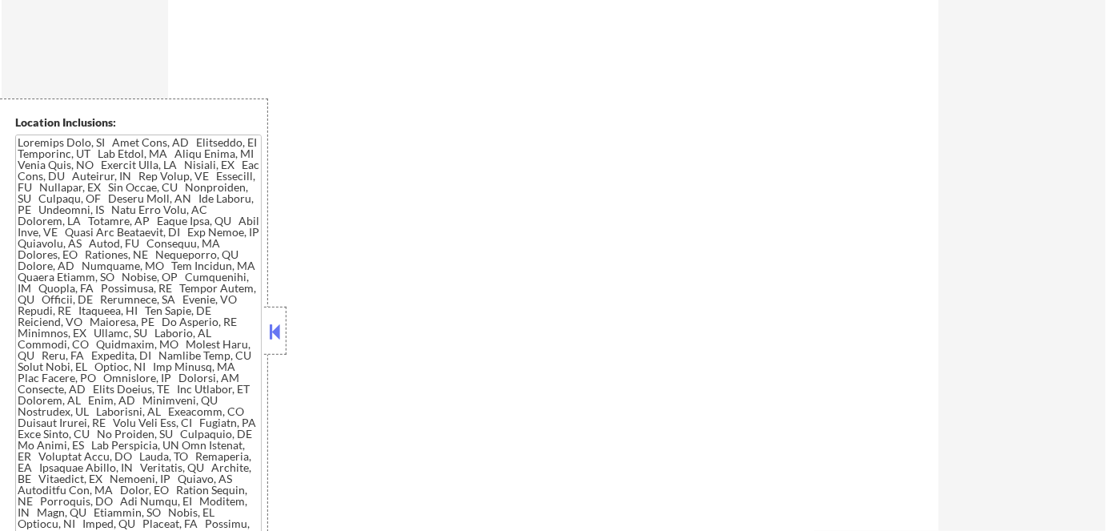
select select ""pending""
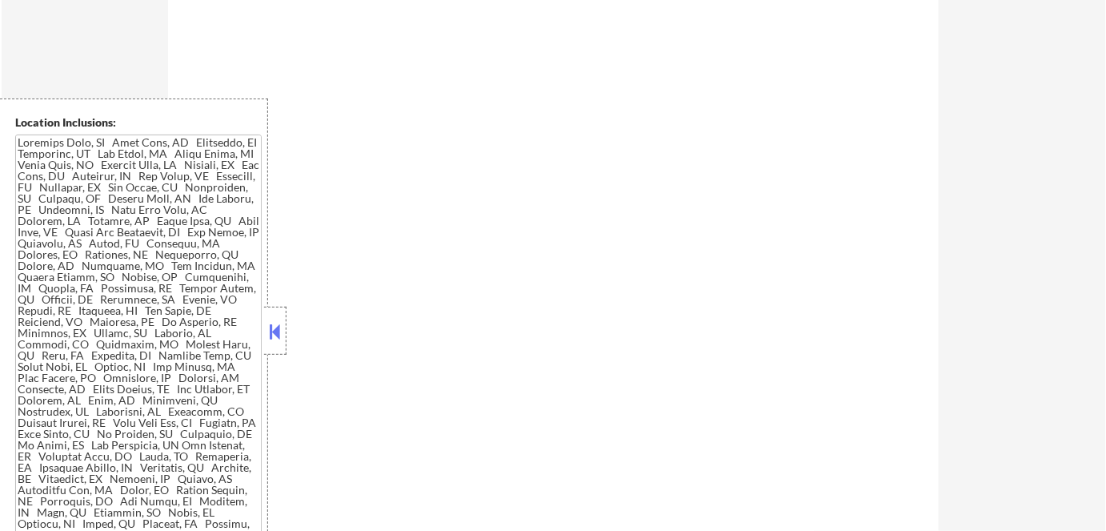
select select ""pending""
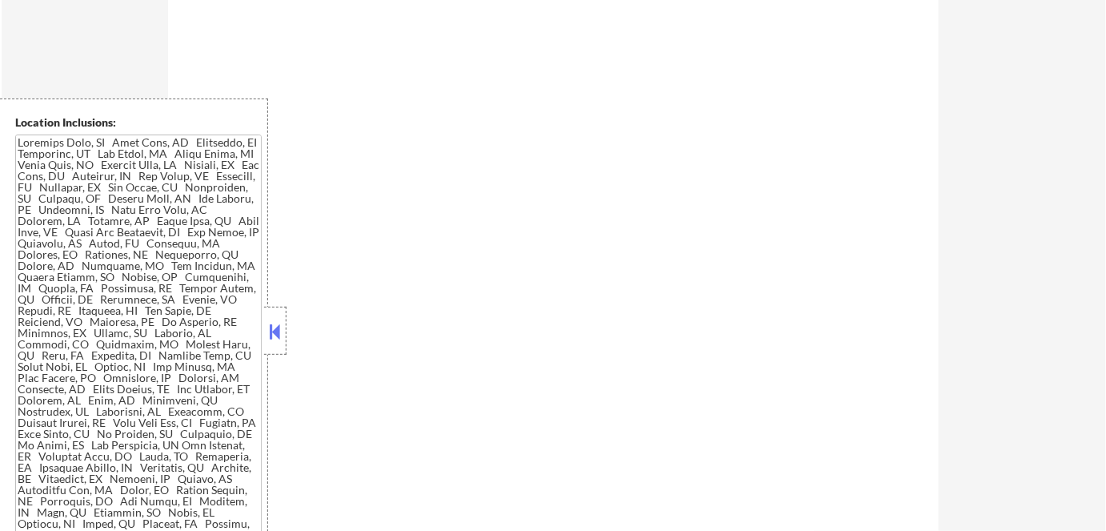
select select ""pending""
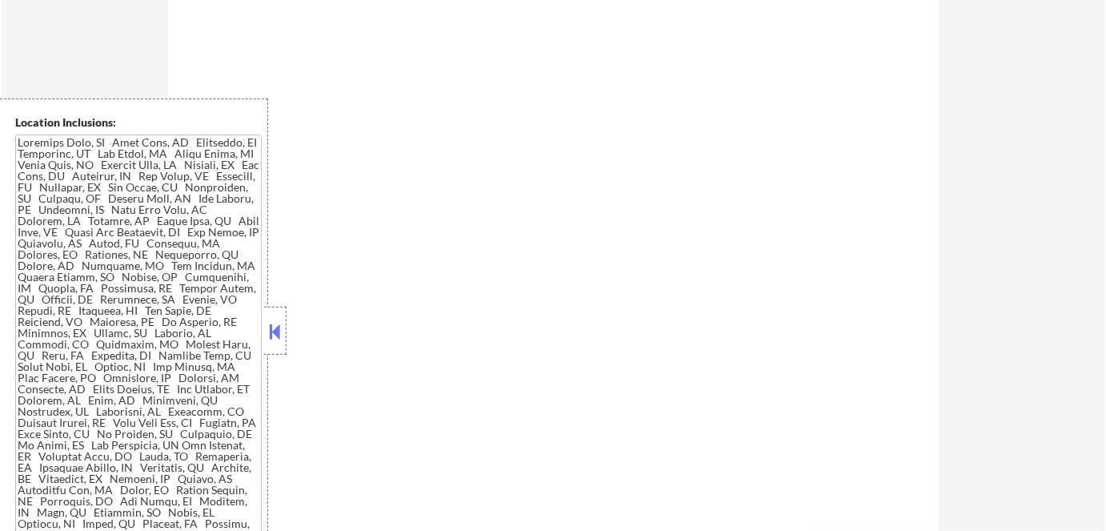
select select ""pending""
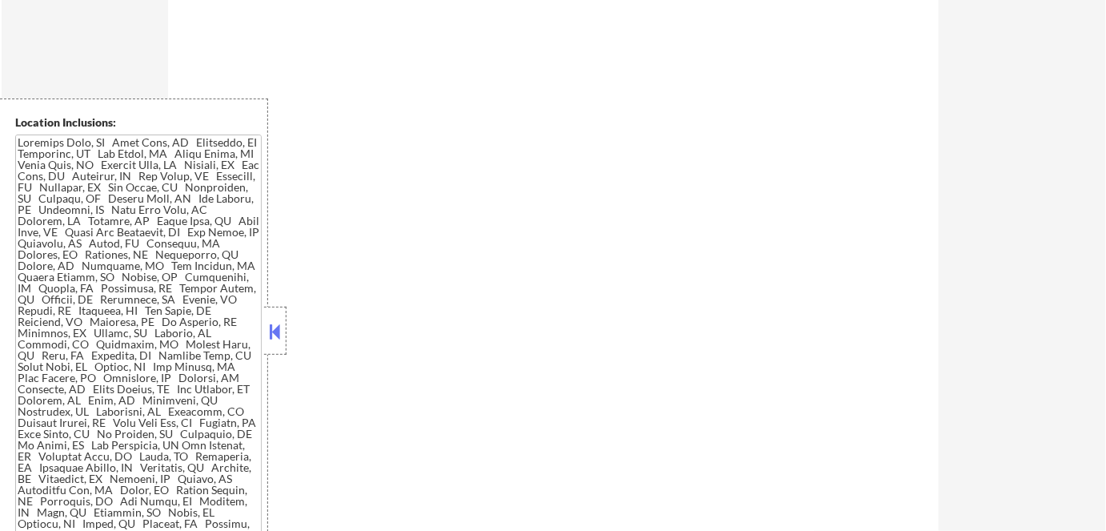
select select ""pending""
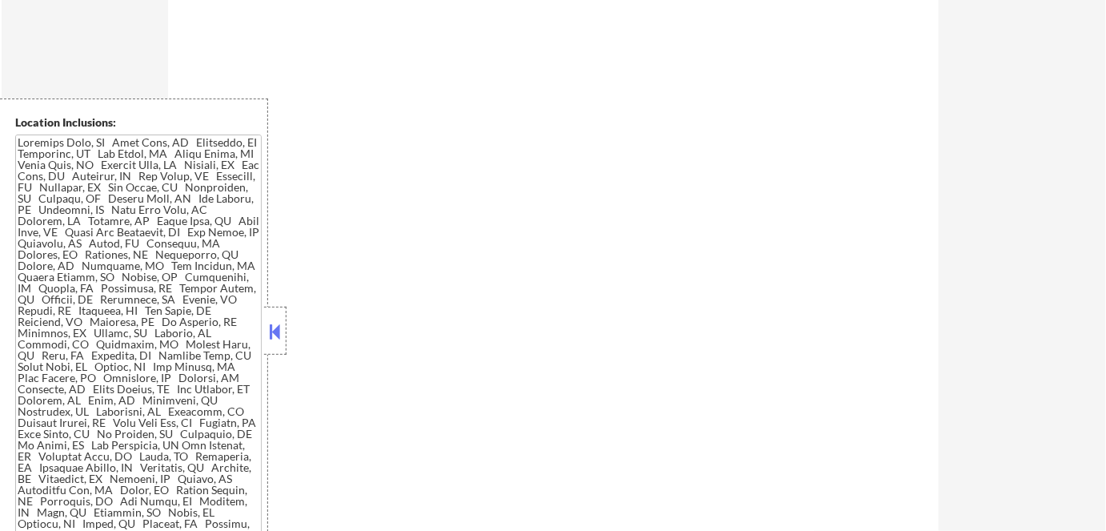
select select ""pending""
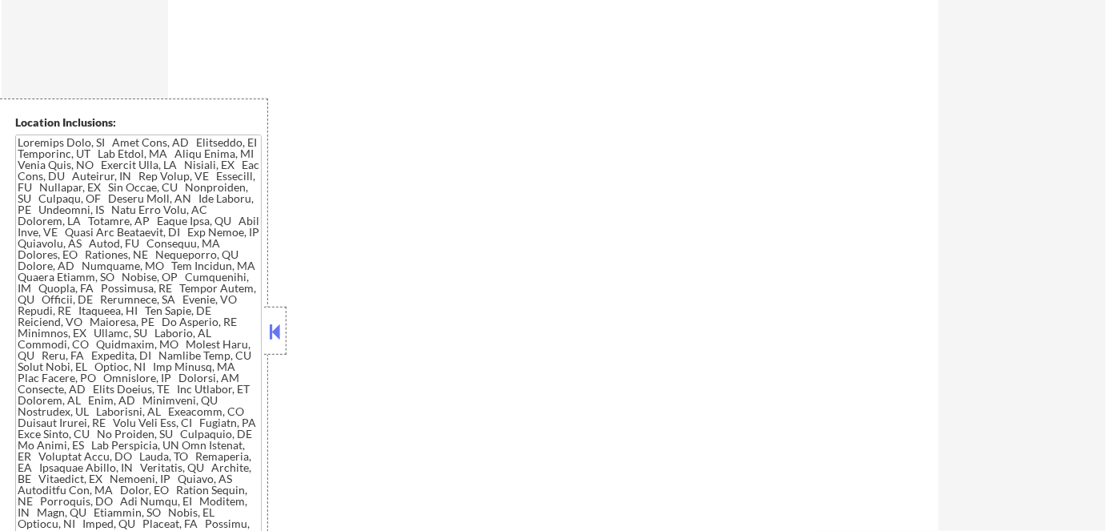
select select ""pending""
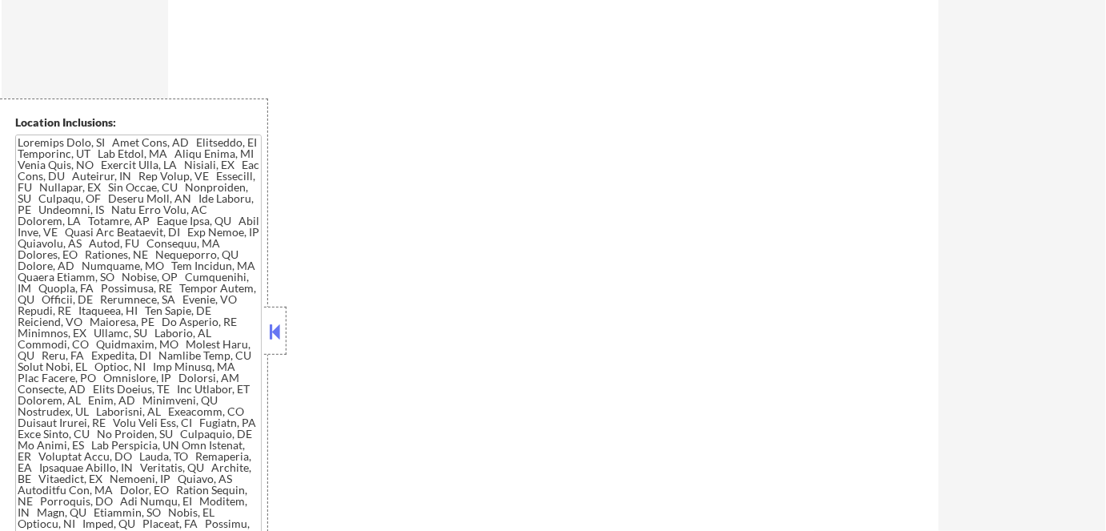
select select ""pending""
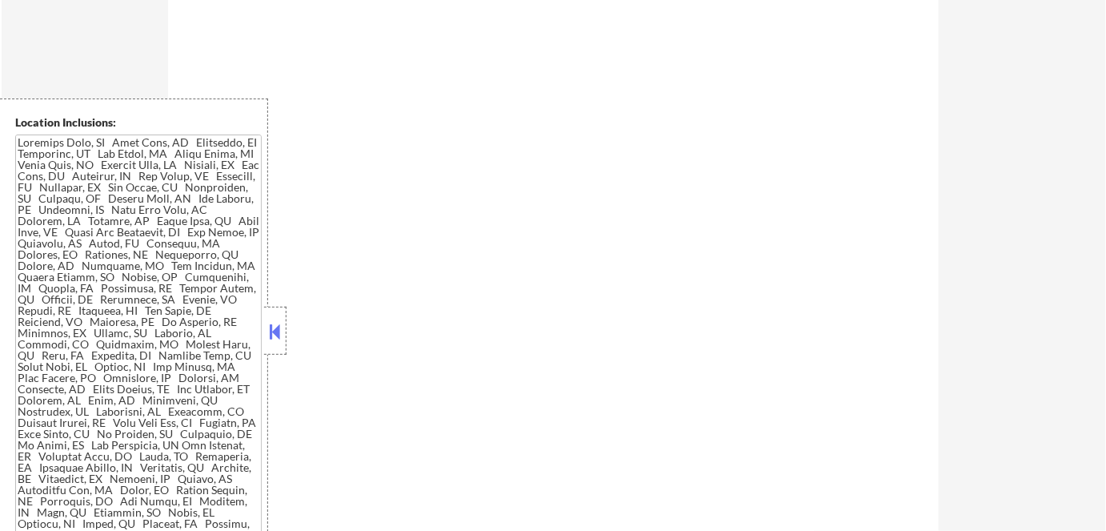
select select ""pending""
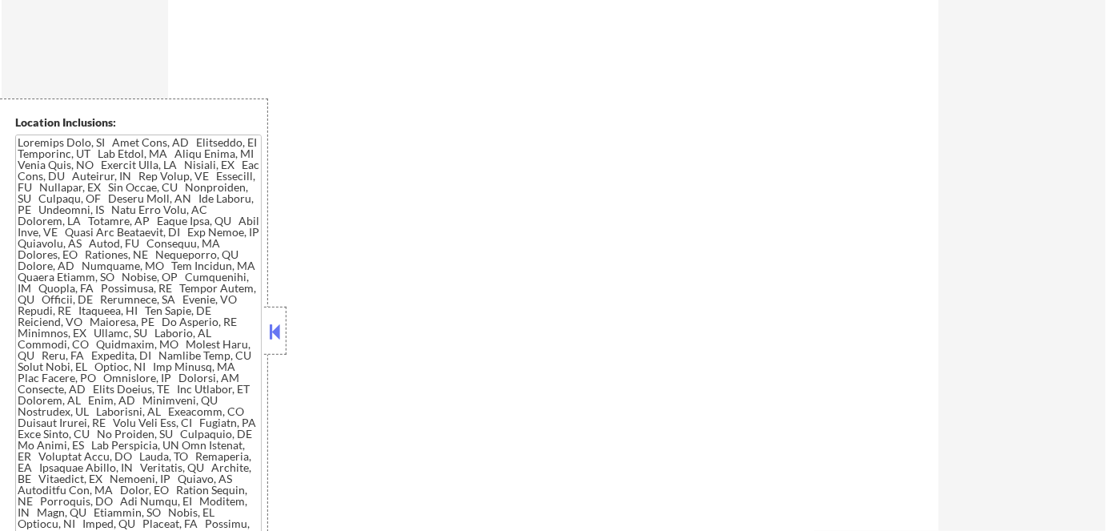
select select ""pending""
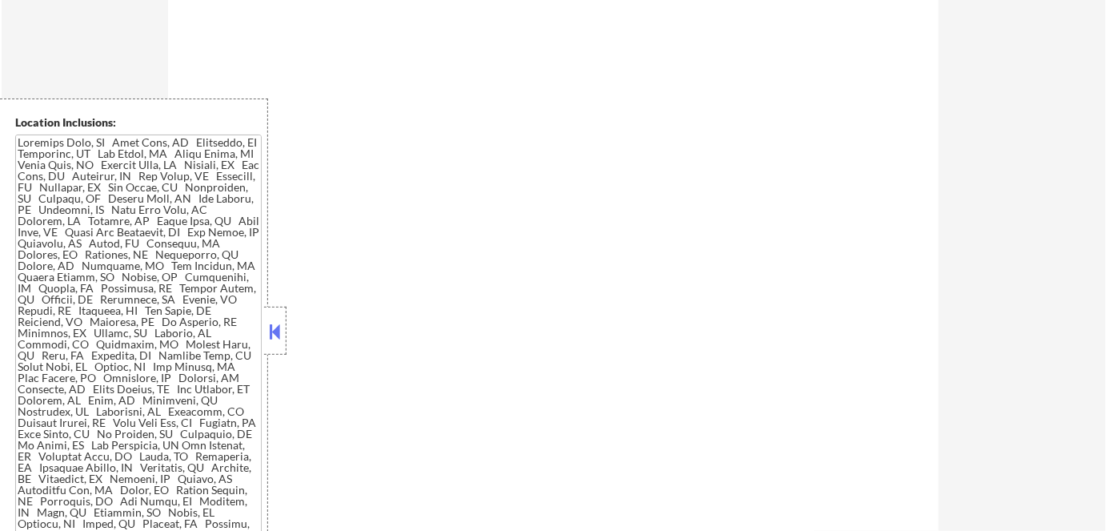
select select ""pending""
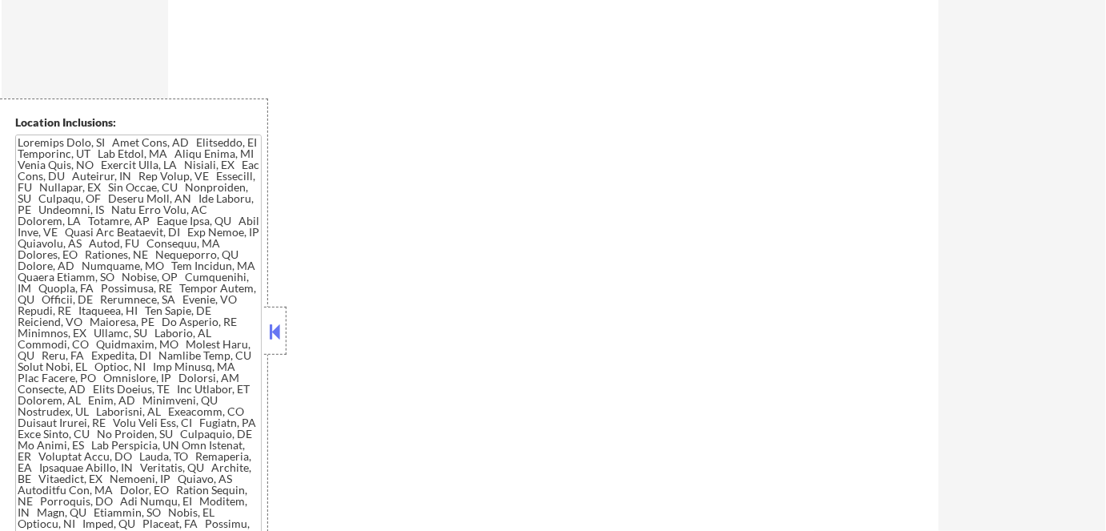
select select ""pending""
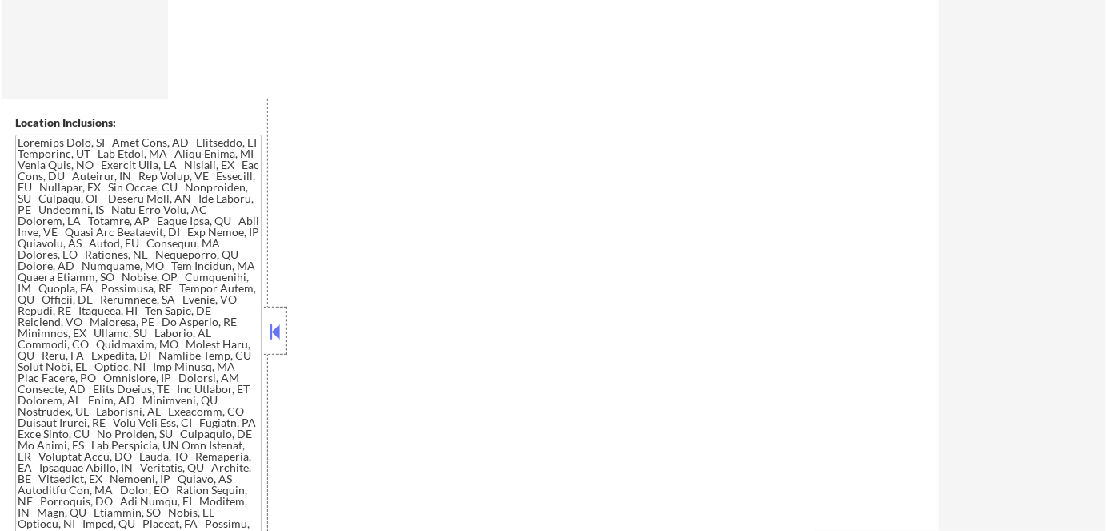
select select ""pending""
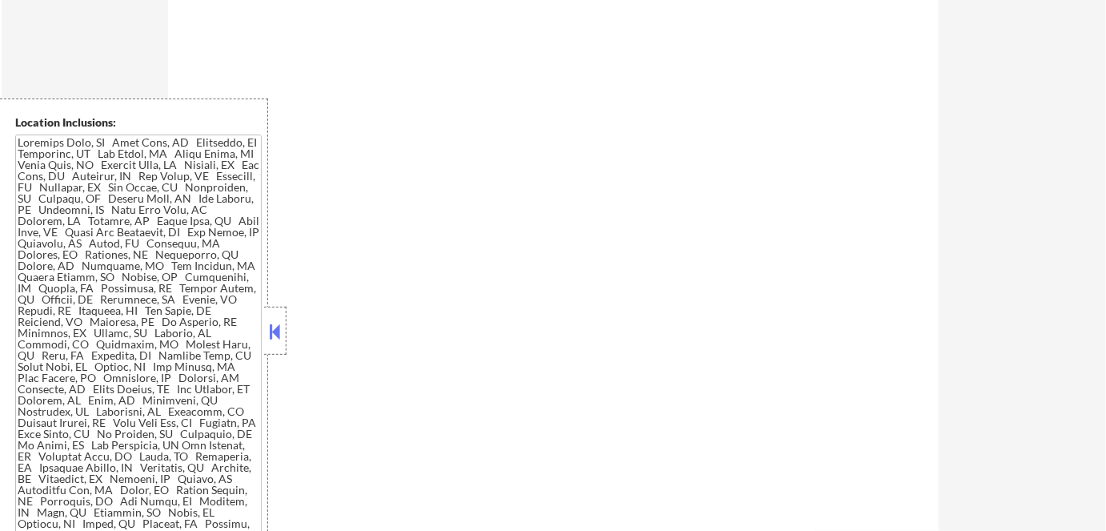
select select ""pending""
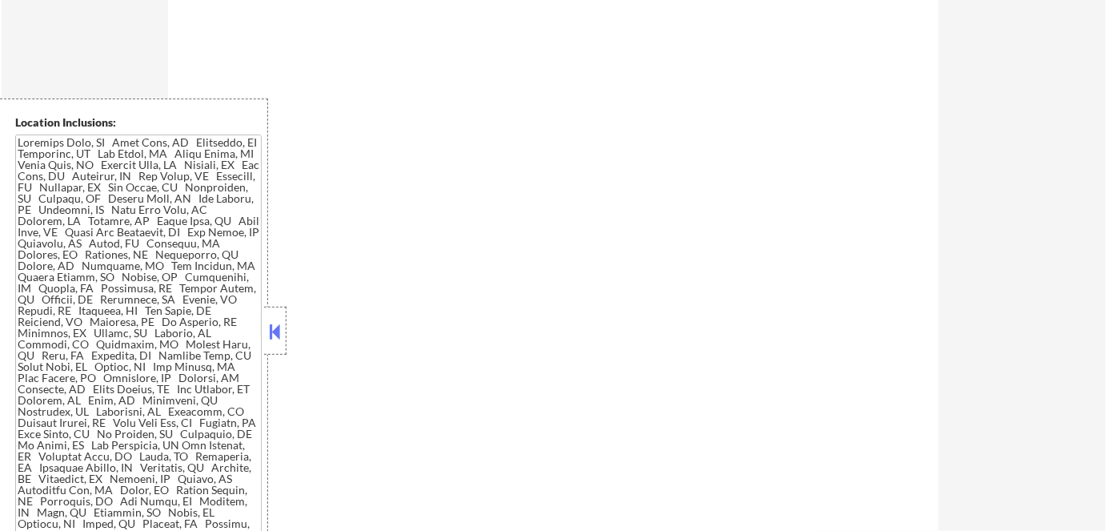
select select ""pending""
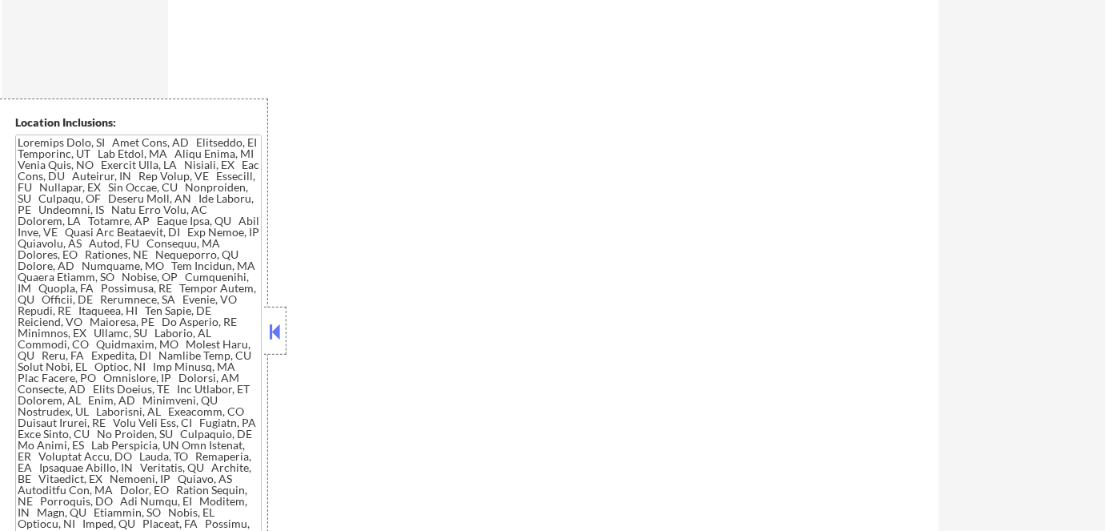
select select ""pending""
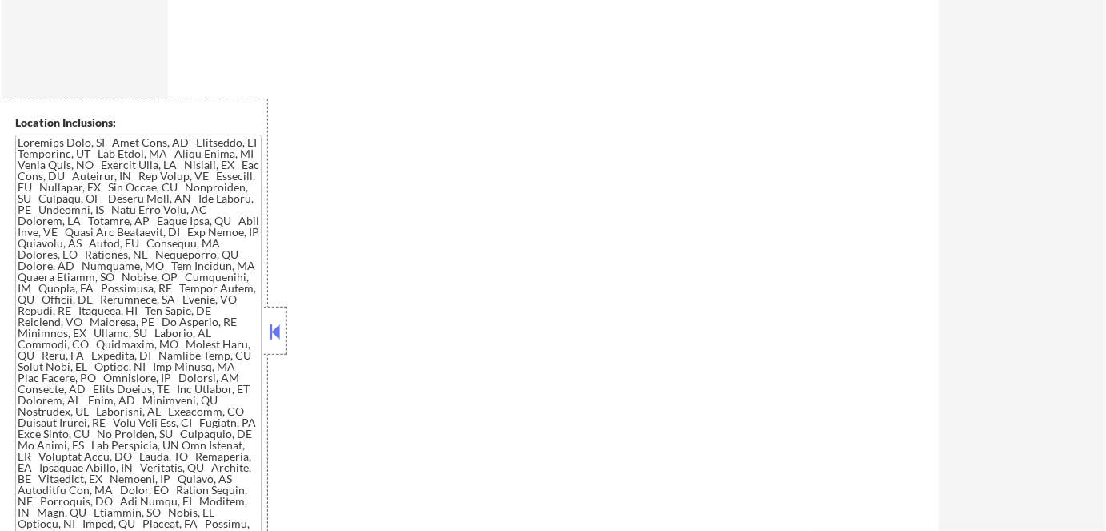
select select ""pending""
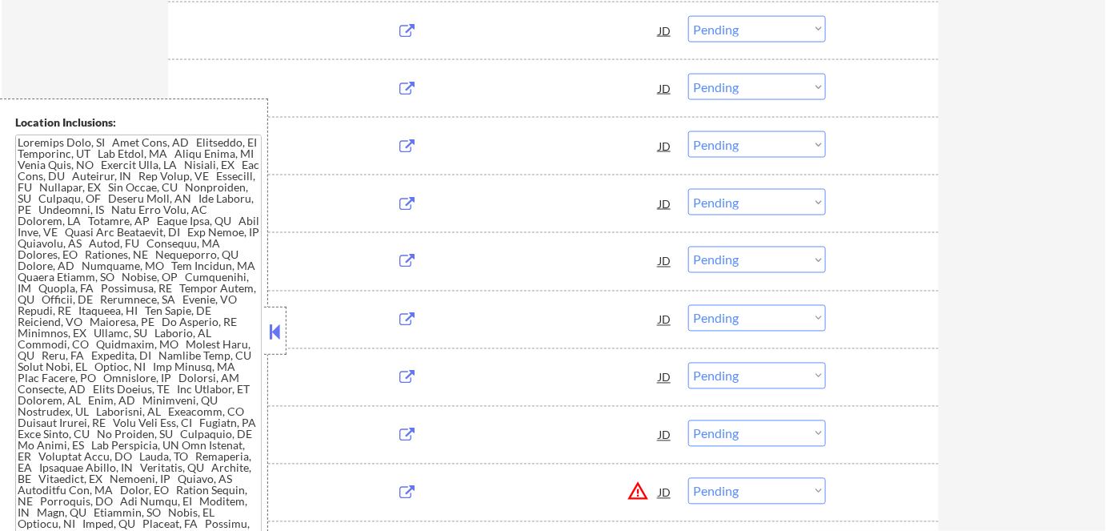
click at [280, 332] on button at bounding box center [275, 331] width 18 height 24
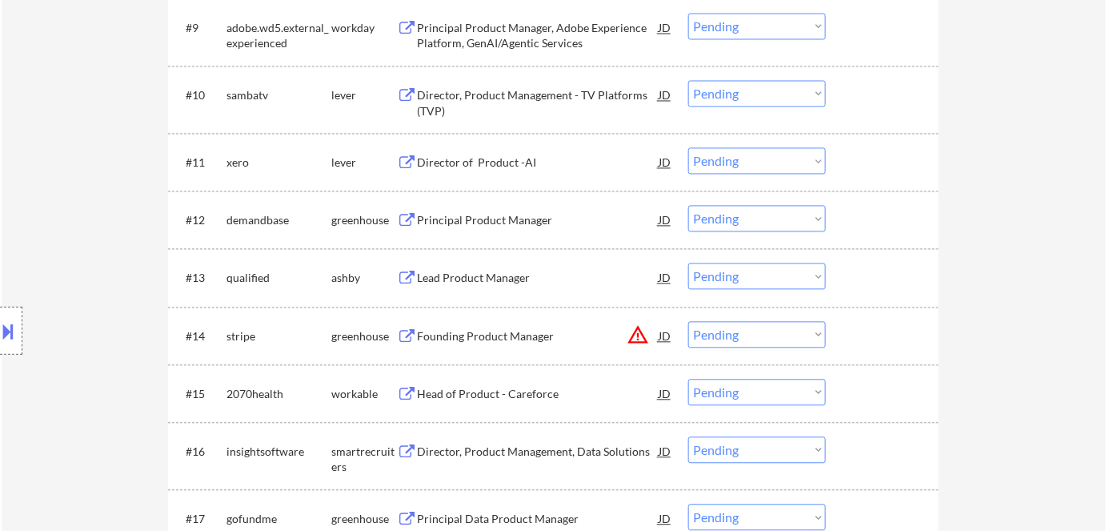
scroll to position [1018, 0]
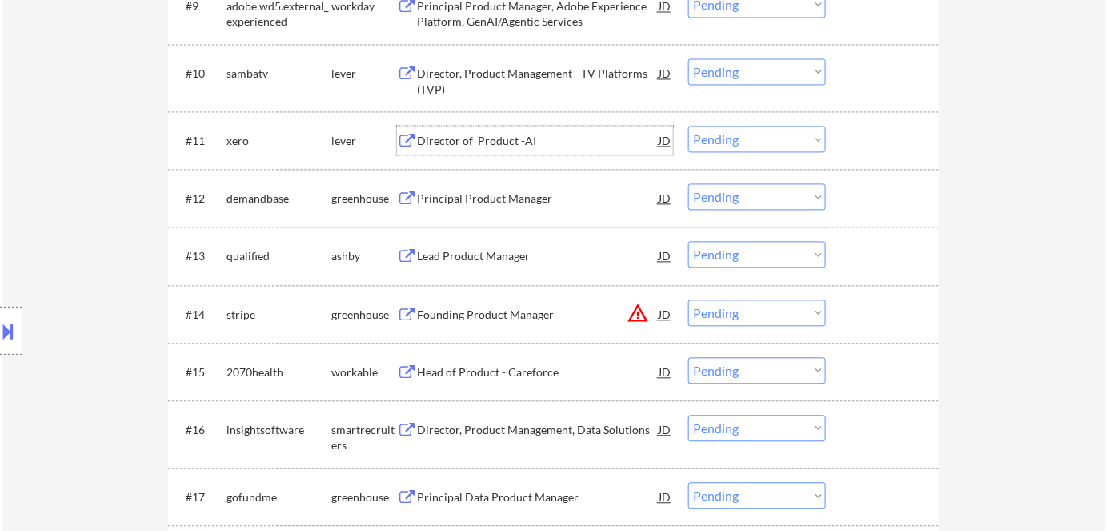
click at [509, 145] on div "Director of Product -AI" at bounding box center [538, 141] width 242 height 16
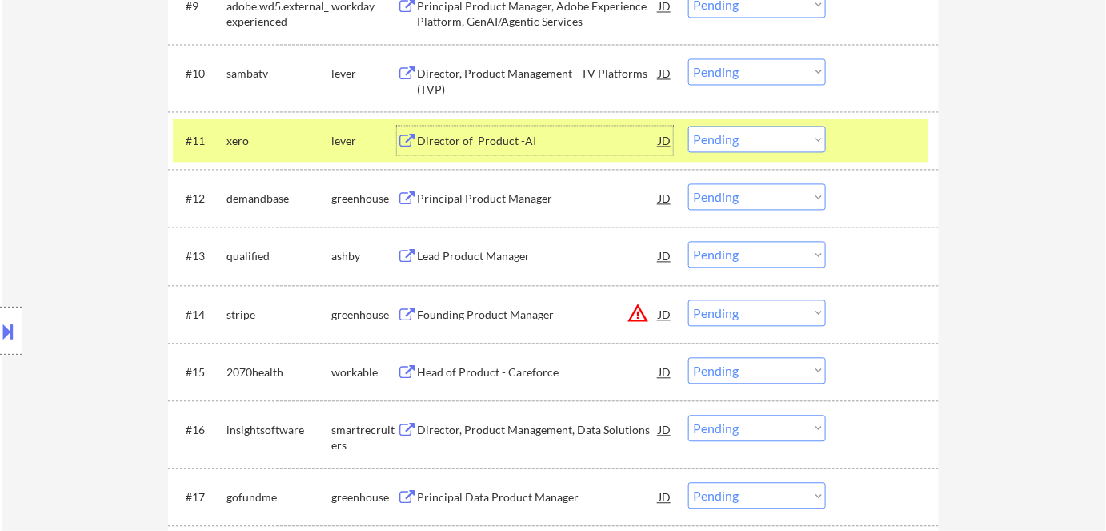
drag, startPoint x: 779, startPoint y: 129, endPoint x: 787, endPoint y: 150, distance: 22.0
click at [780, 130] on select "Choose an option... Pending Applied Excluded (Questions) Excluded (Expired) Exc…" at bounding box center [757, 139] width 138 height 26
click at [688, 126] on select "Choose an option... Pending Applied Excluded (Questions) Excluded (Expired) Exc…" at bounding box center [757, 139] width 138 height 26
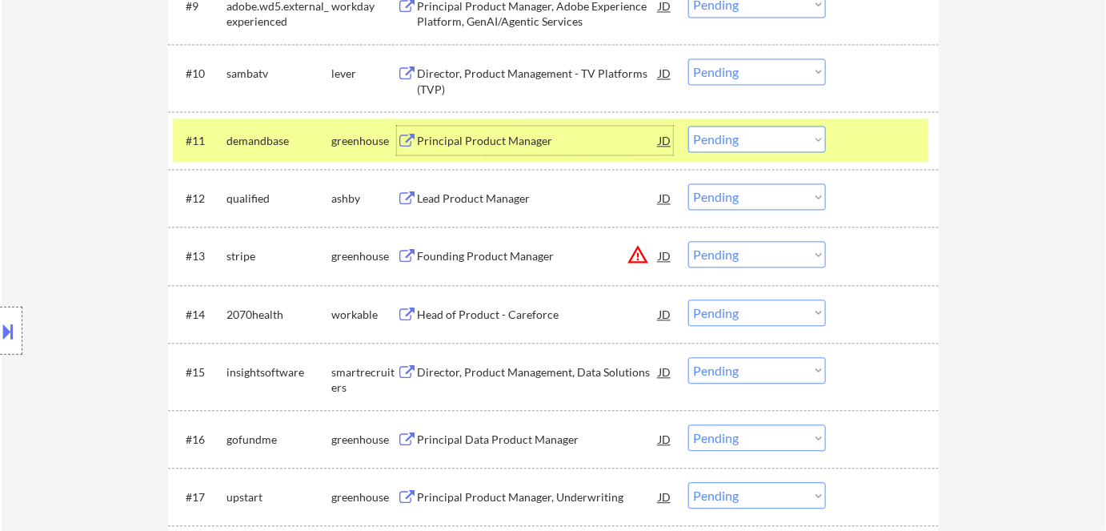
click at [481, 139] on div "Principal Product Manager" at bounding box center [538, 141] width 242 height 16
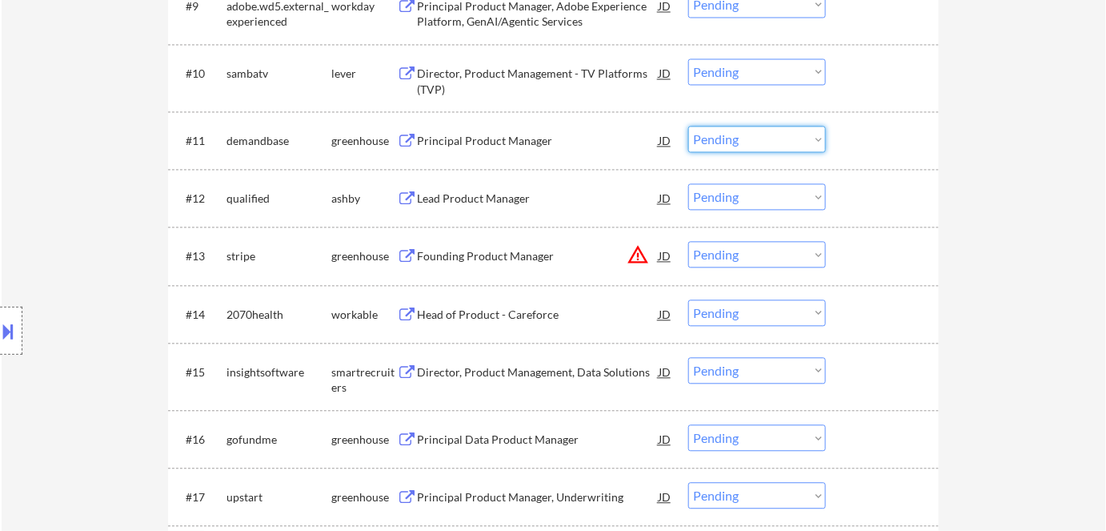
click at [739, 138] on select "Choose an option... Pending Applied Excluded (Questions) Excluded (Expired) Exc…" at bounding box center [757, 139] width 138 height 26
click at [688, 126] on select "Choose an option... Pending Applied Excluded (Questions) Excluded (Expired) Exc…" at bounding box center [757, 139] width 138 height 26
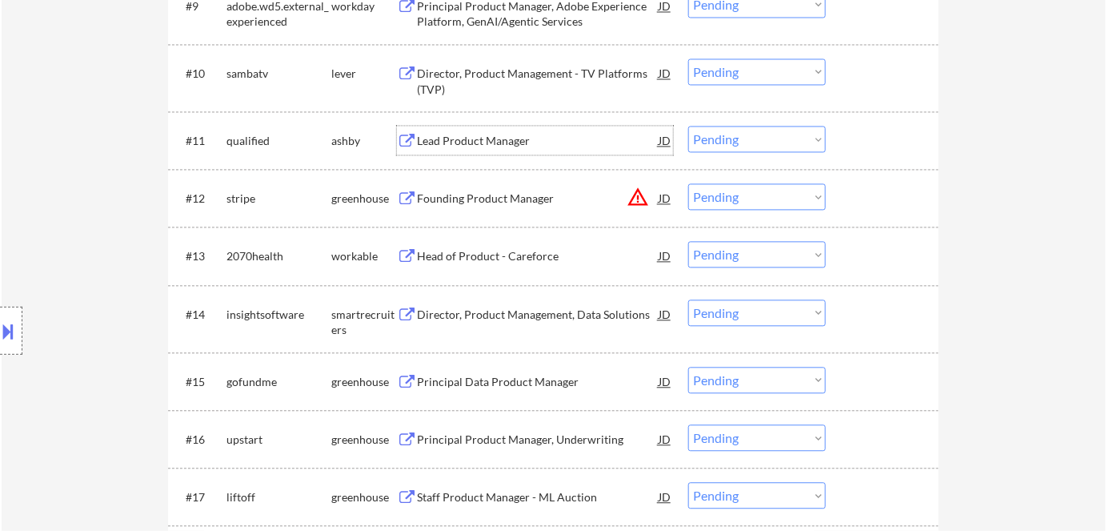
click at [474, 143] on div "Lead Product Manager" at bounding box center [538, 141] width 242 height 16
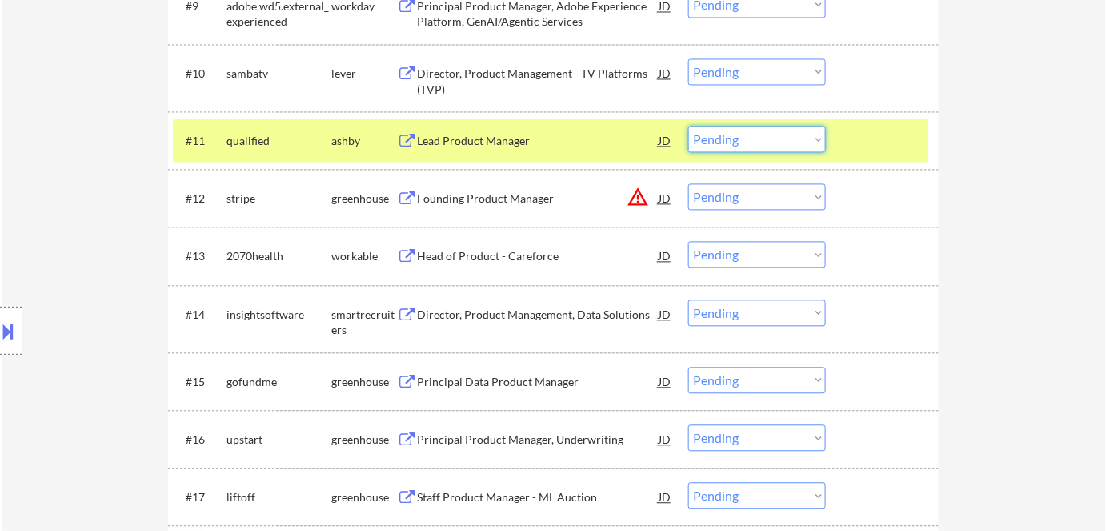
click at [721, 134] on select "Choose an option... Pending Applied Excluded (Questions) Excluded (Expired) Exc…" at bounding box center [757, 139] width 138 height 26
click at [688, 126] on select "Choose an option... Pending Applied Excluded (Questions) Excluded (Expired) Exc…" at bounding box center [757, 139] width 138 height 26
select select ""pending""
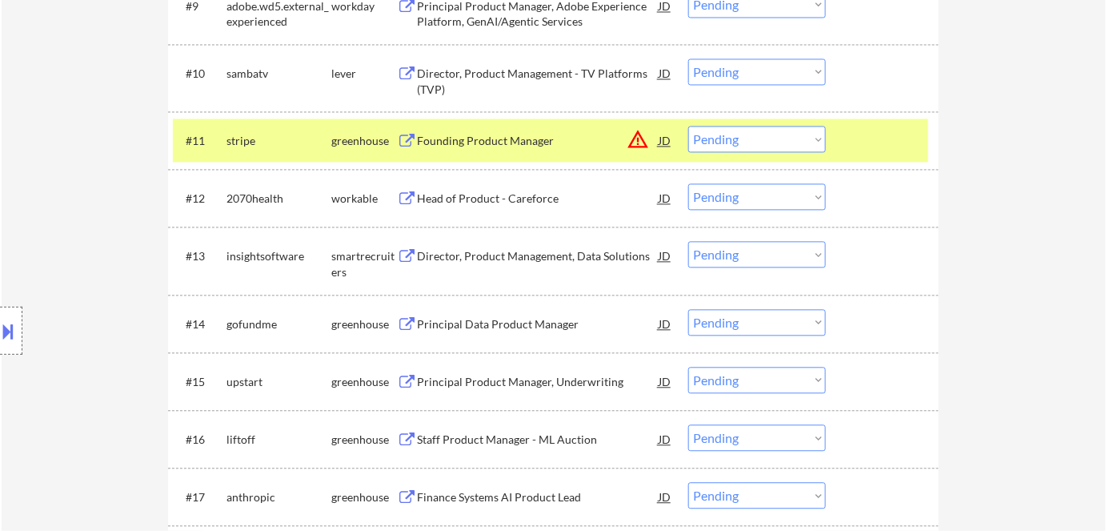
click at [234, 142] on div "Location Inclusions:" at bounding box center [143, 330] width 286 height 465
click at [265, 138] on div "Location Inclusions:" at bounding box center [143, 330] width 286 height 465
click at [234, 135] on div "Location Inclusions:" at bounding box center [143, 330] width 286 height 465
click at [523, 200] on div "Head of Product - Careforce" at bounding box center [538, 198] width 242 height 16
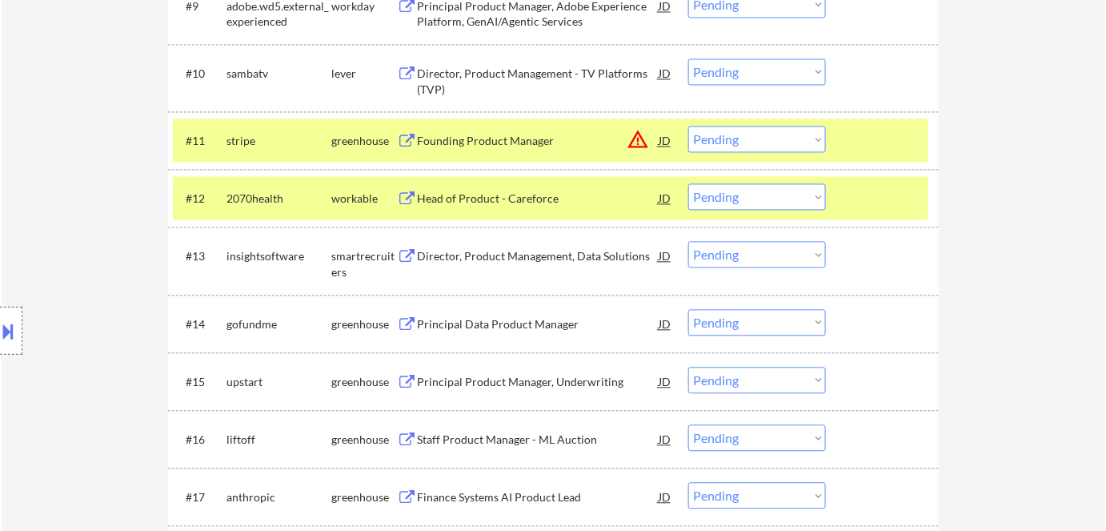
click at [271, 136] on div "Location Inclusions:" at bounding box center [143, 330] width 286 height 465
click at [332, 137] on div "greenhouse" at bounding box center [364, 141] width 66 height 16
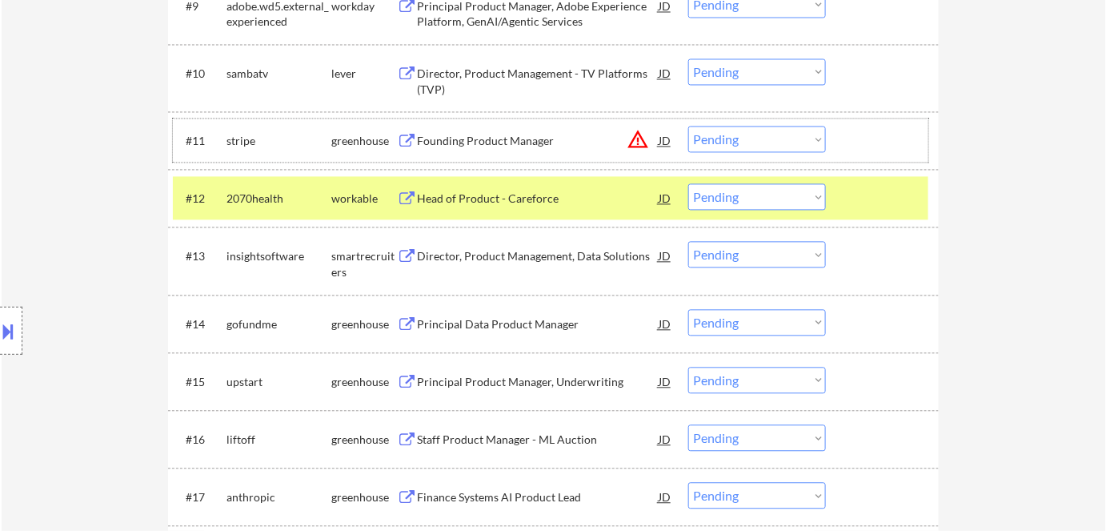
click at [738, 199] on select "Choose an option... Pending Applied Excluded (Questions) Excluded (Expired) Exc…" at bounding box center [757, 196] width 138 height 26
click at [688, 183] on select "Choose an option... Pending Applied Excluded (Questions) Excluded (Expired) Exc…" at bounding box center [757, 196] width 138 height 26
select select ""pending""
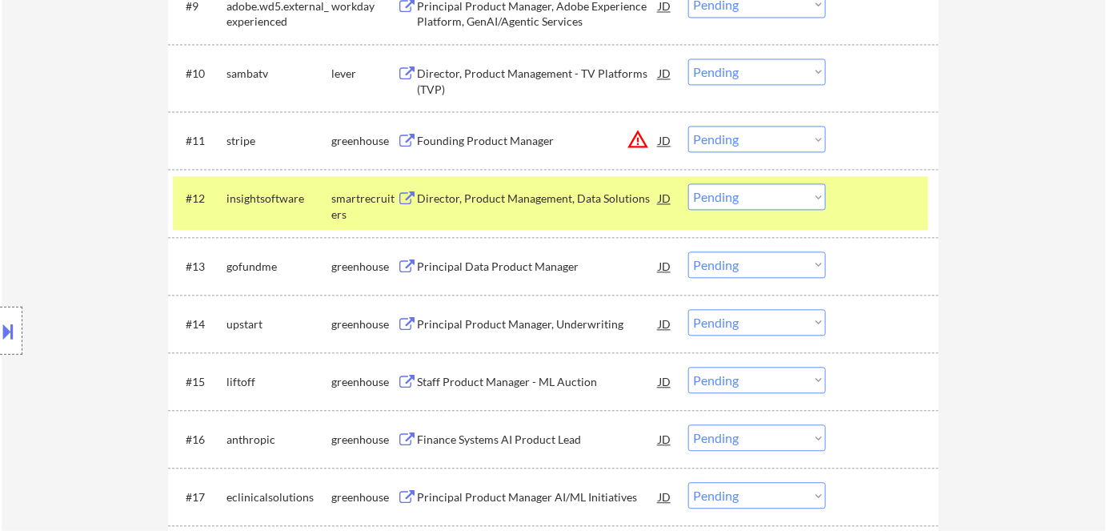
click at [280, 197] on div "Location Inclusions:" at bounding box center [143, 330] width 286 height 465
click at [344, 203] on div "smartrecruiters" at bounding box center [364, 205] width 66 height 31
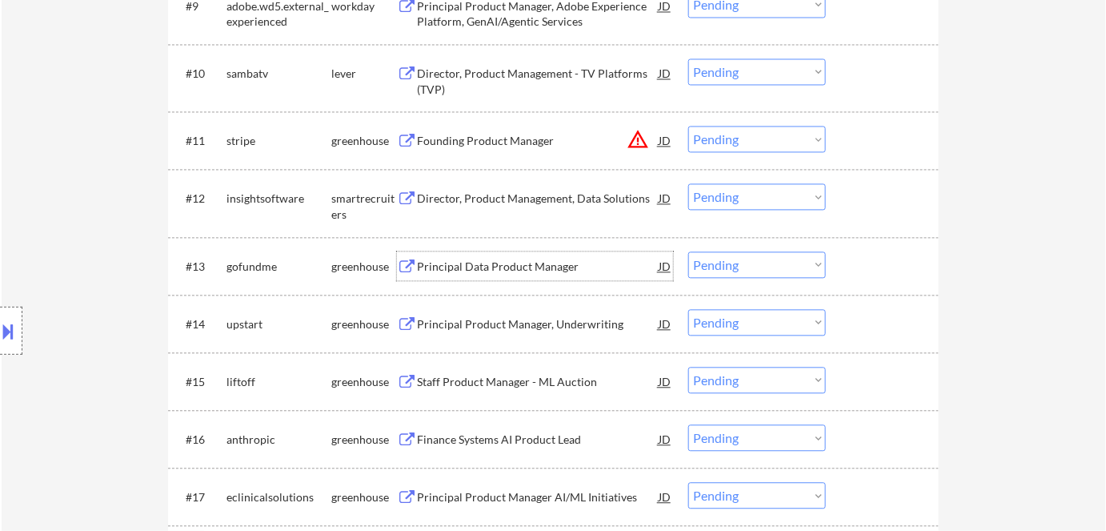
click at [455, 267] on div "Principal Data Product Manager" at bounding box center [538, 266] width 242 height 16
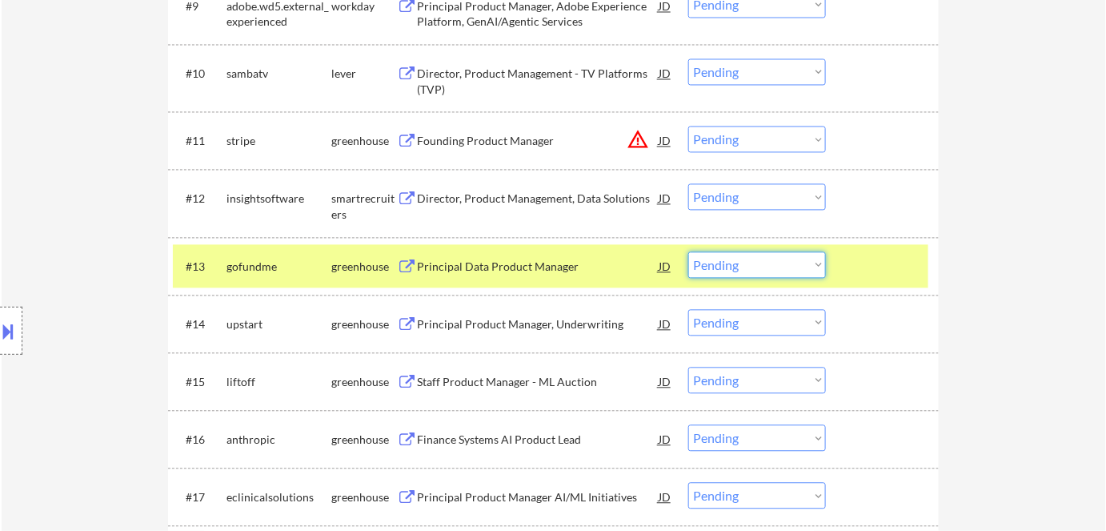
click at [738, 261] on select "Choose an option... Pending Applied Excluded (Questions) Excluded (Expired) Exc…" at bounding box center [757, 264] width 138 height 26
click at [688, 251] on select "Choose an option... Pending Applied Excluded (Questions) Excluded (Expired) Exc…" at bounding box center [757, 264] width 138 height 26
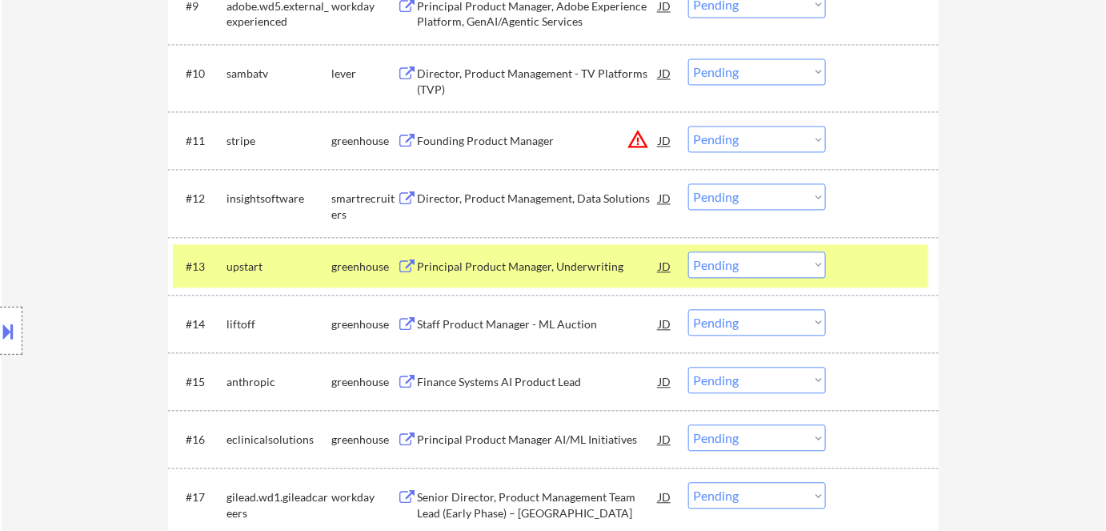
click at [484, 266] on div "Principal Product Manager, Underwriting" at bounding box center [538, 266] width 242 height 16
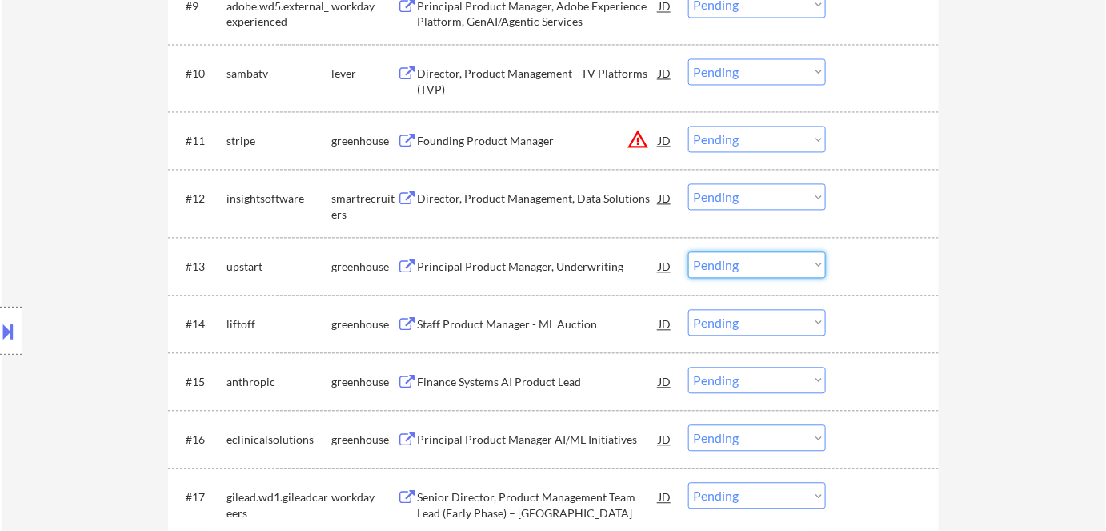
click at [723, 258] on select "Choose an option... Pending Applied Excluded (Questions) Excluded (Expired) Exc…" at bounding box center [757, 264] width 138 height 26
click at [688, 251] on select "Choose an option... Pending Applied Excluded (Questions) Excluded (Expired) Exc…" at bounding box center [757, 264] width 138 height 26
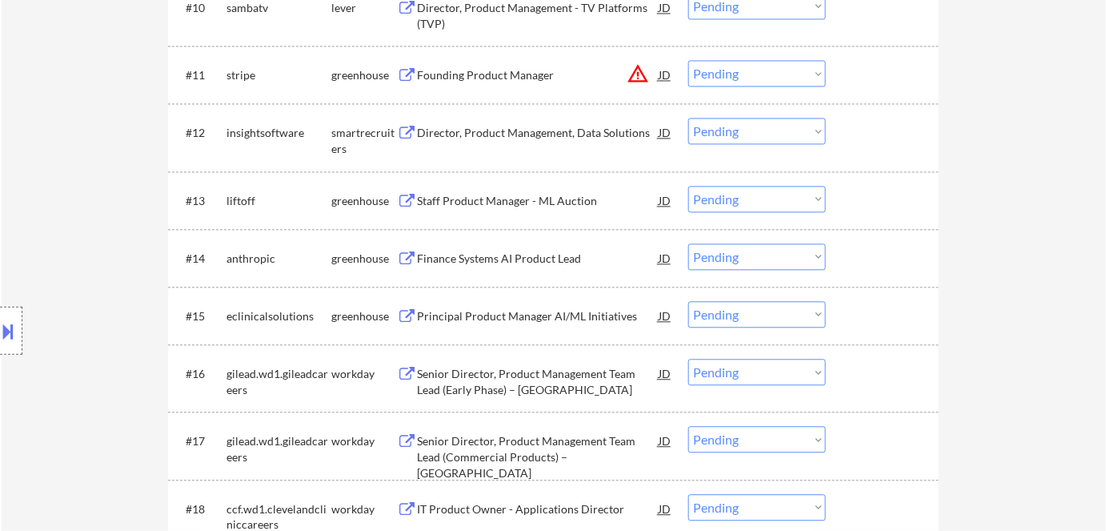
scroll to position [1091, 0]
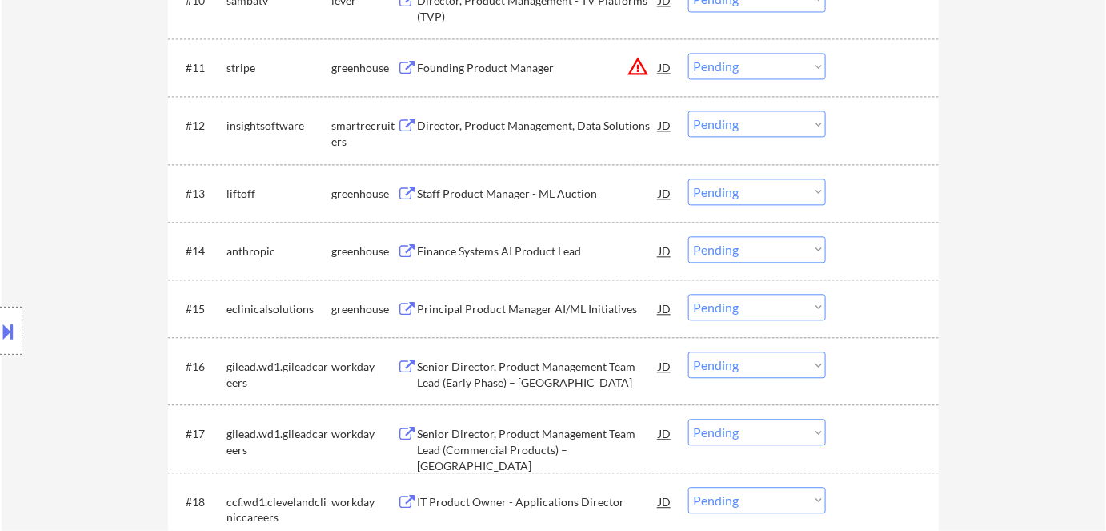
click at [480, 197] on div "Staff Product Manager - ML Auction" at bounding box center [538, 194] width 242 height 16
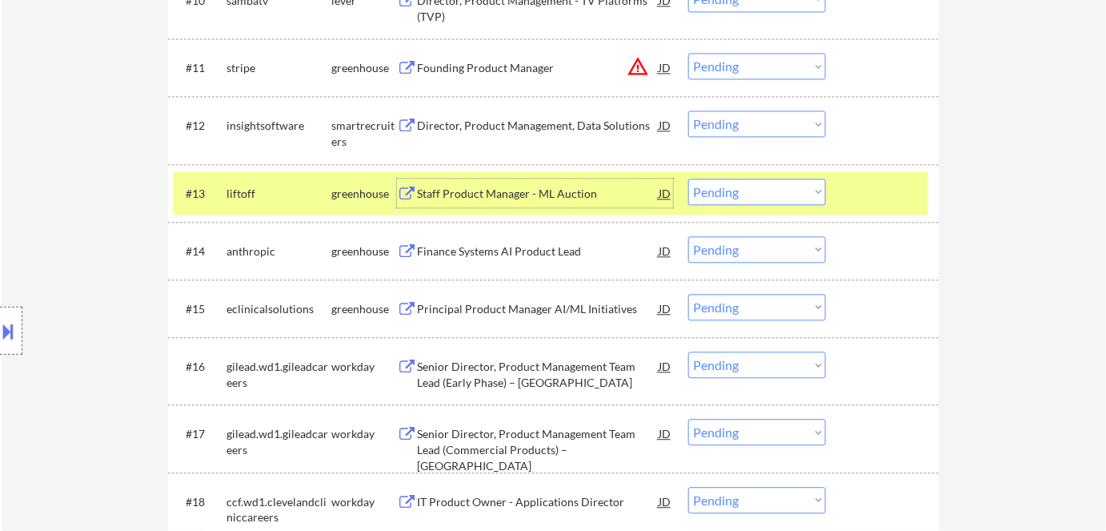
drag, startPoint x: 744, startPoint y: 192, endPoint x: 753, endPoint y: 202, distance: 13.6
click at [747, 194] on select "Choose an option... Pending Applied Excluded (Questions) Excluded (Expired) Exc…" at bounding box center [757, 191] width 138 height 26
click at [688, 178] on select "Choose an option... Pending Applied Excluded (Questions) Excluded (Expired) Exc…" at bounding box center [757, 191] width 138 height 26
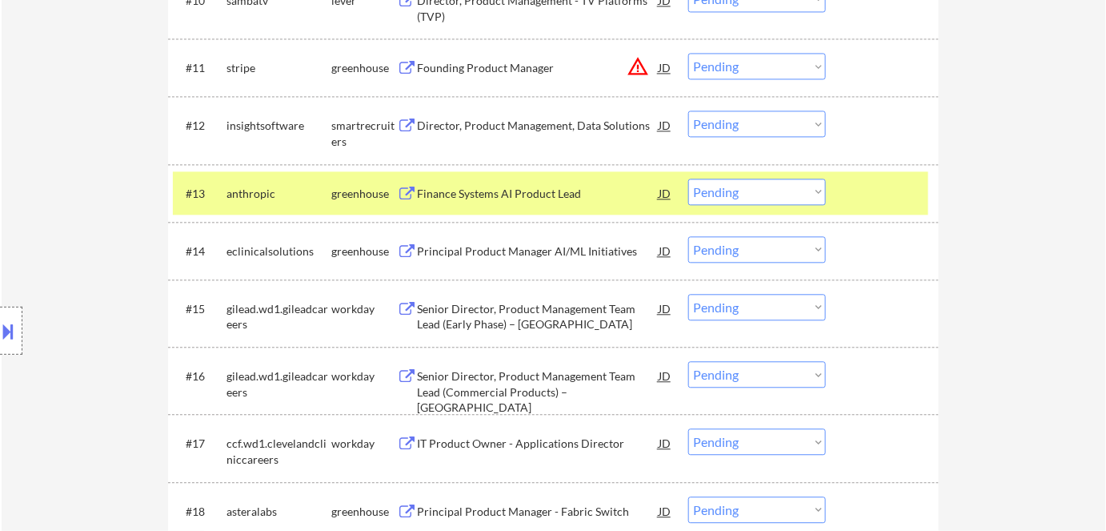
click at [473, 187] on div "Finance Systems AI Product Lead" at bounding box center [538, 194] width 242 height 16
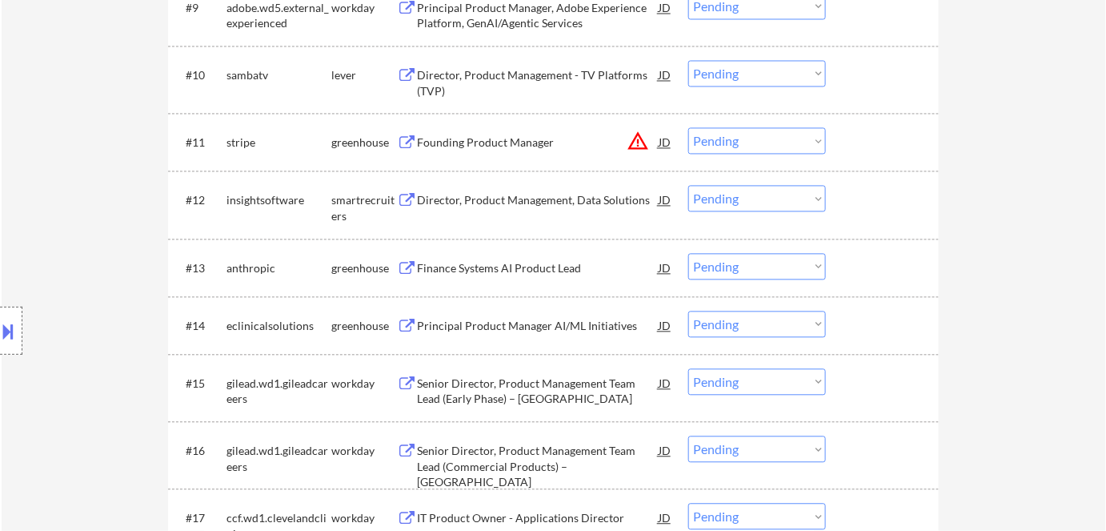
scroll to position [1018, 0]
drag, startPoint x: 731, startPoint y: 264, endPoint x: 731, endPoint y: 272, distance: 8.0
click at [731, 264] on select "Choose an option... Pending Applied Excluded (Questions) Excluded (Expired) Exc…" at bounding box center [757, 264] width 138 height 26
click at [688, 251] on select "Choose an option... Pending Applied Excluded (Questions) Excluded (Expired) Exc…" at bounding box center [757, 264] width 138 height 26
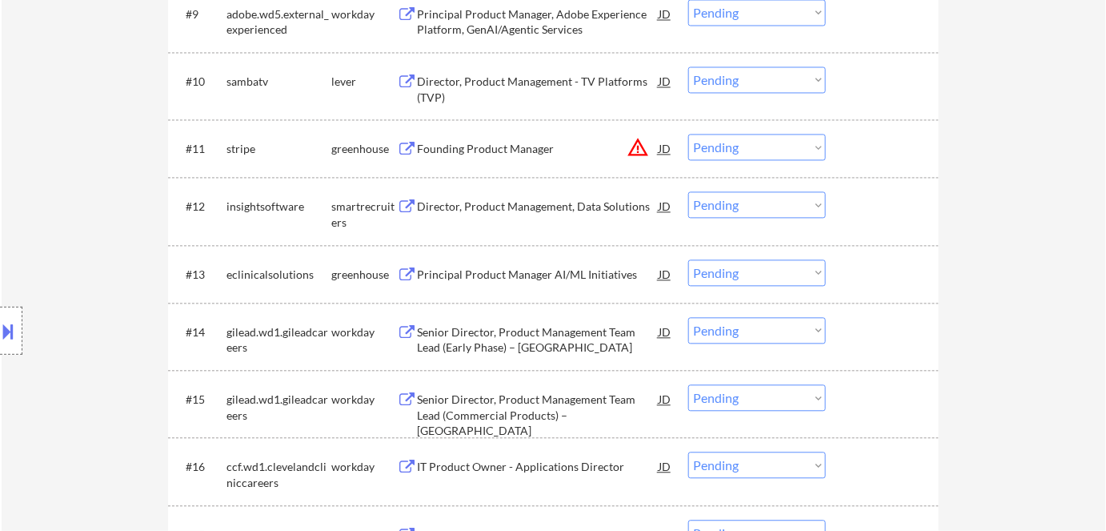
scroll to position [1091, 0]
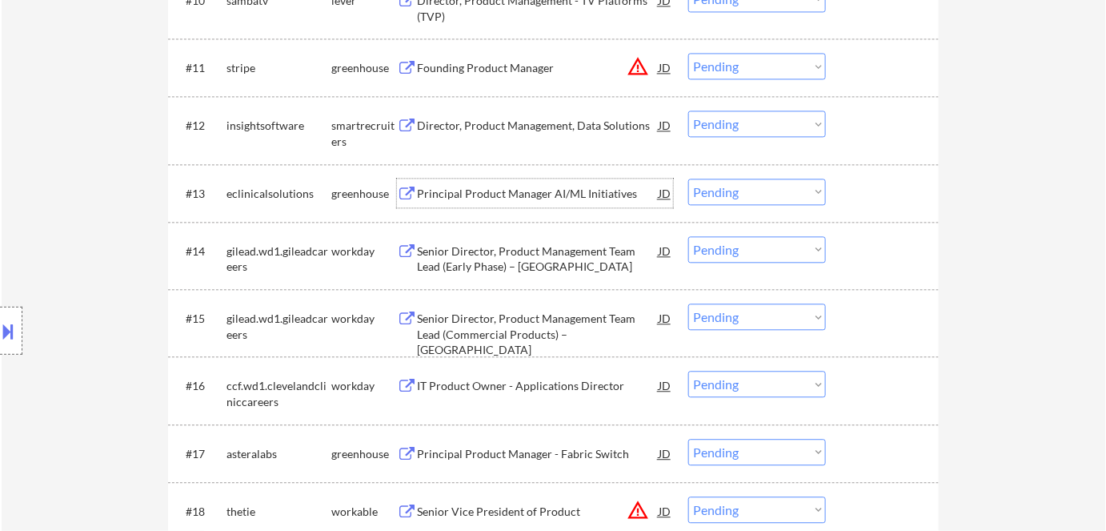
click at [552, 186] on div "Principal Product Manager AI/ML Initiatives" at bounding box center [538, 194] width 242 height 16
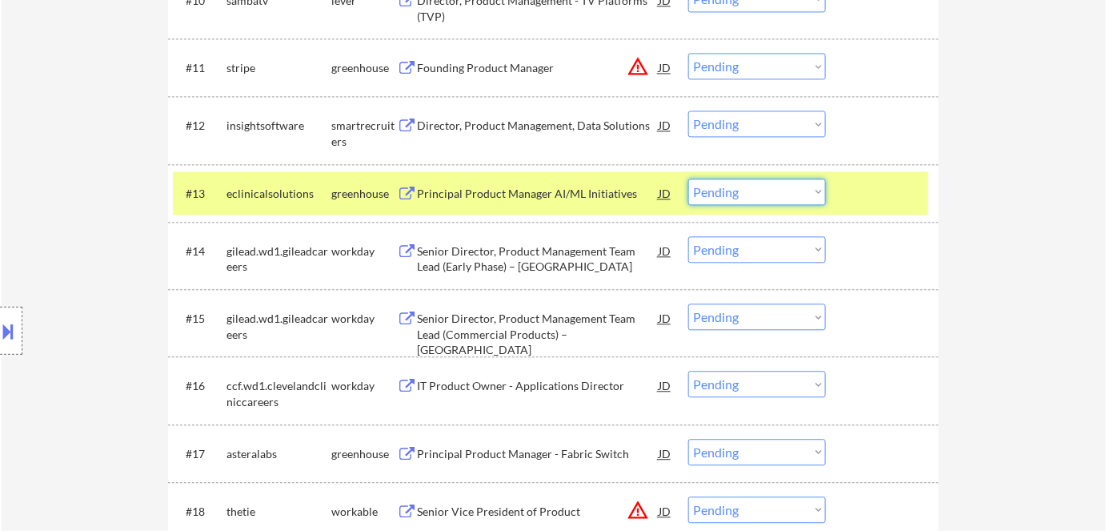
click at [775, 193] on select "Choose an option... Pending Applied Excluded (Questions) Excluded (Expired) Exc…" at bounding box center [757, 191] width 138 height 26
click at [688, 178] on select "Choose an option... Pending Applied Excluded (Questions) Excluded (Expired) Exc…" at bounding box center [757, 191] width 138 height 26
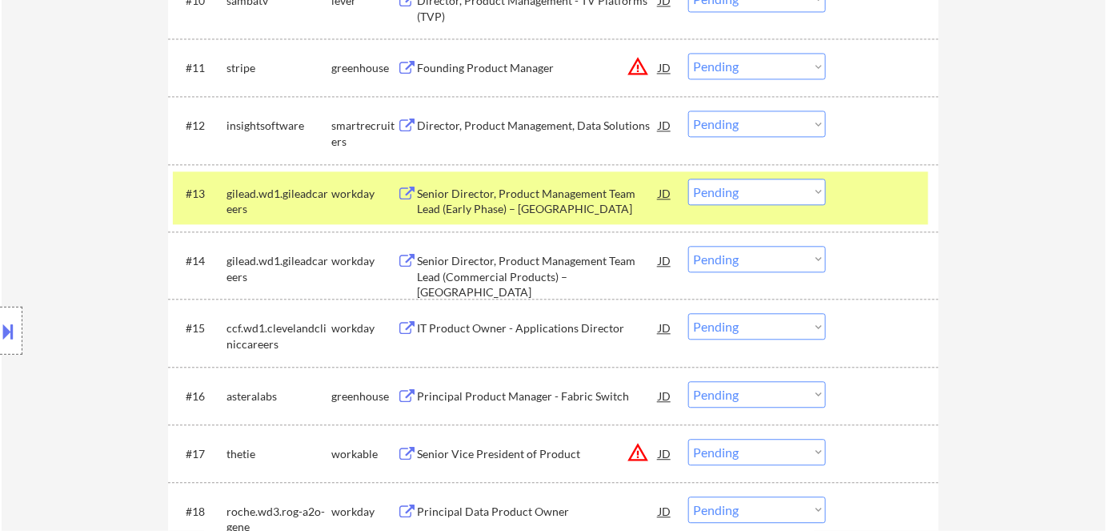
click at [295, 187] on div "gilead.wd1.gileadcareers" at bounding box center [278, 201] width 105 height 31
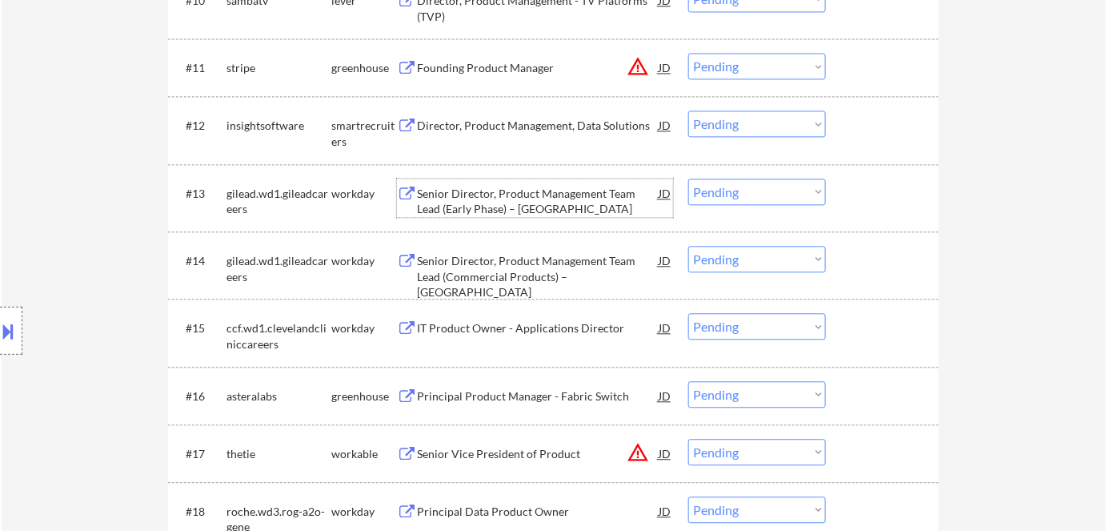
click at [597, 198] on div "Senior Director, Product Management Team Lead (Early Phase) – [GEOGRAPHIC_DATA]" at bounding box center [538, 201] width 242 height 31
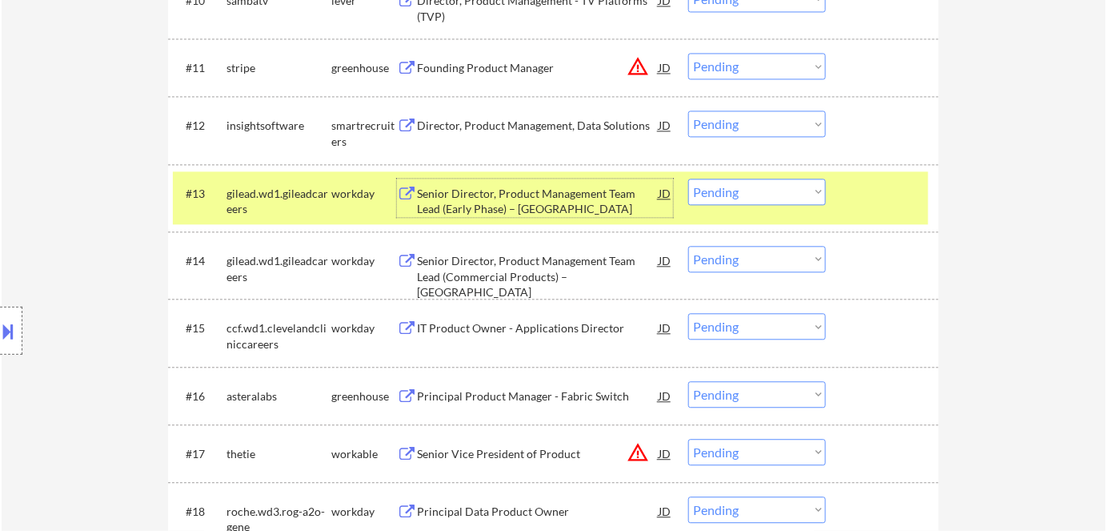
click at [723, 189] on select "Choose an option... Pending Applied Excluded (Questions) Excluded (Expired) Exc…" at bounding box center [757, 191] width 138 height 26
click at [688, 178] on select "Choose an option... Pending Applied Excluded (Questions) Excluded (Expired) Exc…" at bounding box center [757, 191] width 138 height 26
select select ""pending""
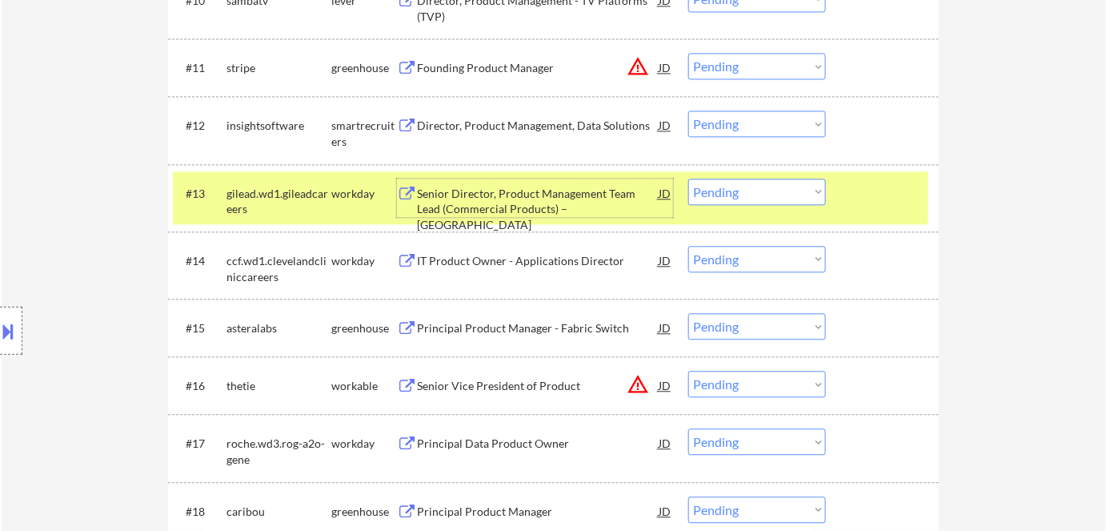
click at [535, 194] on div "Senior Director, Product Management Team Lead (Commercial Products) – [GEOGRAPH…" at bounding box center [538, 209] width 242 height 47
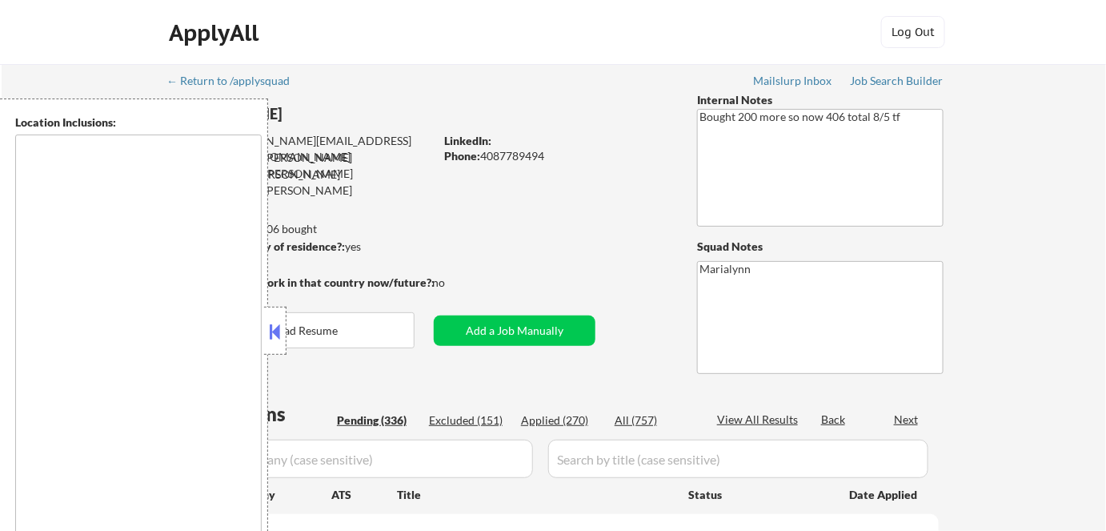
type textarea "[GEOGRAPHIC_DATA], [GEOGRAPHIC_DATA] [GEOGRAPHIC_DATA], [GEOGRAPHIC_DATA] [GEOG…"
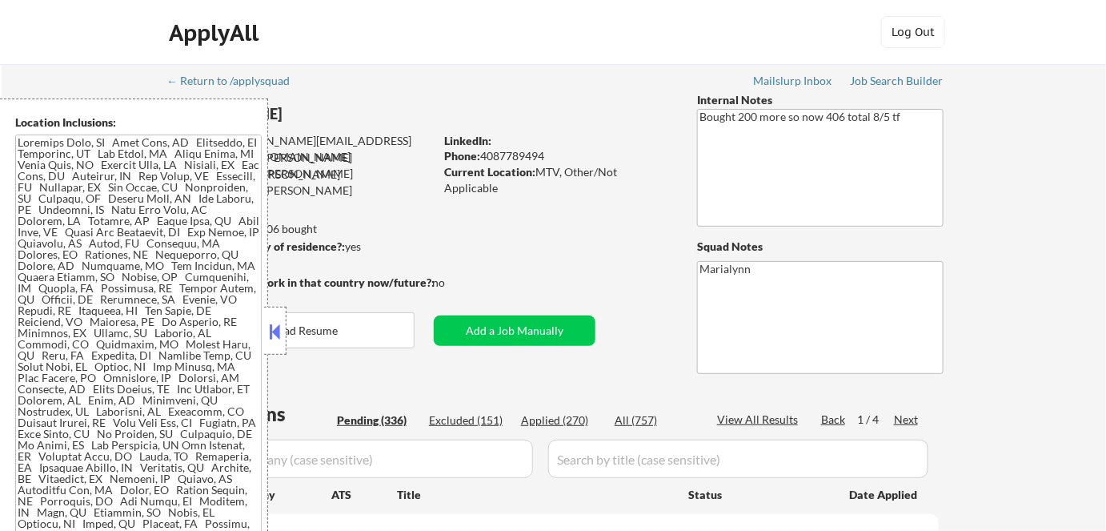
select select ""pending""
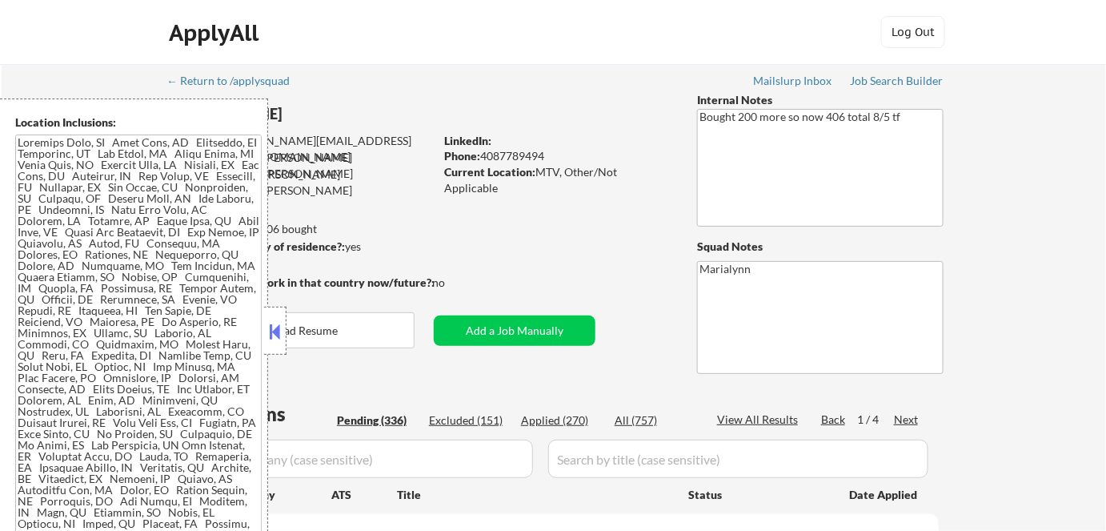
select select ""pending""
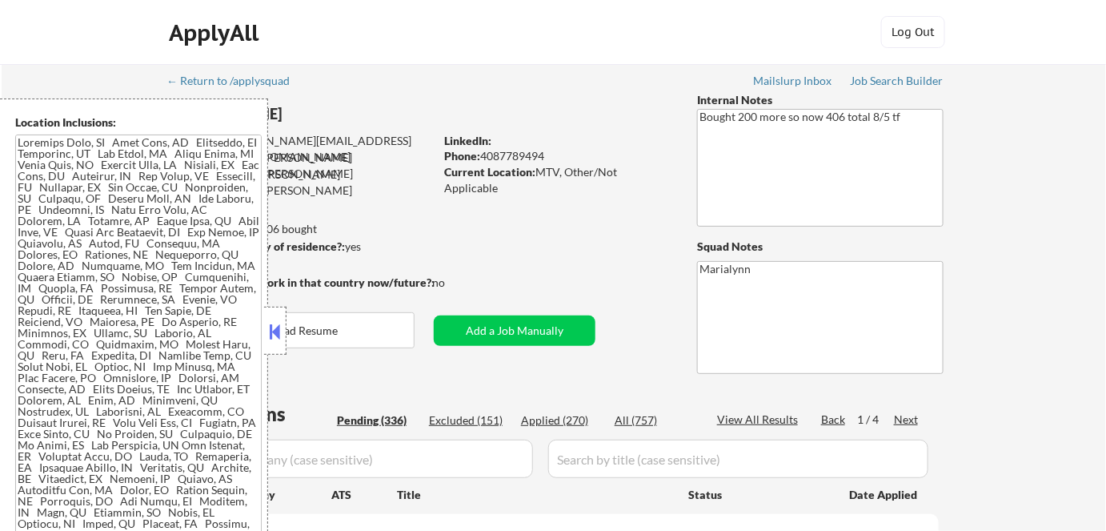
select select ""pending""
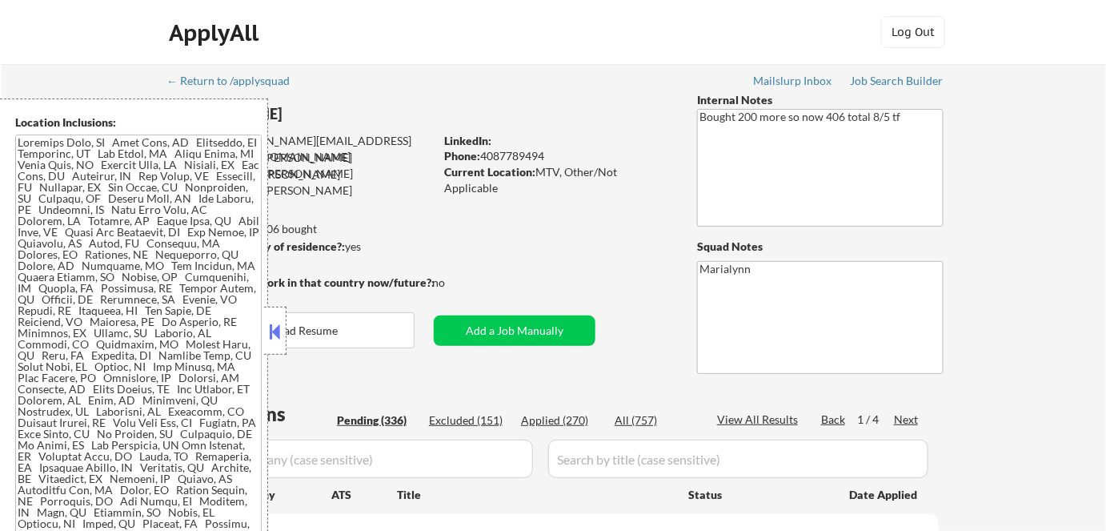
select select ""pending""
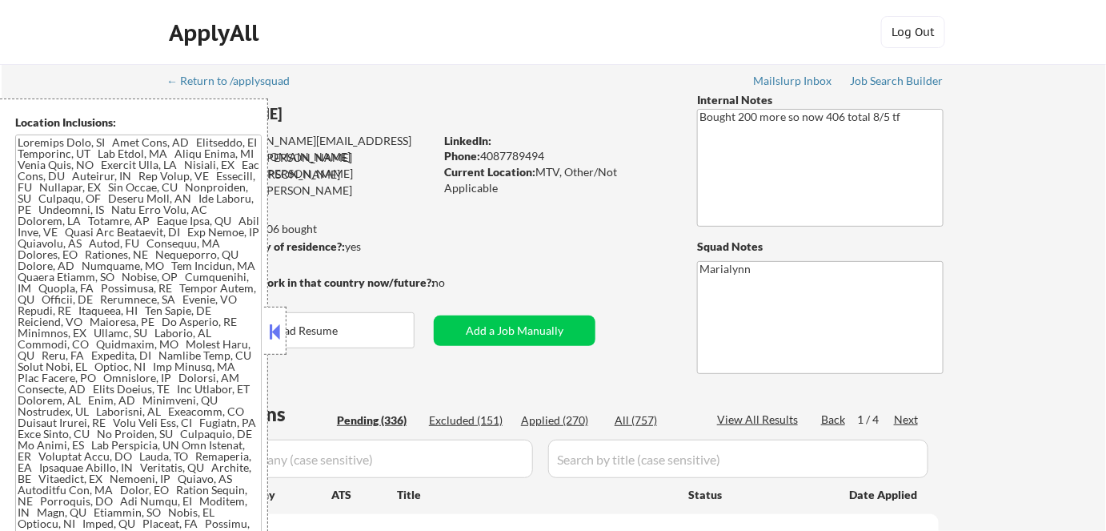
select select ""pending""
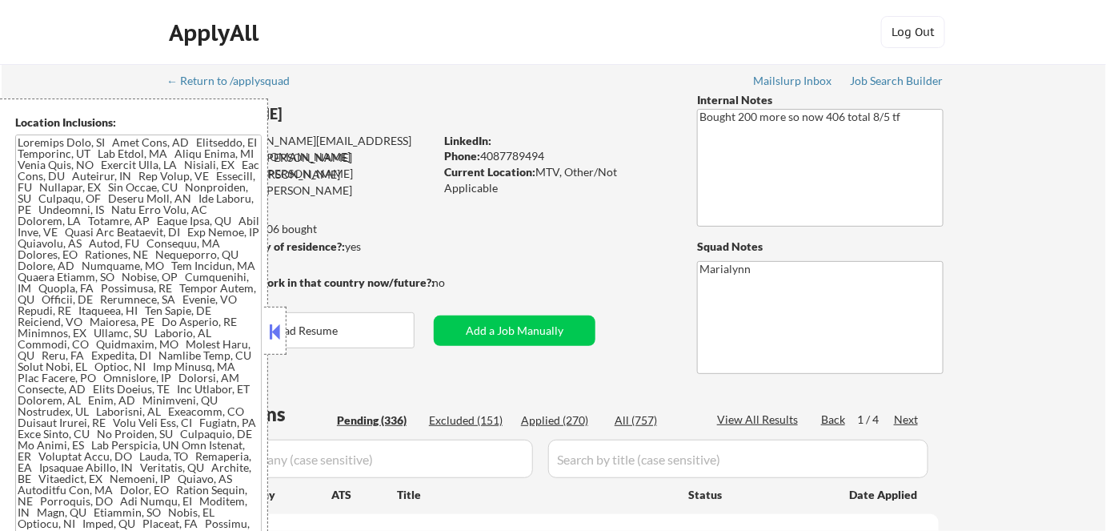
select select ""pending""
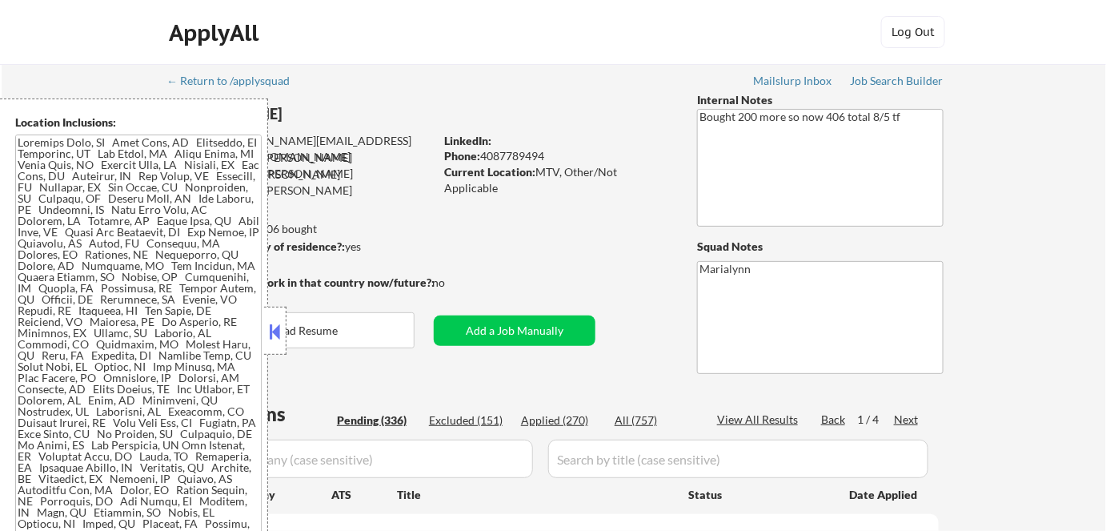
select select ""pending""
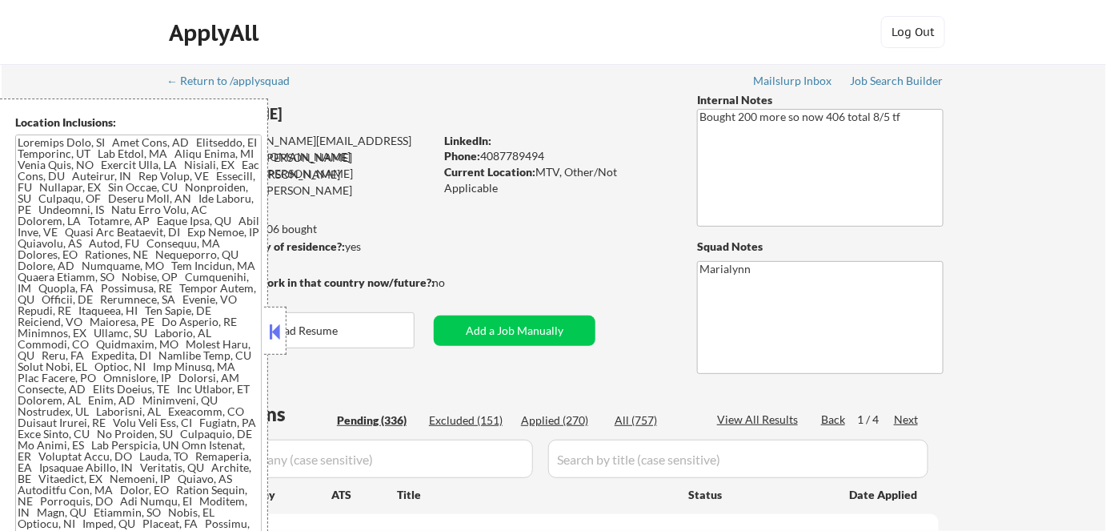
select select ""pending""
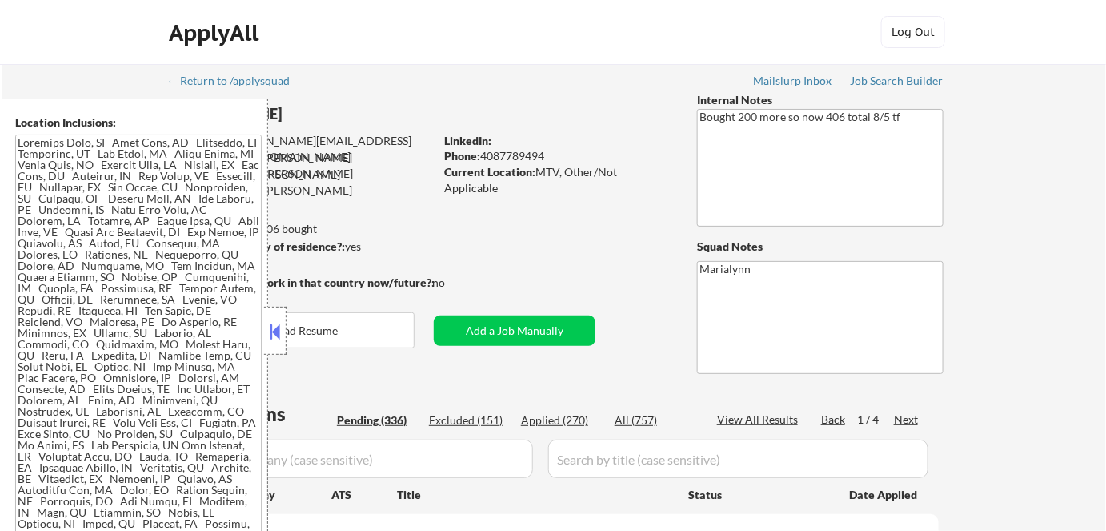
select select ""pending""
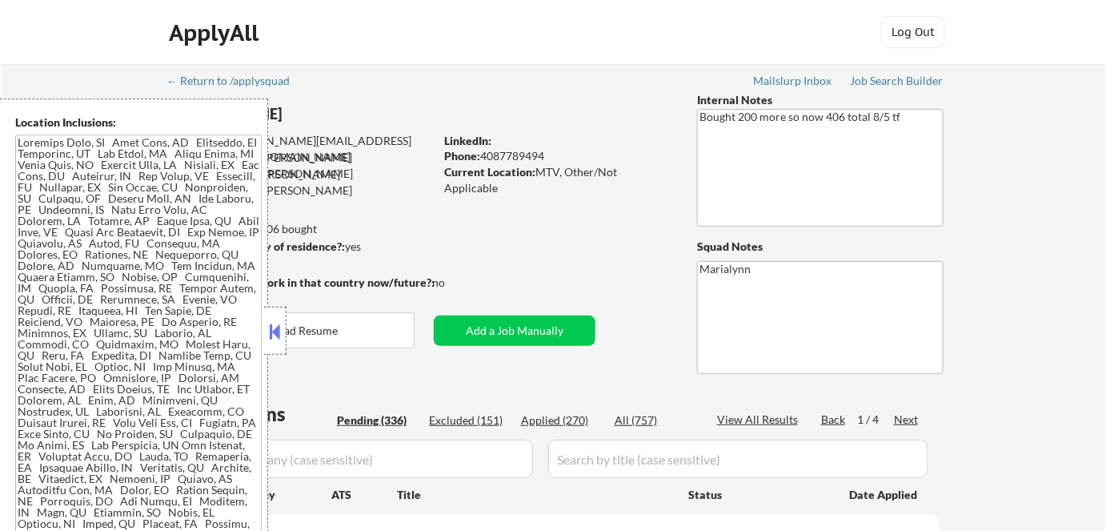
select select ""pending""
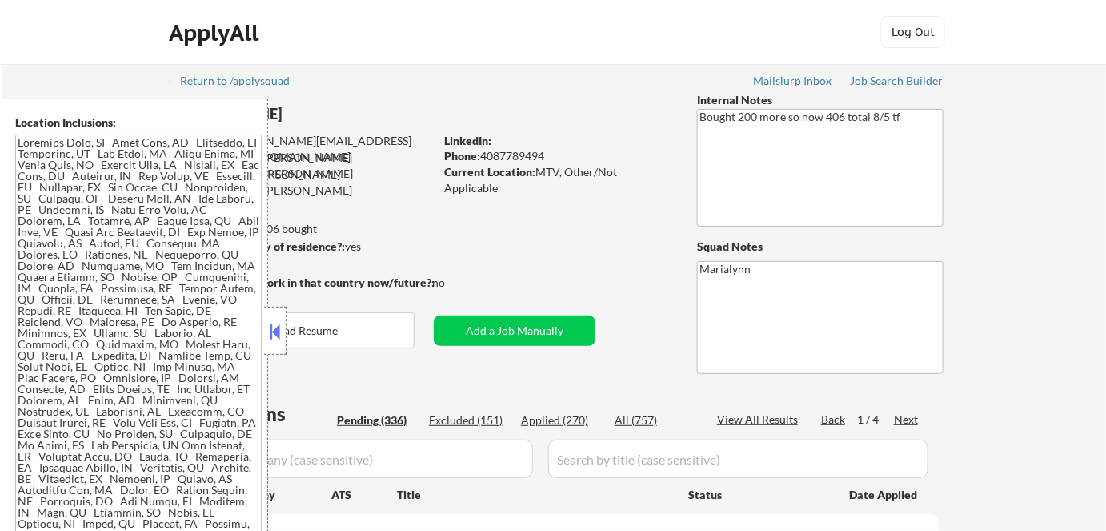
select select ""pending""
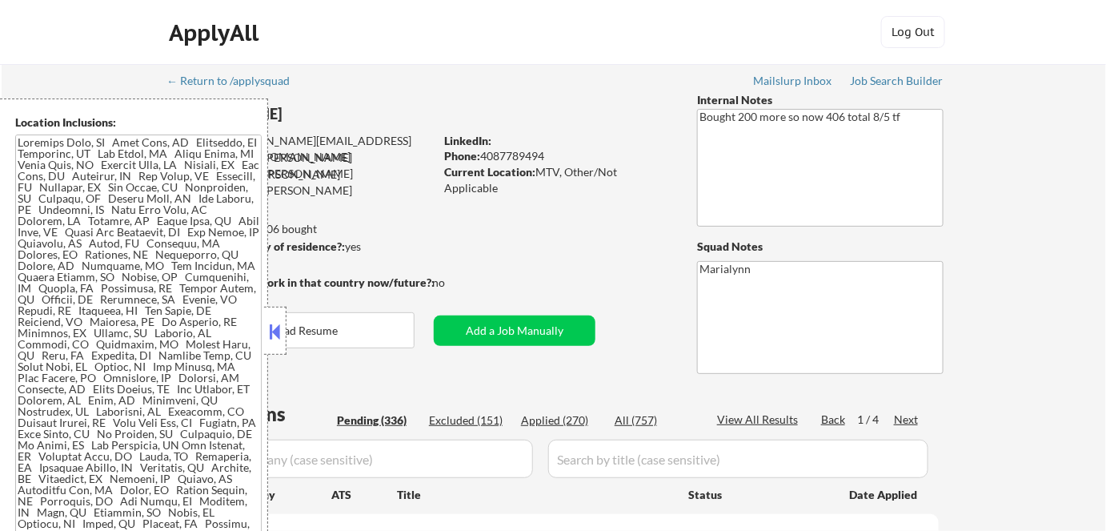
select select ""pending""
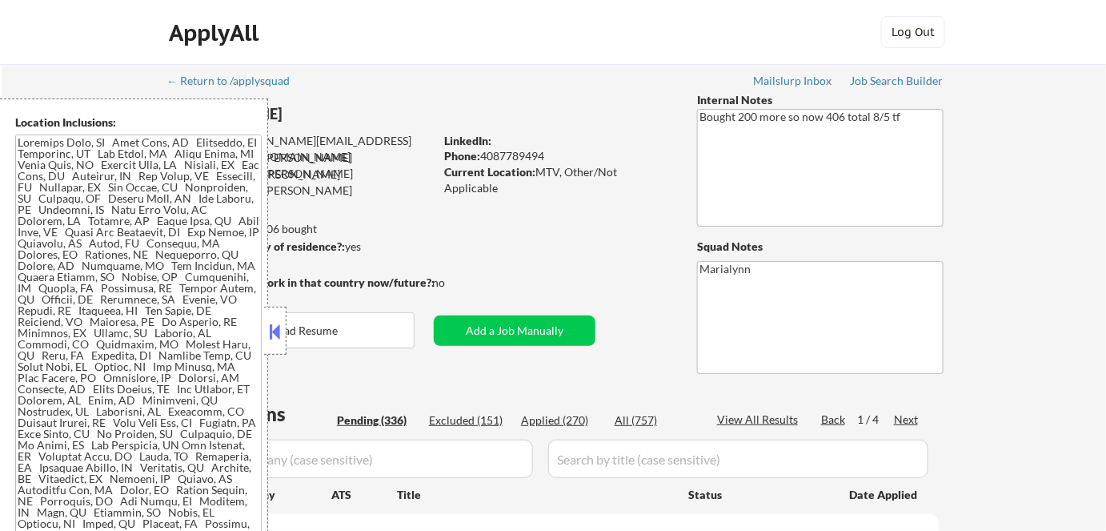
select select ""pending""
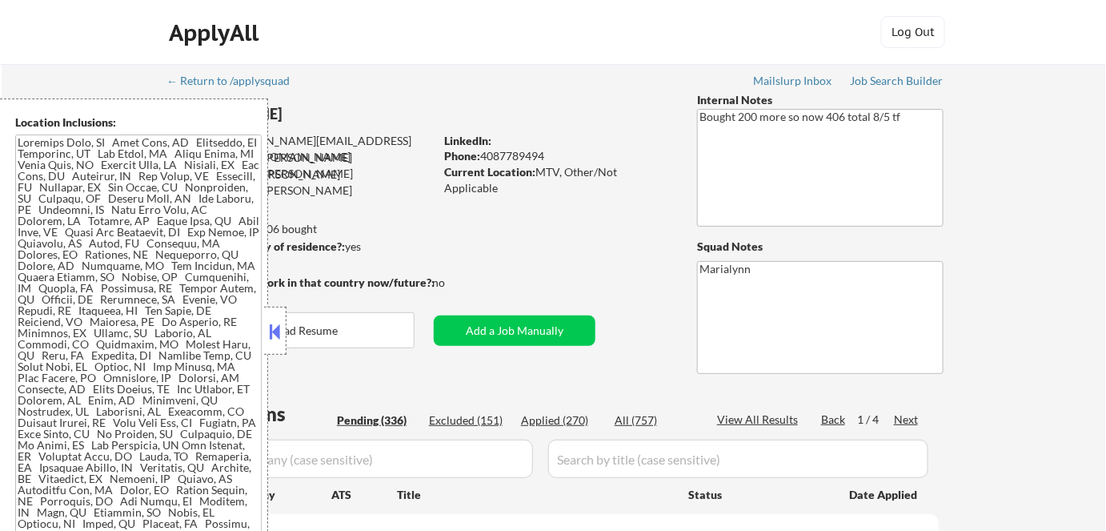
select select ""pending""
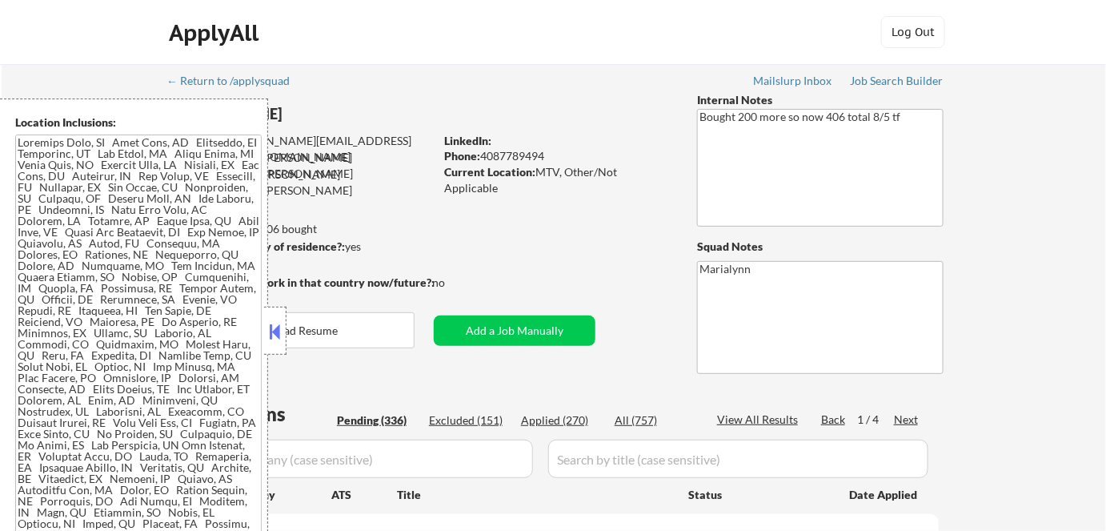
select select ""pending""
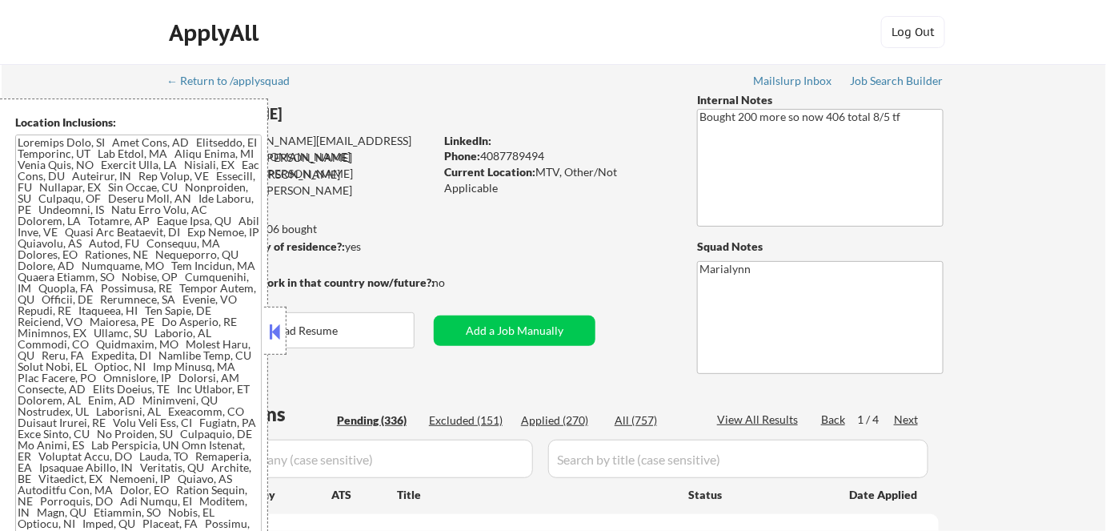
select select ""pending""
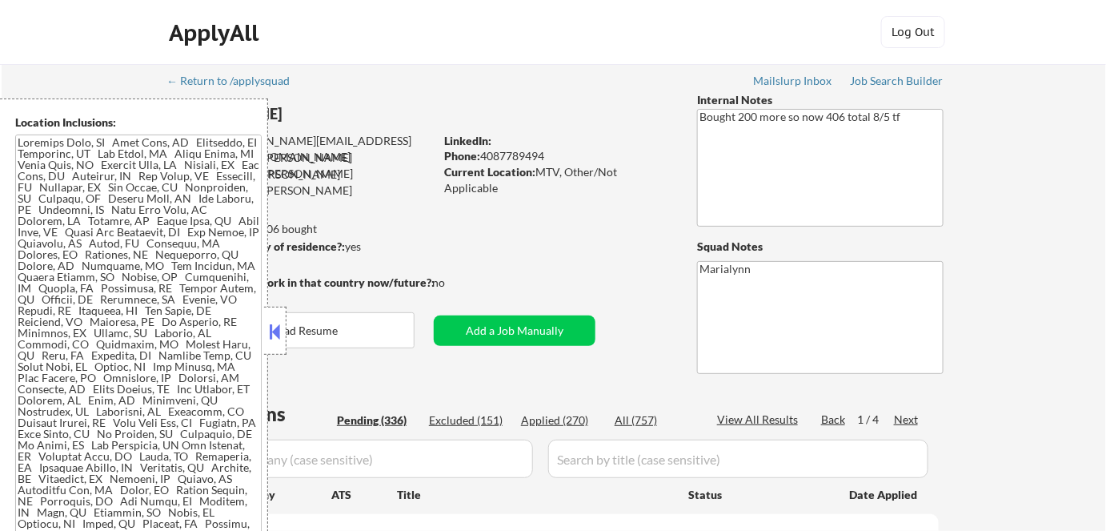
select select ""pending""
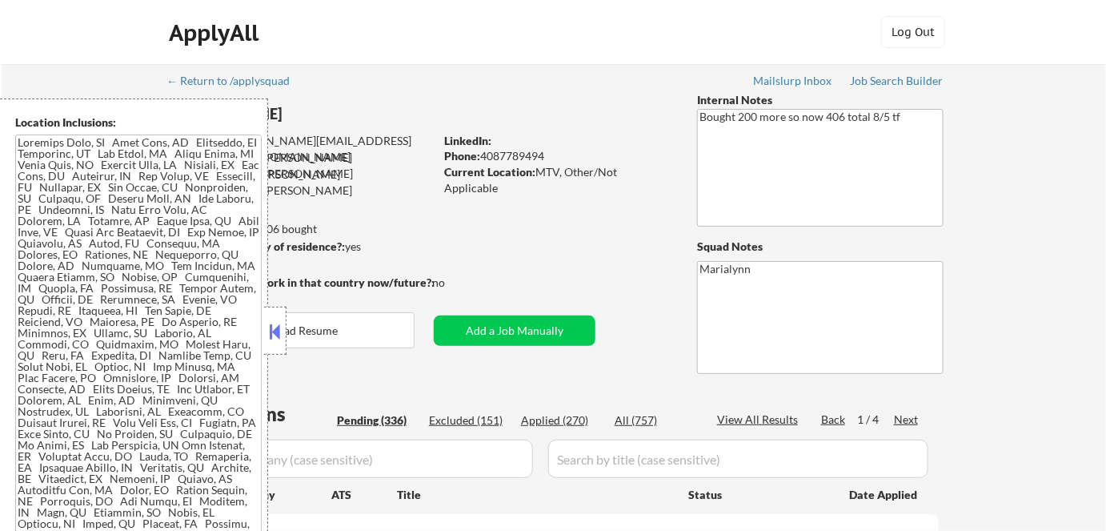
select select ""pending""
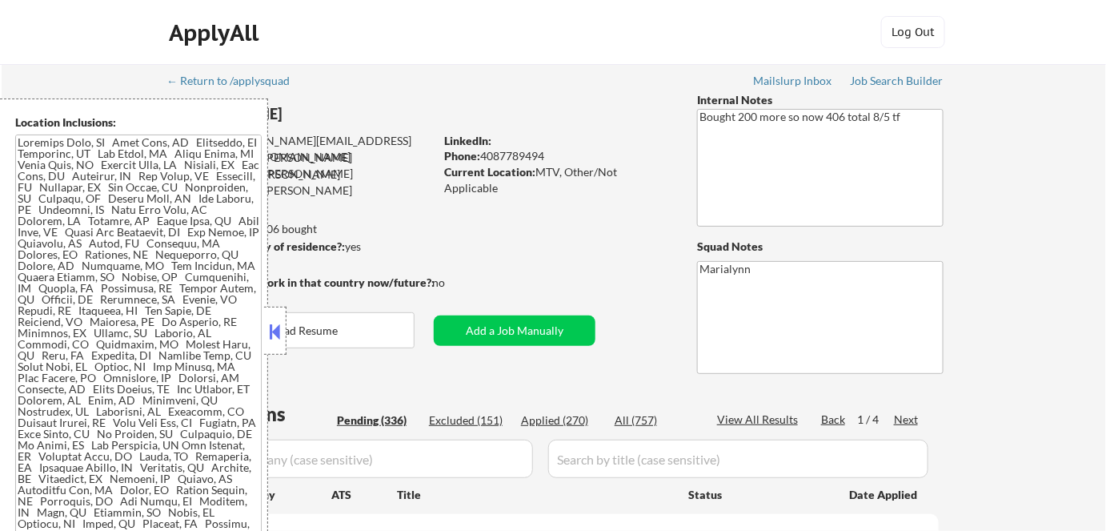
select select ""pending""
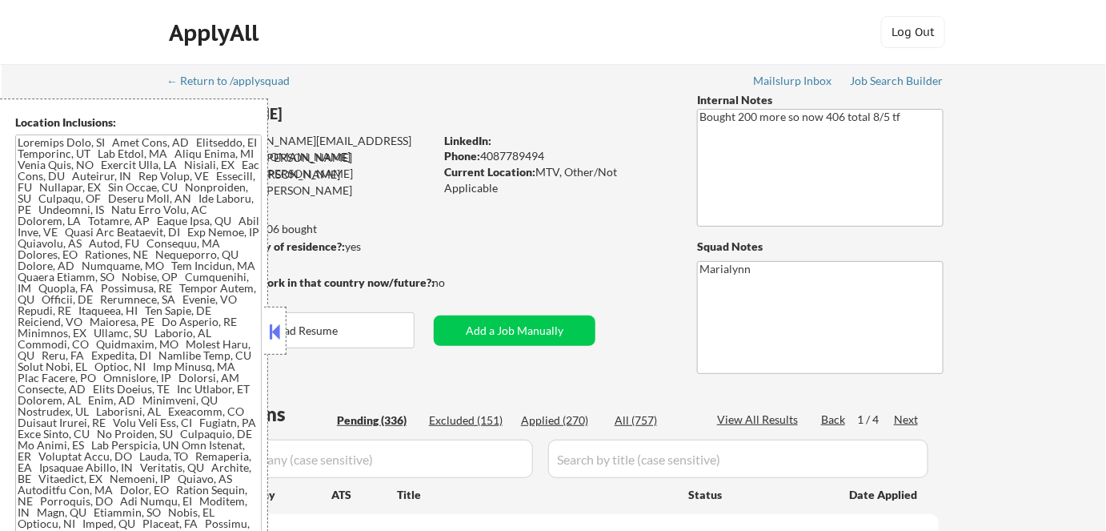
select select ""pending""
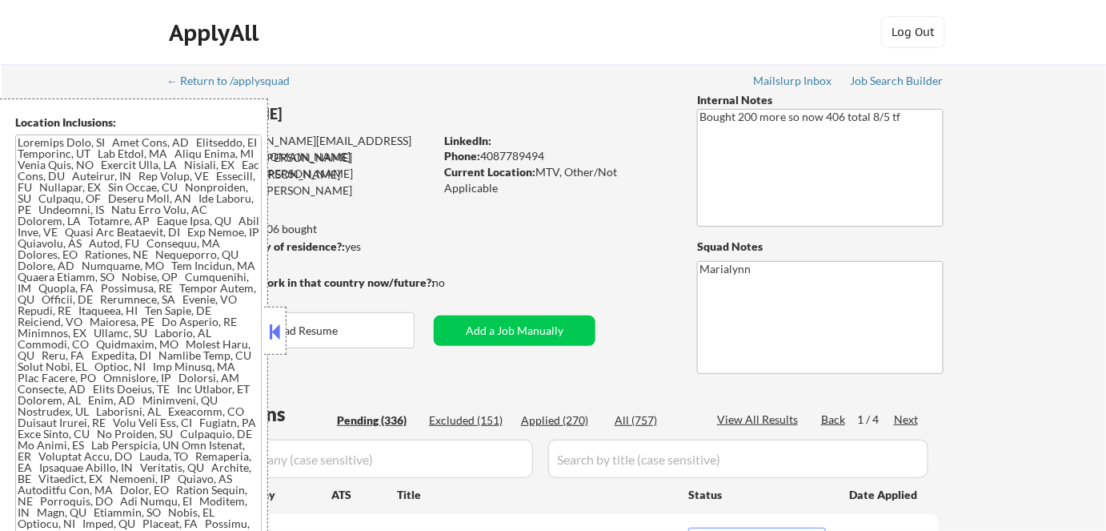
click at [275, 324] on button at bounding box center [275, 331] width 18 height 24
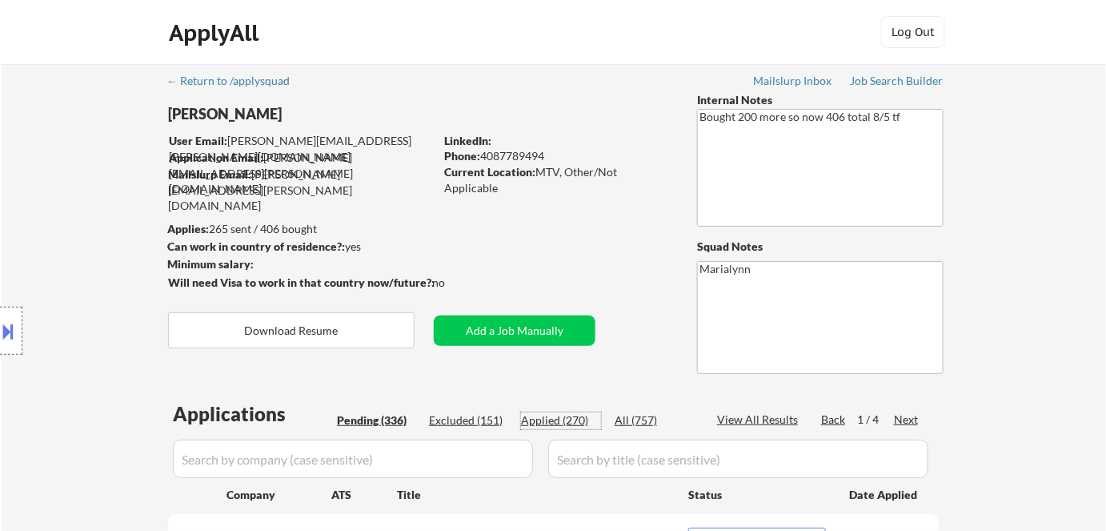
click at [555, 420] on div "Applied (270)" at bounding box center [561, 420] width 80 height 16
select select ""applied""
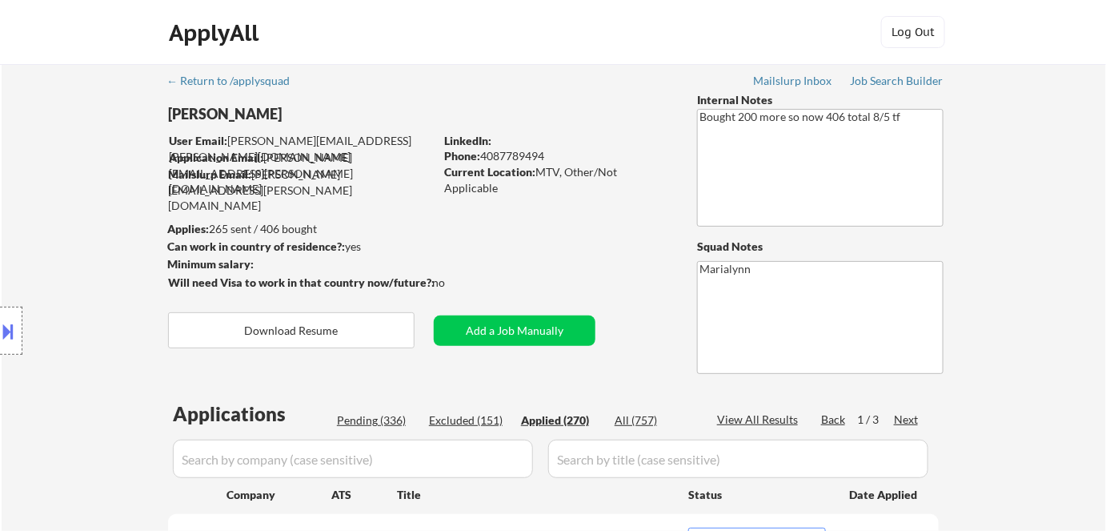
select select ""applied""
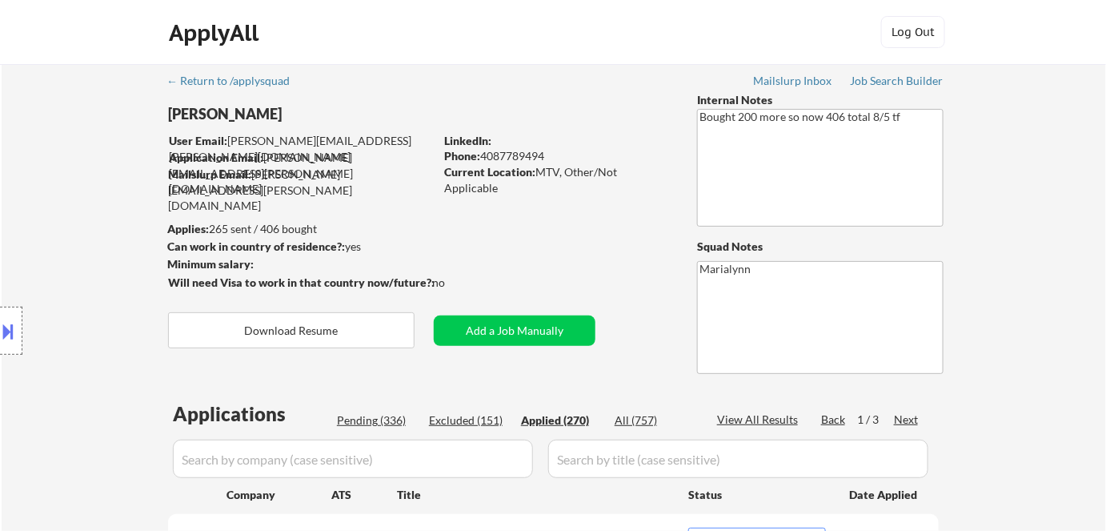
select select ""applied""
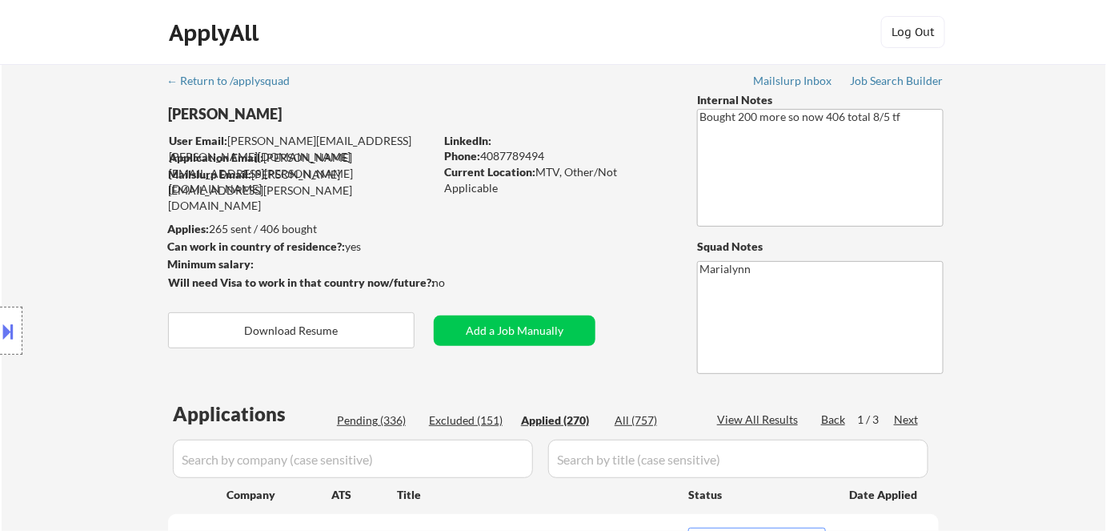
select select ""applied""
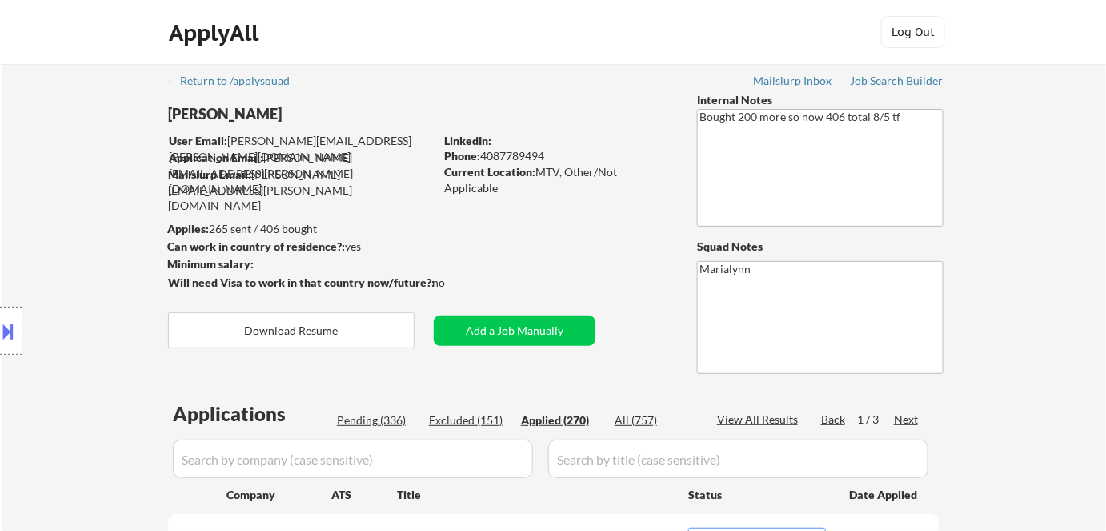
select select ""applied""
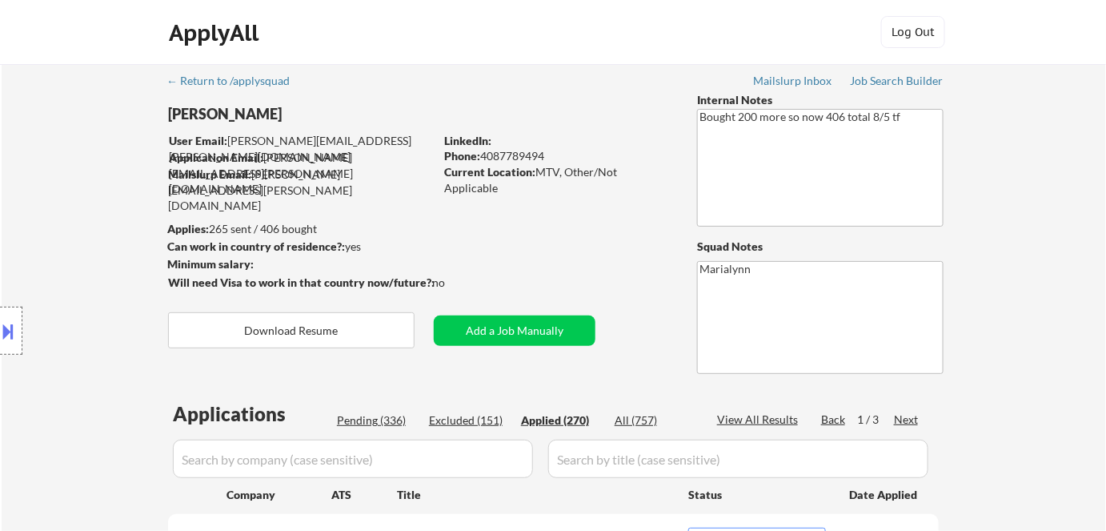
select select ""applied""
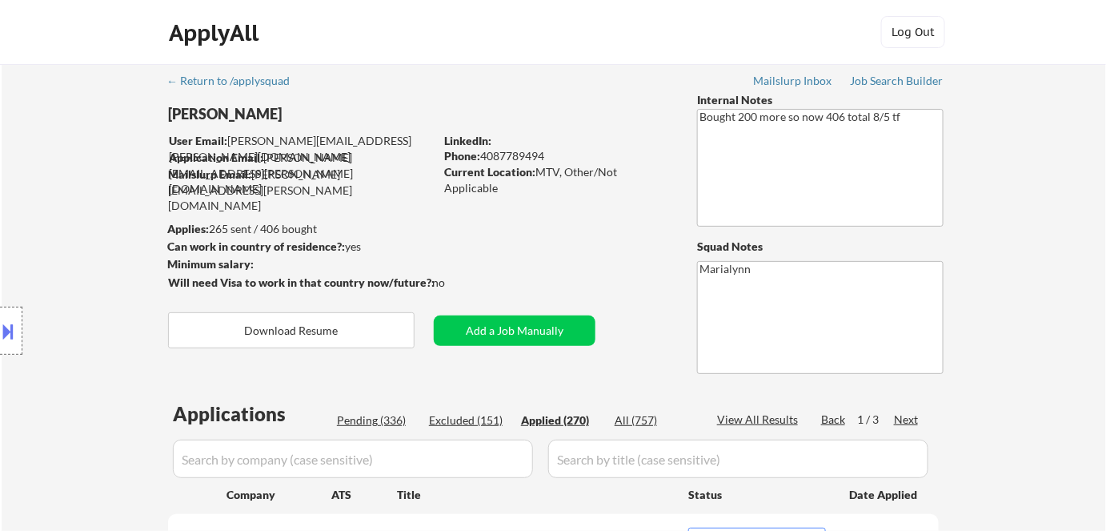
select select ""applied""
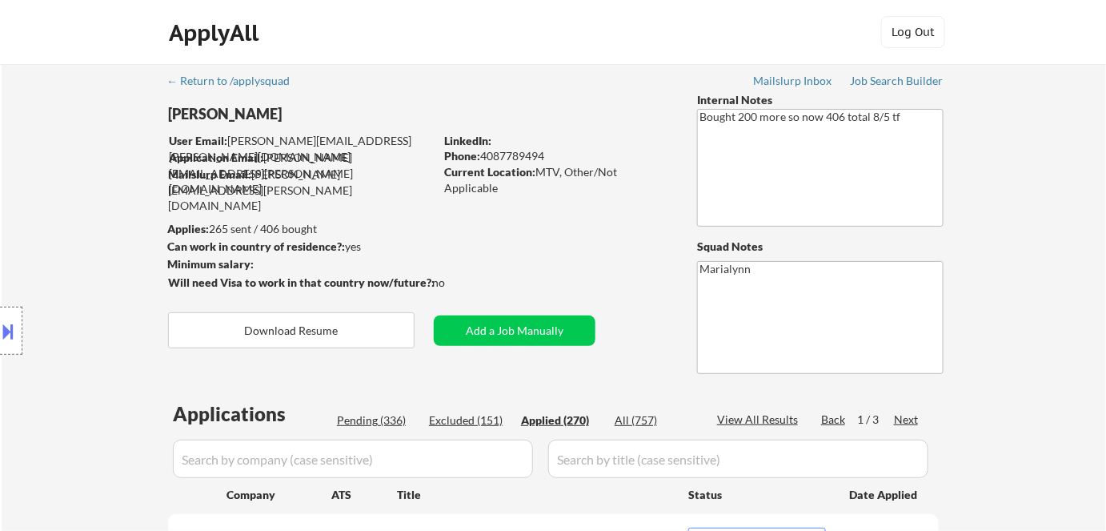
select select ""applied""
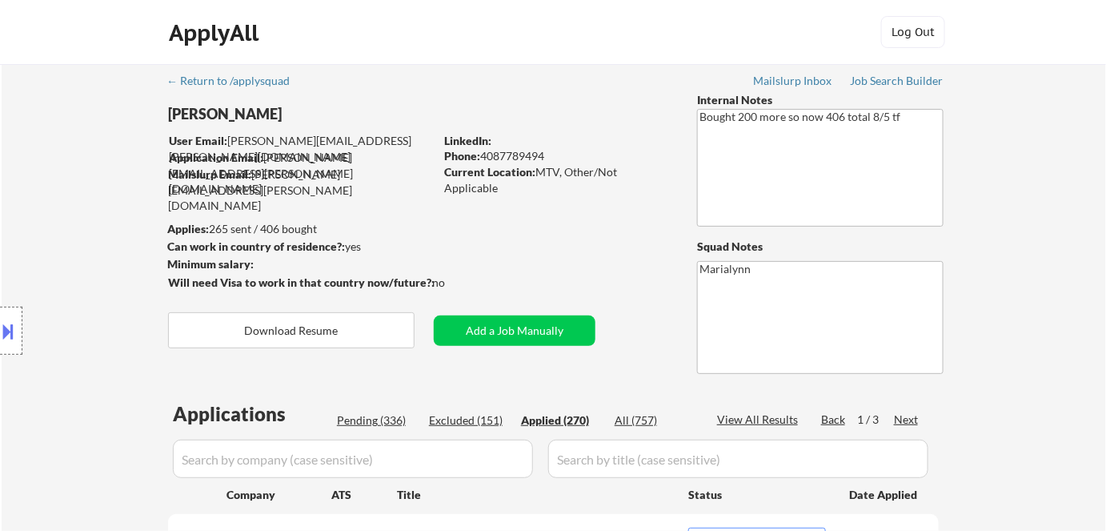
select select ""applied""
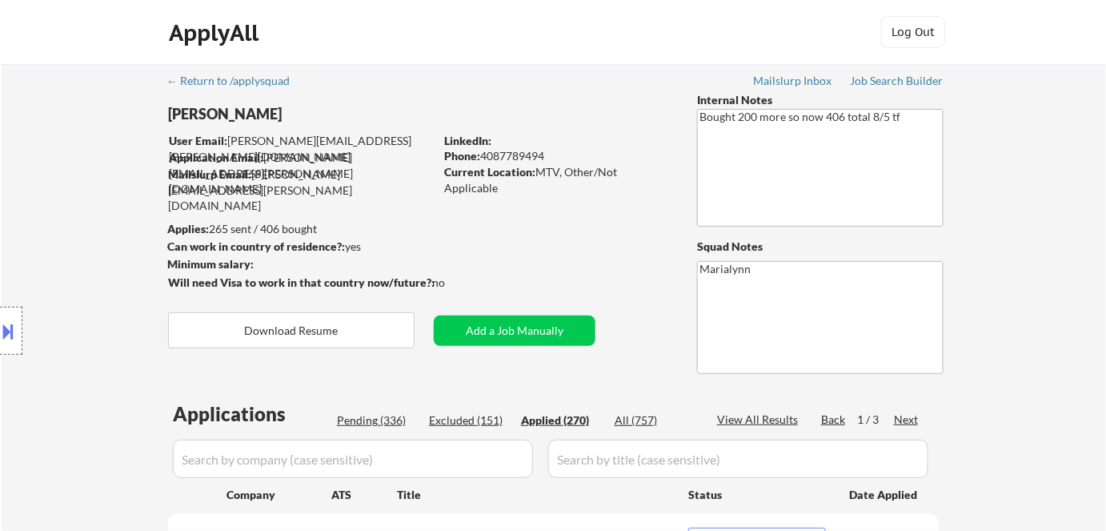
select select ""applied""
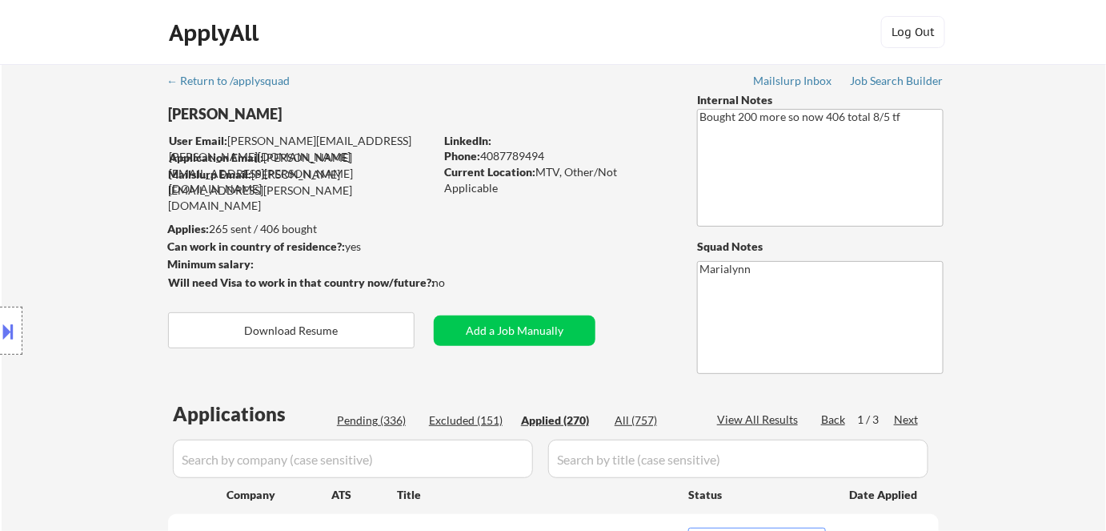
select select ""applied""
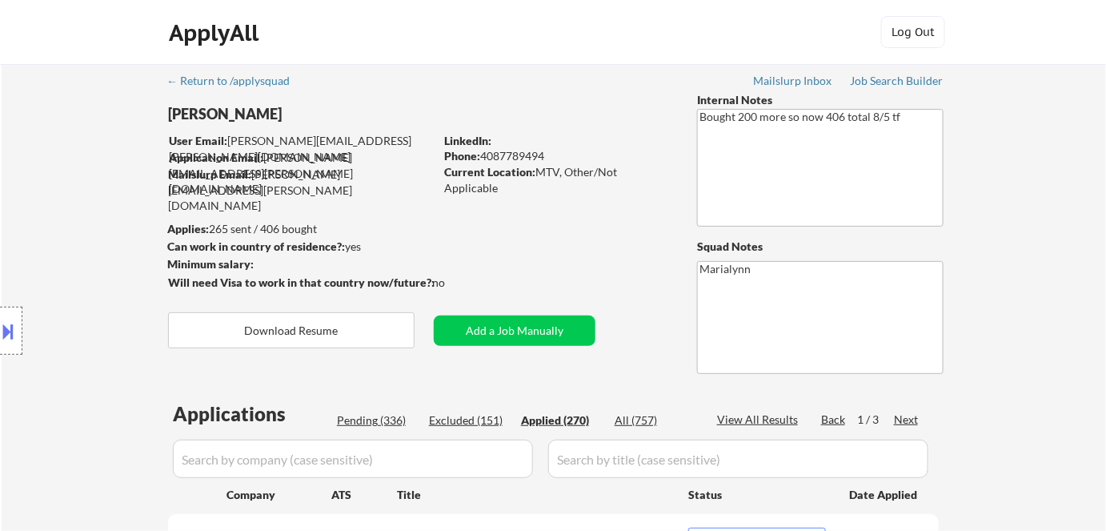
select select ""applied""
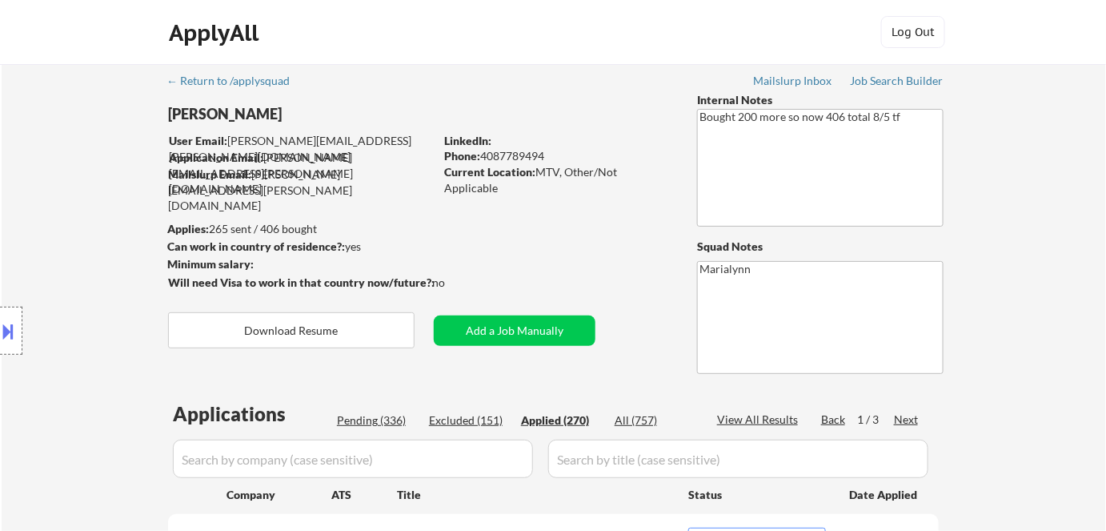
select select ""applied""
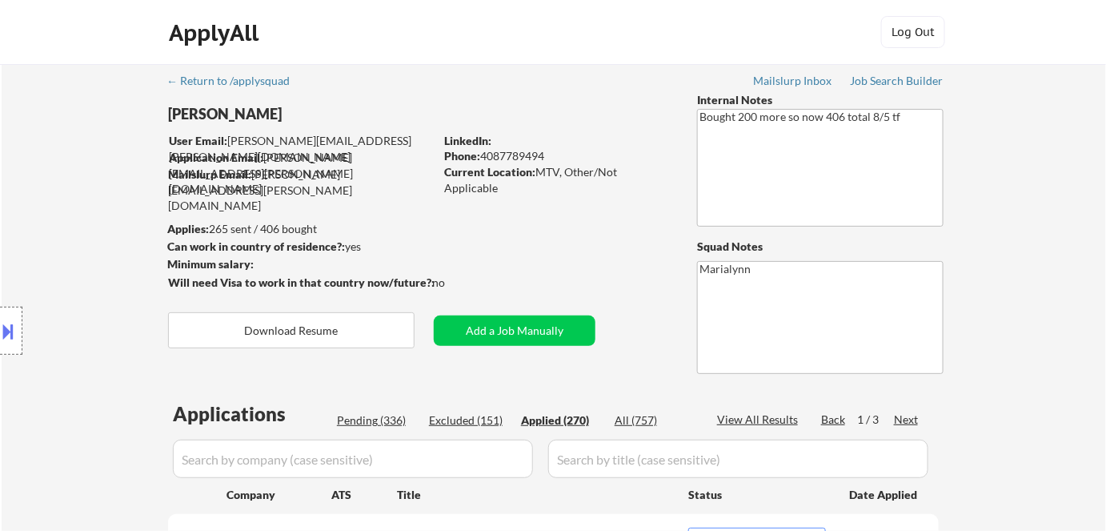
select select ""applied""
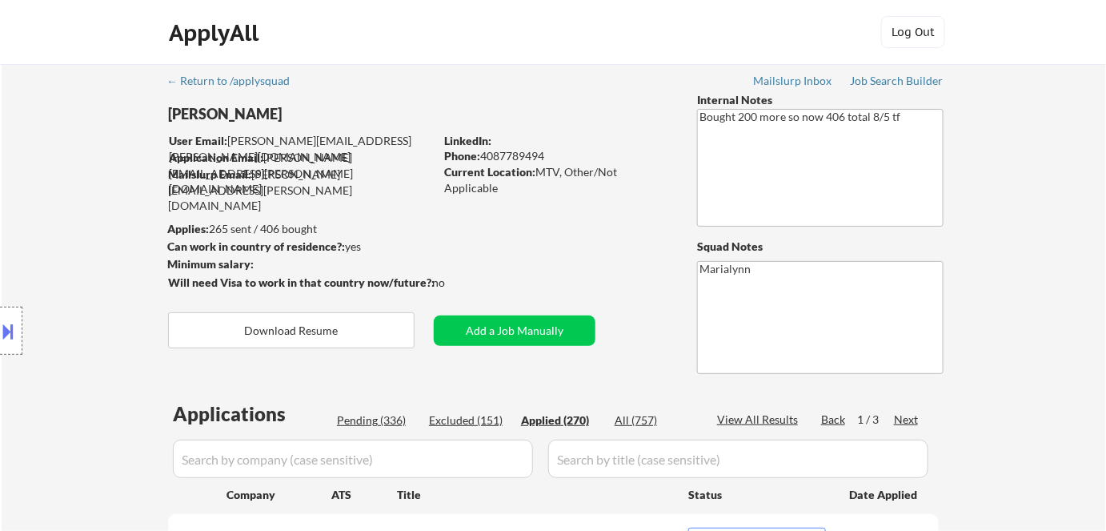
select select ""applied""
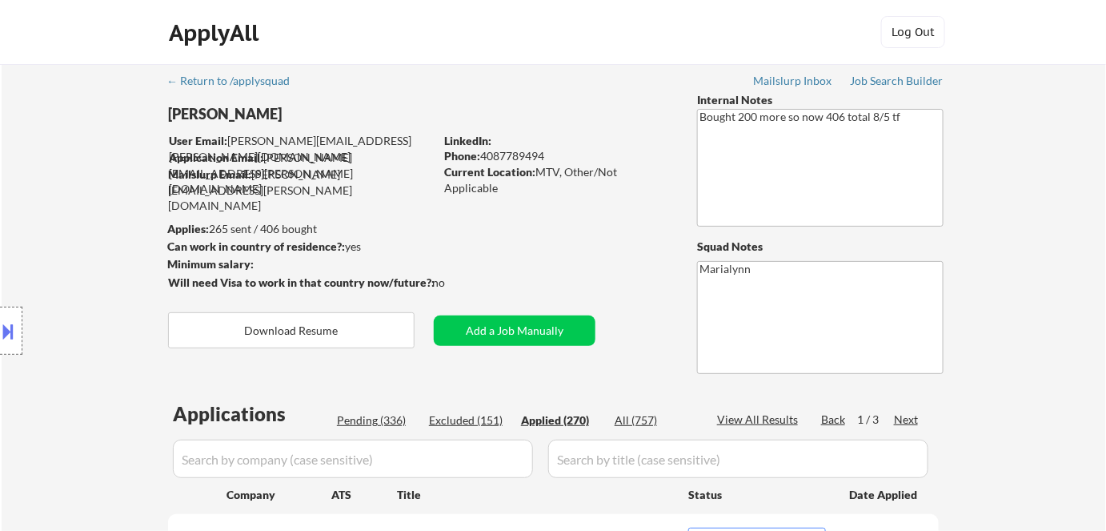
select select ""applied""
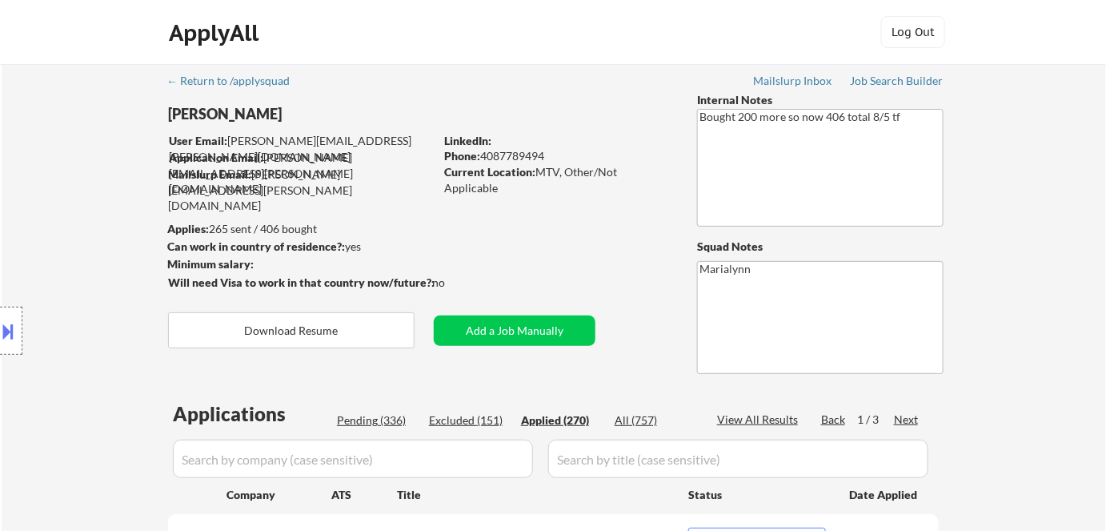
select select ""applied""
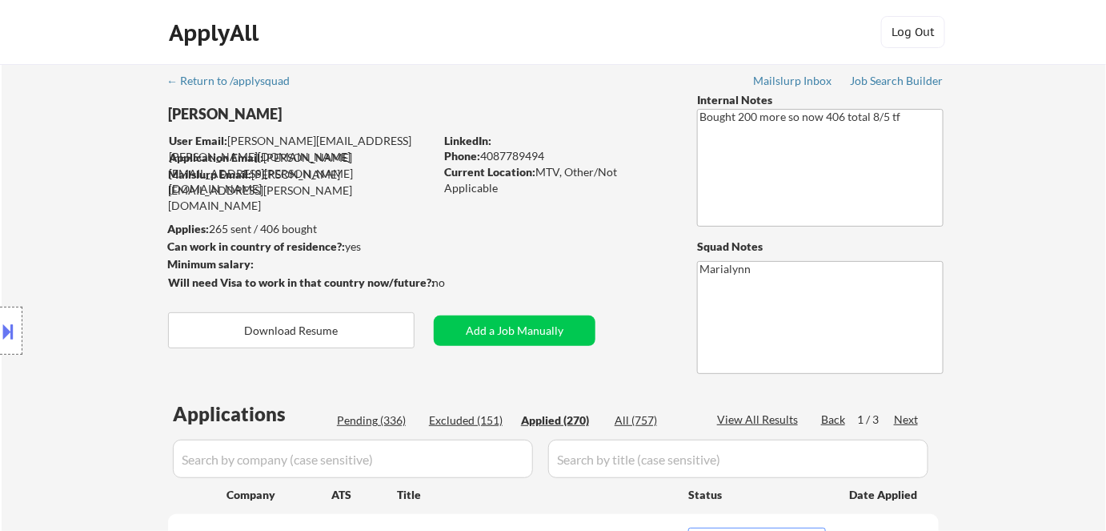
select select ""applied""
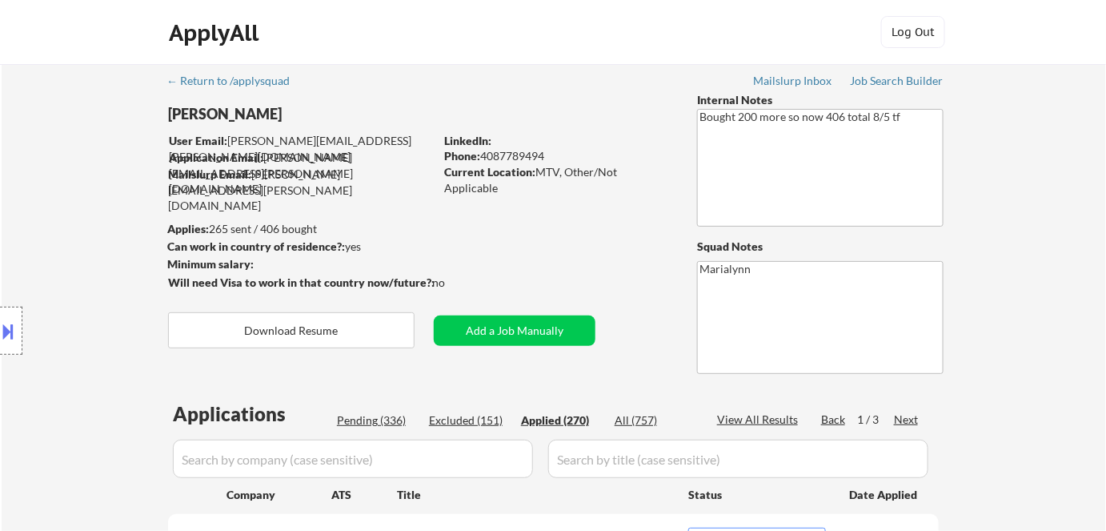
select select ""applied""
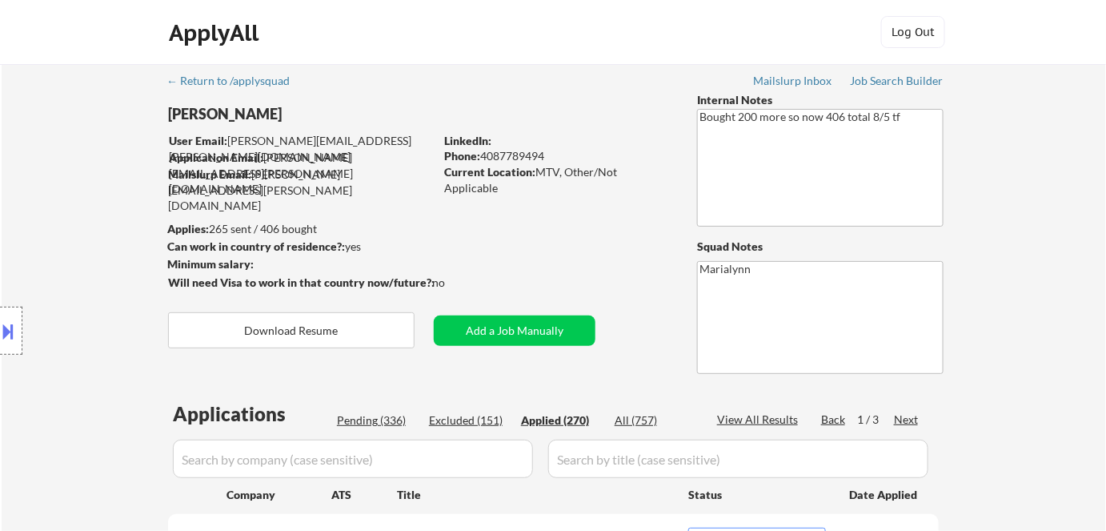
select select ""applied""
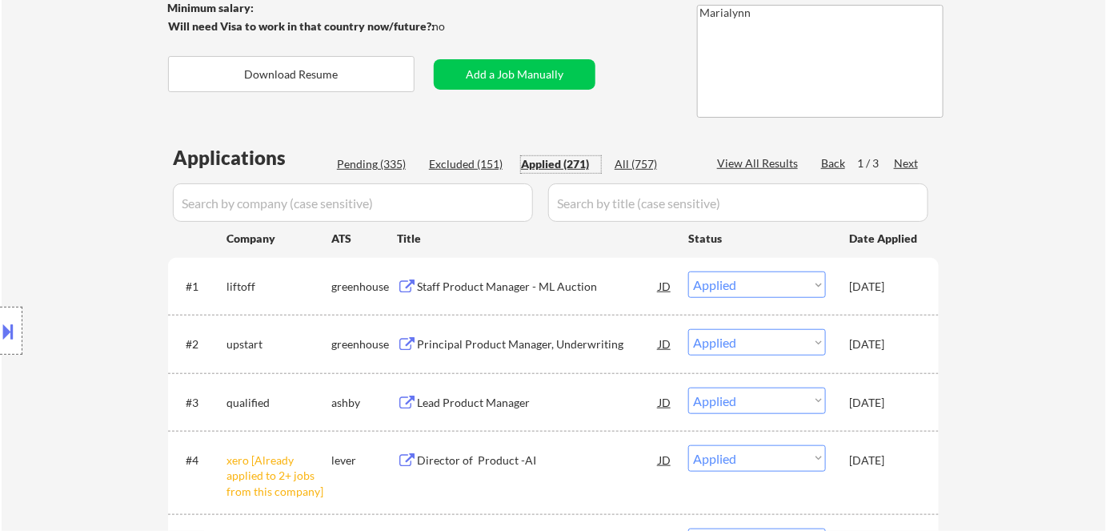
scroll to position [72, 0]
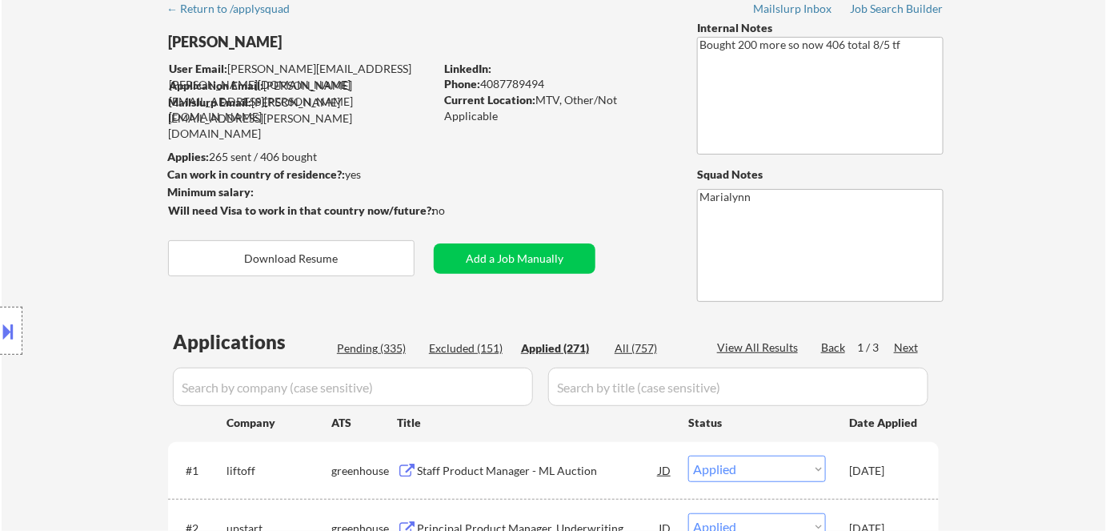
click at [14, 325] on button at bounding box center [9, 331] width 18 height 26
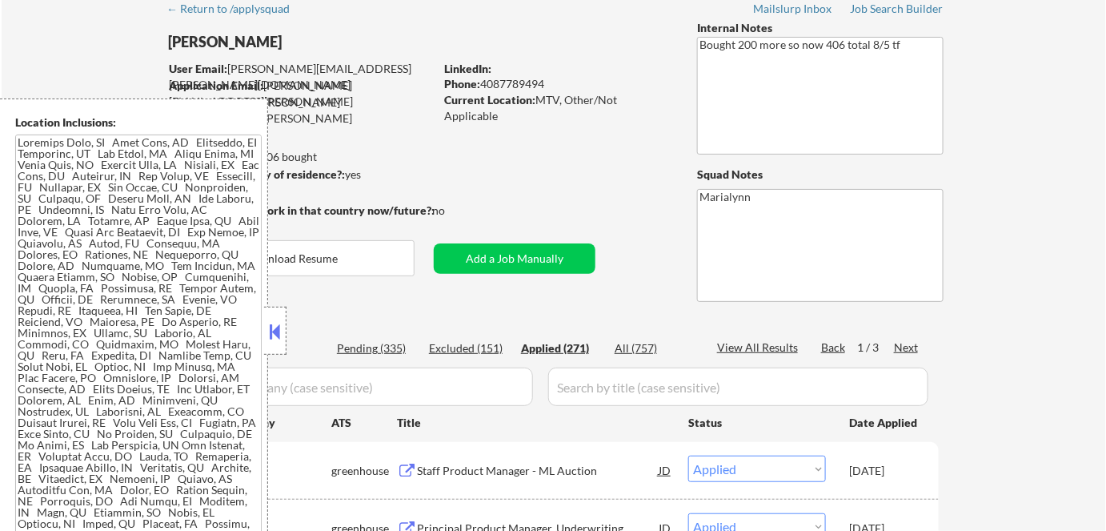
drag, startPoint x: 279, startPoint y: 42, endPoint x: 153, endPoint y: 45, distance: 126.5
copy div "[PERSON_NAME]"
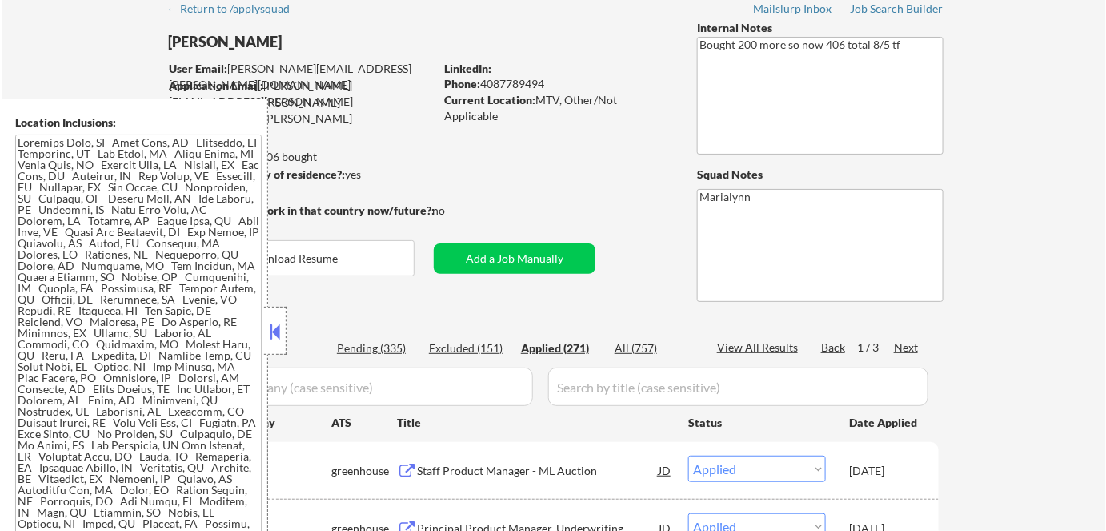
click at [270, 327] on button at bounding box center [275, 331] width 18 height 24
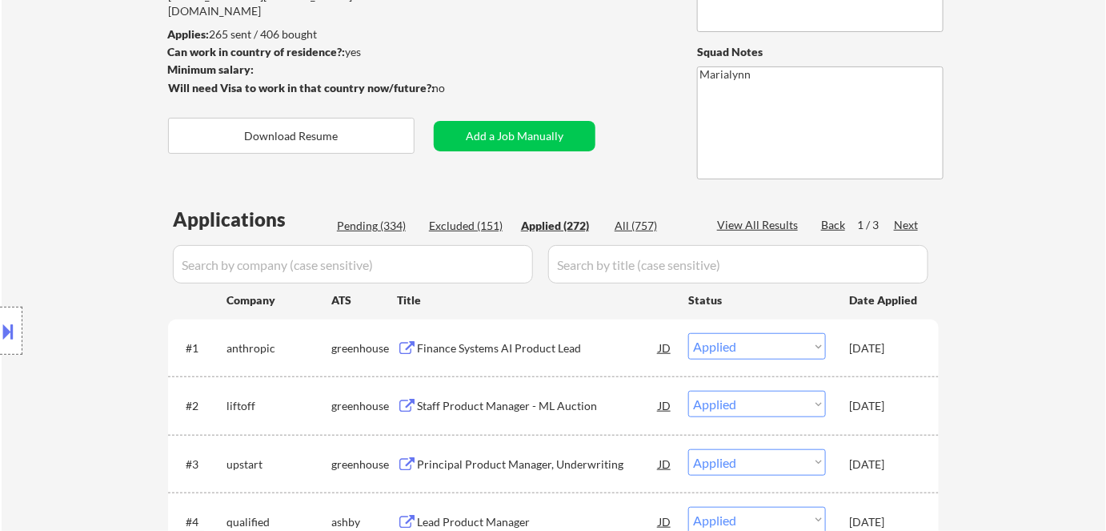
scroll to position [290, 0]
